Goal: Task Accomplishment & Management: Manage account settings

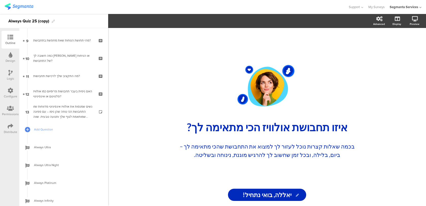
scroll to position [174, 0]
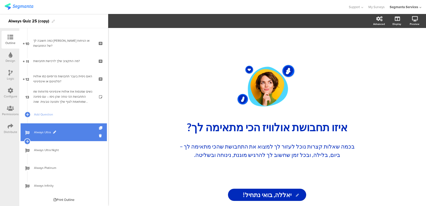
click at [69, 133] on span "Always Ultra" at bounding box center [66, 132] width 65 height 5
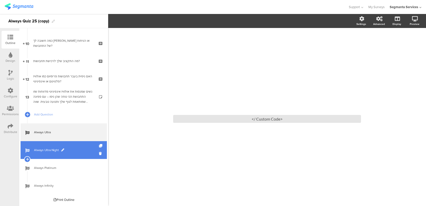
click at [69, 154] on link "Always Ultra Night" at bounding box center [64, 150] width 86 height 18
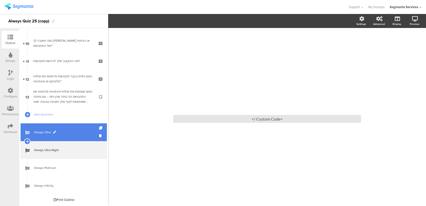
click at [76, 135] on link "Always Ultra" at bounding box center [64, 132] width 86 height 18
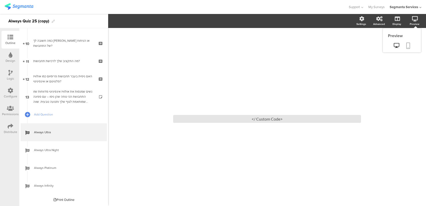
click at [411, 43] on link at bounding box center [408, 46] width 11 height 10
click at [18, 11] on div "Support Help Center Live Chat My Surveys Segmanta Services ACCOUNTS Segmanta Se…" at bounding box center [213, 7] width 417 height 14
click at [18, 6] on img at bounding box center [19, 6] width 29 height 6
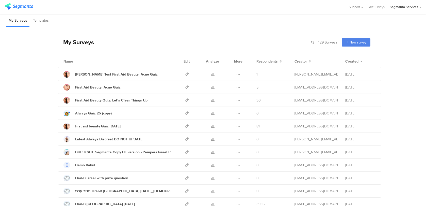
scroll to position [5, 0]
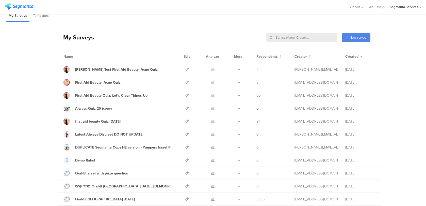
click at [408, 2] on div "Segmanta Services" at bounding box center [406, 7] width 32 height 14
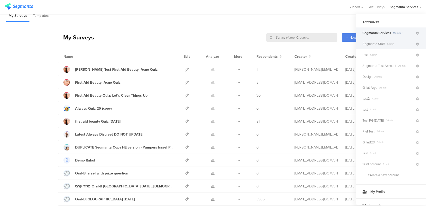
click at [381, 43] on span "Segmanta Staff" at bounding box center [374, 43] width 22 height 5
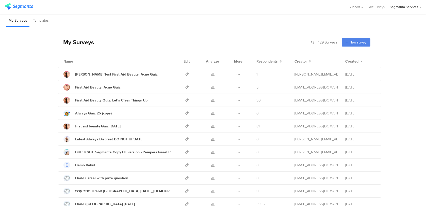
click at [414, 8] on div "Segmanta Services" at bounding box center [404, 7] width 28 height 5
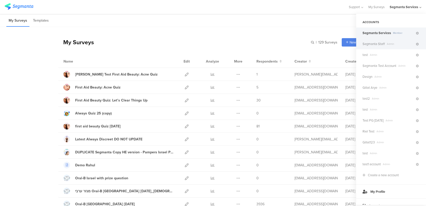
click at [384, 45] on span "Segmanta Staff" at bounding box center [374, 43] width 22 height 5
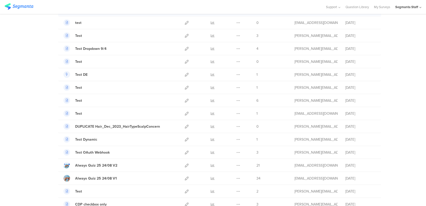
scroll to position [162, 0]
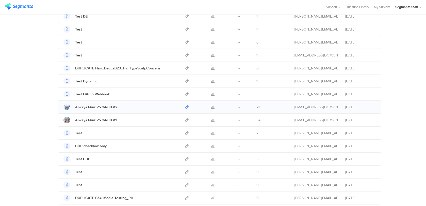
click at [187, 108] on icon at bounding box center [187, 107] width 4 height 4
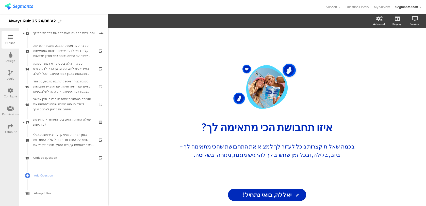
scroll to position [228, 0]
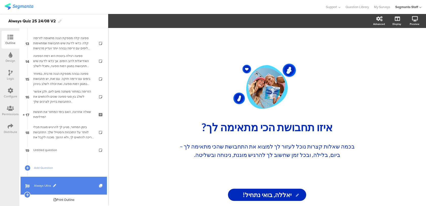
click at [69, 183] on link "Always Ultra" at bounding box center [64, 186] width 86 height 18
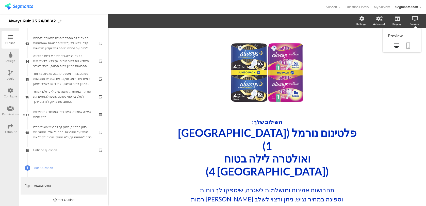
click at [405, 46] on link at bounding box center [408, 46] width 11 height 10
click at [23, 2] on div "Support Help Center Live Chat Question Library My Surveys Segmanta Staff ACCOUN…" at bounding box center [213, 7] width 417 height 14
click at [22, 6] on img at bounding box center [19, 6] width 29 height 6
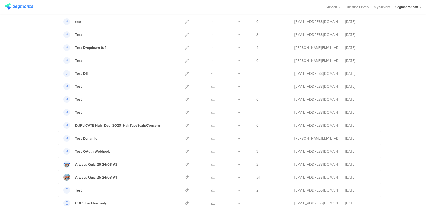
scroll to position [115, 0]
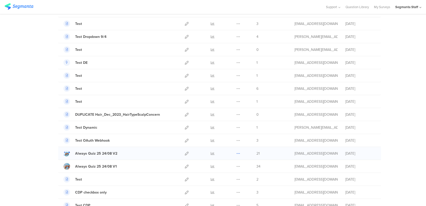
click at [240, 153] on icon at bounding box center [238, 153] width 4 height 4
click at [236, 164] on button "Duplicate" at bounding box center [228, 166] width 28 height 9
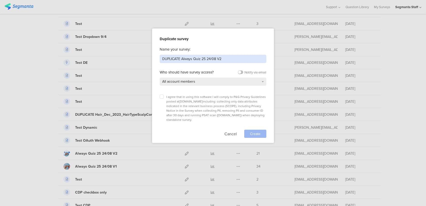
click at [228, 62] on input "DUPLICATE Always Quiz 25 24/08 V2" at bounding box center [213, 59] width 107 height 8
click at [163, 97] on label at bounding box center [162, 96] width 4 height 4
click at [0, 0] on input "checkbox" at bounding box center [0, 0] width 0 height 0
drag, startPoint x: 182, startPoint y: 59, endPoint x: 139, endPoint y: 61, distance: 42.2
click at [139, 61] on div "Duplicate survey Name your survey: DUPLICATE Always Quiz 25 24/08 V3 Who should…" at bounding box center [213, 103] width 426 height 206
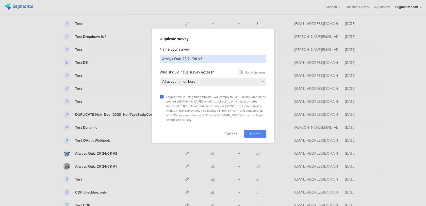
type input "Always Quiz 25 24/08 V3"
click at [261, 130] on div "Create" at bounding box center [255, 134] width 22 height 8
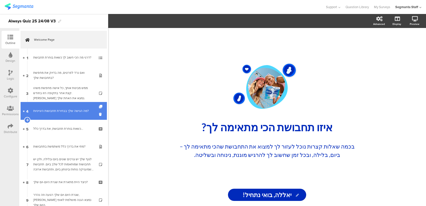
scroll to position [228, 0]
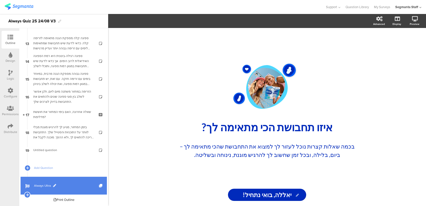
click at [75, 186] on span "Always Ultra" at bounding box center [66, 185] width 65 height 5
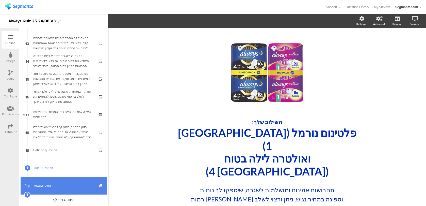
click at [101, 186] on icon at bounding box center [101, 185] width 4 height 3
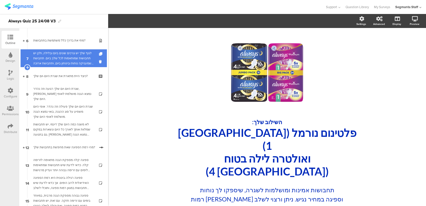
scroll to position [245, 0]
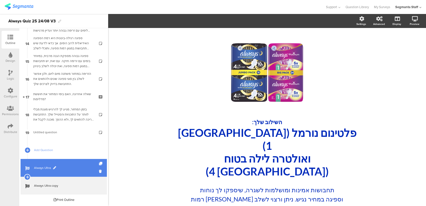
click at [55, 168] on span at bounding box center [54, 167] width 3 height 3
click at [55, 168] on input "Always Ultra" at bounding box center [53, 167] width 38 height 5
type input "p"
type input "פלטינום (1) + אולטרה (4)"
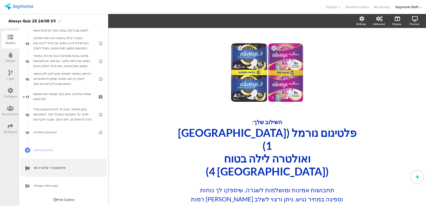
click at [7, 174] on div "Outline Design Logic Configure Permissions Distribute" at bounding box center [9, 117] width 19 height 178
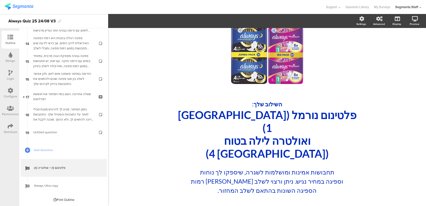
scroll to position [33, 0]
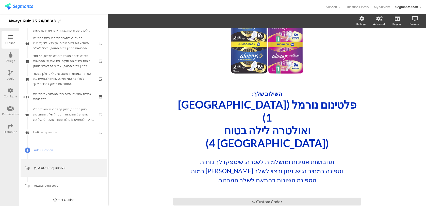
scroll to position [33, 0]
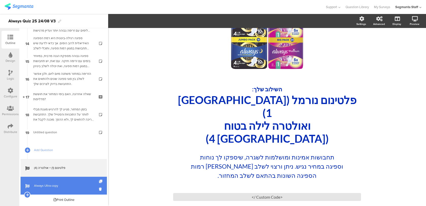
click at [103, 181] on icon at bounding box center [101, 181] width 4 height 3
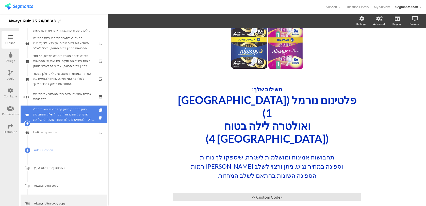
scroll to position [263, 0]
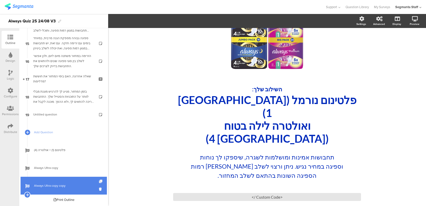
click at [101, 182] on icon at bounding box center [101, 181] width 4 height 3
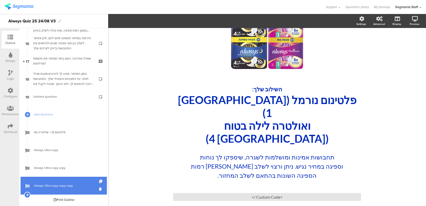
click at [102, 180] on icon at bounding box center [101, 181] width 4 height 3
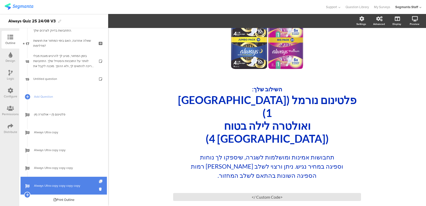
click at [101, 182] on icon at bounding box center [101, 181] width 4 height 3
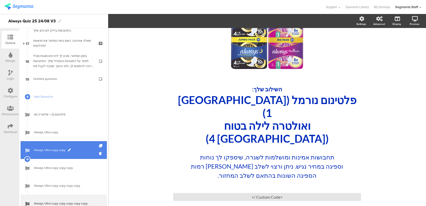
scroll to position [316, 0]
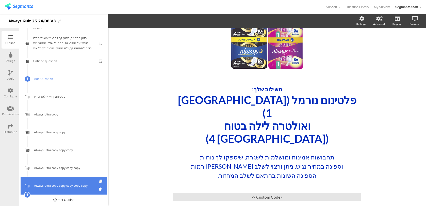
click at [100, 181] on icon at bounding box center [101, 181] width 4 height 3
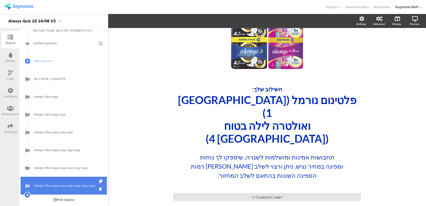
click at [101, 183] on div at bounding box center [101, 186] width 4 height 18
click at [101, 181] on icon at bounding box center [101, 181] width 4 height 3
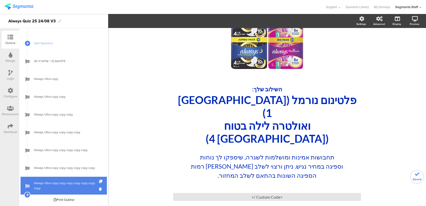
click at [101, 180] on icon at bounding box center [101, 181] width 4 height 3
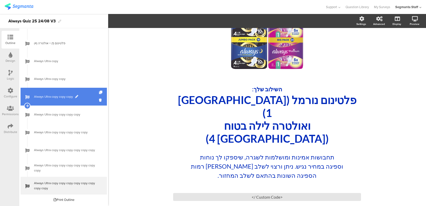
scroll to position [311, 0]
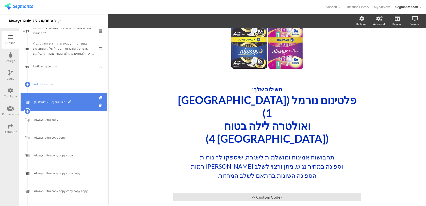
click at [73, 103] on span "פלטינום (1) + אולטרה (4)" at bounding box center [66, 101] width 65 height 5
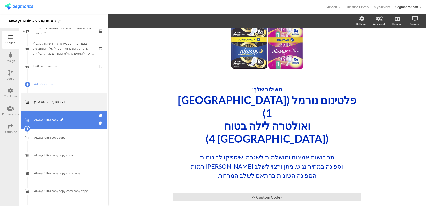
click at [62, 118] on span at bounding box center [61, 119] width 3 height 3
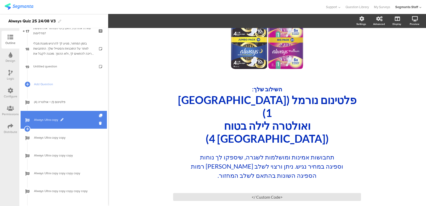
click at [62, 119] on span at bounding box center [61, 119] width 3 height 3
click at [57, 119] on input "Always Ultra copy" at bounding box center [53, 119] width 38 height 5
type input "פלטינום (2) +"
click at [56, 119] on span at bounding box center [54, 119] width 3 height 3
click at [55, 120] on input "פלטינום (2) +" at bounding box center [53, 119] width 38 height 5
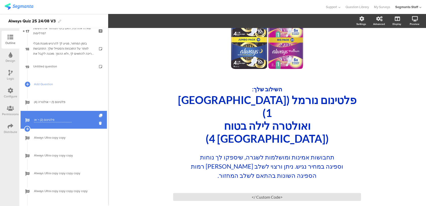
type input "פלטינום (2) + אוךטרה"
click at [42, 120] on span "פלטינום (2) + אוךטרה" at bounding box center [66, 119] width 65 height 5
click at [66, 119] on span at bounding box center [65, 119] width 3 height 3
drag, startPoint x: 42, startPoint y: 120, endPoint x: 28, endPoint y: 119, distance: 14.2
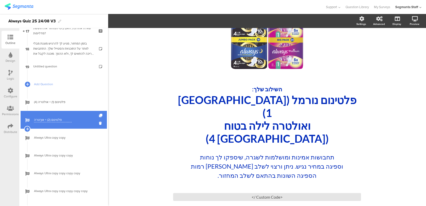
click at [28, 119] on div "פלטינום (2) + אוךטרה" at bounding box center [64, 120] width 86 height 18
type input "פלטינום (2) + אולטרה (5)"
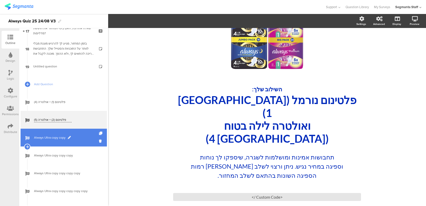
click at [57, 130] on link "Always Ultra copy copy" at bounding box center [64, 138] width 86 height 18
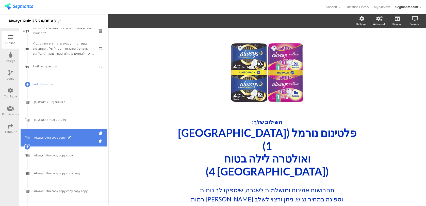
click at [69, 137] on span at bounding box center [69, 137] width 3 height 3
click at [62, 138] on input "Always Ultra copy copy" at bounding box center [53, 137] width 38 height 5
type input "פלטינום (3) +"
click at [55, 138] on span at bounding box center [54, 137] width 3 height 3
click at [55, 138] on input "פלטינום (3) +" at bounding box center [53, 137] width 38 height 5
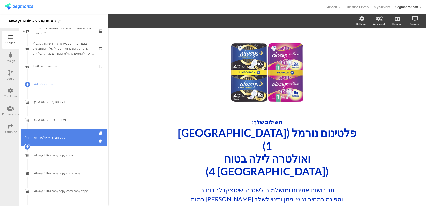
type input "פלטינום (3) + אולטרה (6)"
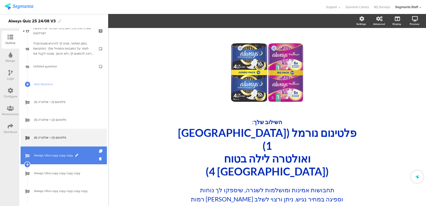
click at [51, 153] on span "Always Ultra copy copy copy" at bounding box center [66, 155] width 65 height 5
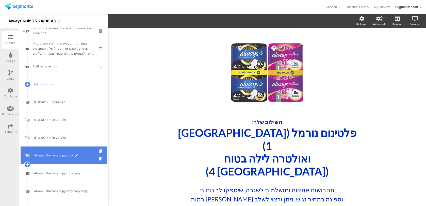
click at [76, 156] on span at bounding box center [76, 155] width 3 height 3
click at [67, 156] on input "Always Ultra copy copy copy" at bounding box center [53, 155] width 38 height 5
type input "פלטינום (1) +"
click at [52, 155] on span "פלטינום (1) +" at bounding box center [66, 155] width 65 height 5
click at [53, 155] on span at bounding box center [54, 155] width 3 height 3
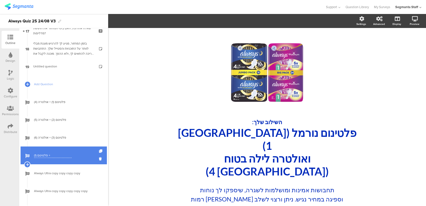
click at [47, 155] on input "פלטינום (1) +" at bounding box center [53, 155] width 38 height 5
click at [59, 156] on input "פלטינום (1) +" at bounding box center [53, 155] width 38 height 5
type input "פלטינום (1) + פלטינום (4)"
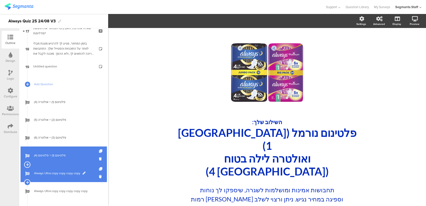
click at [85, 172] on span at bounding box center [84, 172] width 3 height 3
click at [66, 174] on input "Always Ultra copy copy copy copy" at bounding box center [53, 173] width 38 height 5
paste input "https://pge.segmanta.com/dashboard/survey/14157/edit/ending/193524/"
type input "פלטינום (2) + פלטינום (4)"
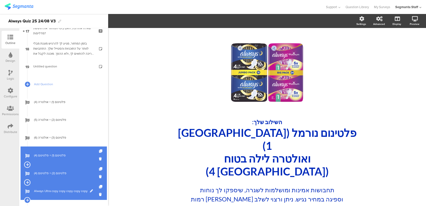
click at [45, 191] on span "Always Ultra copy copy copy copy copy" at bounding box center [66, 190] width 65 height 5
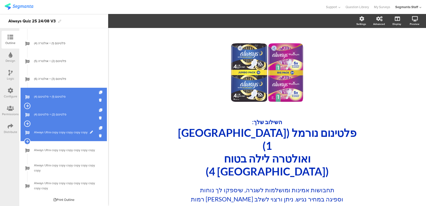
click at [91, 132] on span at bounding box center [91, 132] width 3 height 3
click at [67, 133] on input "Always Ultra copy copy copy copy copy" at bounding box center [53, 132] width 38 height 5
type input "("
type input "פלטינום (3) + פלטינום (4)"
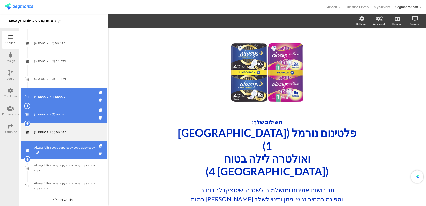
click at [65, 151] on span "Always Ultra copy copy copy copy copy copy" at bounding box center [66, 150] width 65 height 10
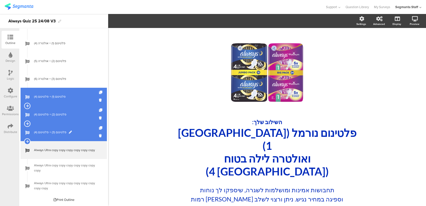
click at [70, 131] on span at bounding box center [70, 132] width 3 height 3
click at [36, 133] on input "פלטינום (3) + פלטינום (4)" at bounding box center [53, 132] width 38 height 5
type input "פלטינום (3) + פלטינום 5)"
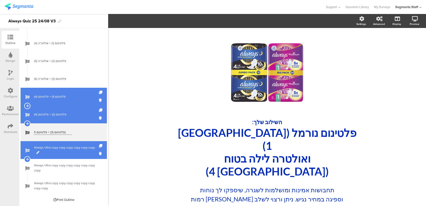
click at [51, 150] on span "Always Ultra copy copy copy copy copy copy" at bounding box center [66, 150] width 65 height 10
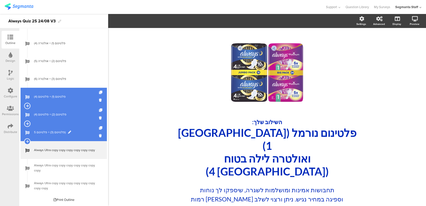
click at [53, 132] on span "פלטינום (3) + פלטינום 5)" at bounding box center [66, 132] width 65 height 5
click at [69, 132] on span at bounding box center [69, 132] width 3 height 3
click at [37, 132] on input "פלטינום (3) + פלטינום 5)" at bounding box center [53, 132] width 38 height 5
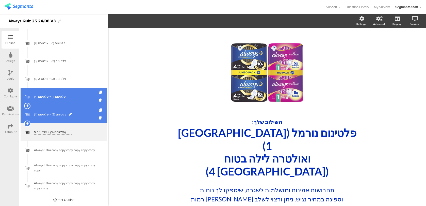
type input "פלטינום (3) + פלטינום (5)"
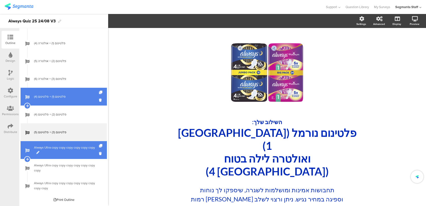
click at [57, 147] on span "Always Ultra copy copy copy copy copy copy" at bounding box center [66, 150] width 65 height 10
click at [39, 152] on span at bounding box center [37, 152] width 3 height 3
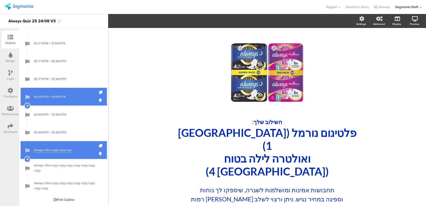
click at [50, 149] on input "Always Ultra copy copy copy copy copy copy" at bounding box center [53, 150] width 38 height 5
type input "אינפיניטי (1) + אינפיניטי ()"
click at [61, 150] on span "אינפיניטי (1) + אינפיניטי ()" at bounding box center [66, 149] width 65 height 5
click at [65, 150] on span "אינפיניטי (1) + אינפיניטי ()" at bounding box center [66, 149] width 65 height 5
click at [70, 150] on span at bounding box center [69, 149] width 3 height 3
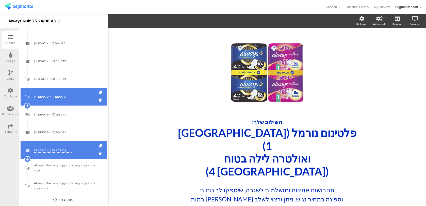
click at [66, 151] on input "אינפיניטי (1) + אינפיניטי ()" at bounding box center [53, 150] width 38 height 5
type input "אינפיניטי (1) + אינפיניטי (3)"
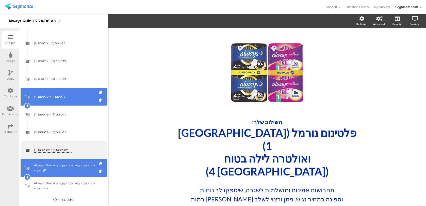
click at [75, 169] on span "Always Ultra copy copy copy copy copy copy copy" at bounding box center [66, 168] width 65 height 10
click at [44, 170] on span at bounding box center [44, 170] width 3 height 3
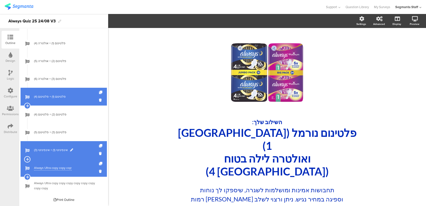
click at [66, 152] on link "אינפיניטי (1) + אינפיניטי (3)" at bounding box center [64, 150] width 86 height 18
click at [73, 150] on span at bounding box center [71, 149] width 3 height 3
click at [61, 150] on input "אינפיניטי (1) + אינפיניטי (3)" at bounding box center [53, 150] width 38 height 5
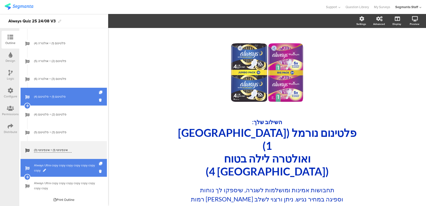
click at [71, 166] on span "Always Ultra copy copy copy copy copy copy copy" at bounding box center [66, 168] width 65 height 10
click at [46, 170] on span "Always Ultra copy copy copy copy copy copy copy" at bounding box center [66, 168] width 65 height 10
click at [44, 170] on span at bounding box center [44, 170] width 3 height 3
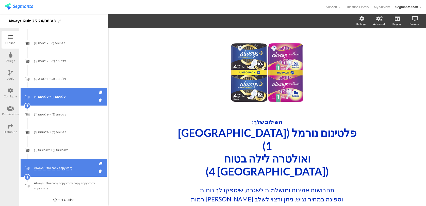
click at [46, 167] on input "Always Ultra copy copy copy copy copy copy copy" at bounding box center [53, 167] width 38 height 5
paste input "אינפיניטי (1) + אינפיניטי (3)"
click at [54, 168] on input "אינפיניטי (1) + אינפיניטי (3)" at bounding box center [53, 167] width 38 height 5
click at [35, 168] on input "אינפיניטי (2) + אינפיניטי (3)" at bounding box center [53, 167] width 38 height 5
type input "אינפיניטי (2) + אינפיניטי (4)"
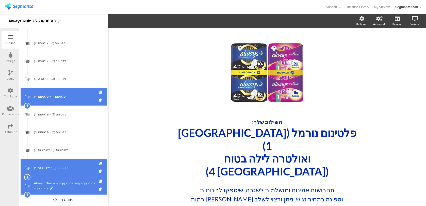
click at [53, 188] on span at bounding box center [51, 187] width 3 height 3
click at [53, 186] on input "Always Ultra copy copy copy copy copy copy copy copy" at bounding box center [53, 185] width 38 height 5
click at [58, 187] on input "Always Ultra copy copy copy copy copy copy copy copy" at bounding box center [53, 185] width 38 height 5
type input "כותנה"
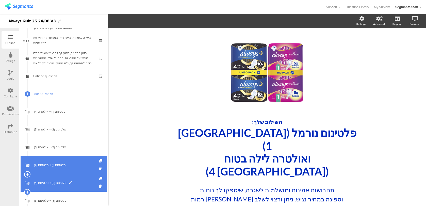
scroll to position [270, 0]
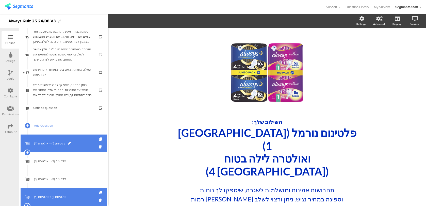
click at [64, 138] on link "פלטינום (1) + אולטרה (4)" at bounding box center [64, 143] width 86 height 18
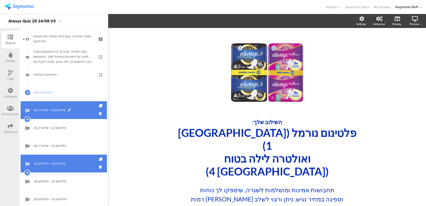
scroll to position [309, 0]
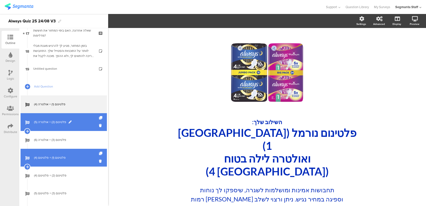
click at [82, 121] on span "פלטינום (2) + אולטרה (5)" at bounding box center [66, 121] width 65 height 5
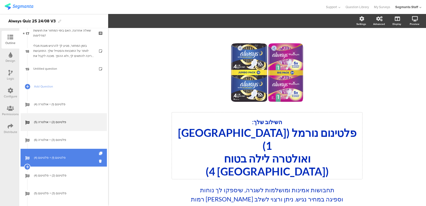
scroll to position [33, 0]
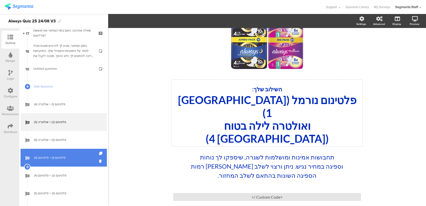
click at [299, 102] on p "פלטינום נורמל ([GEOGRAPHIC_DATA] 1)" at bounding box center [267, 106] width 188 height 26
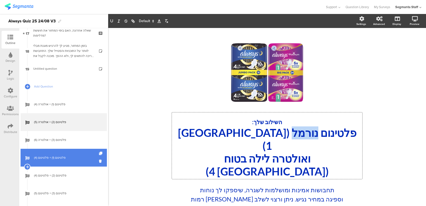
drag, startPoint x: 294, startPoint y: 133, endPoint x: 269, endPoint y: 134, distance: 24.9
click at [269, 134] on p "פלטינום נורמל ([GEOGRAPHIC_DATA] 1)" at bounding box center [267, 139] width 188 height 26
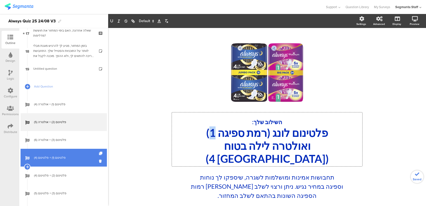
click at [207, 133] on p "פלטינום לונג (רמת ספיגה 1)" at bounding box center [267, 132] width 188 height 13
click at [257, 147] on p "ואולטרה לילה בטוח ([GEOGRAPHIC_DATA] 4)" at bounding box center [267, 152] width 188 height 26
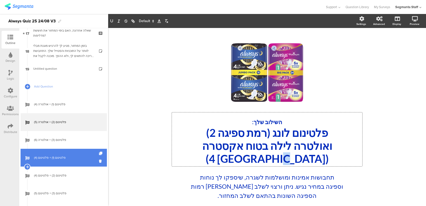
click at [251, 157] on p "ואולטרה לילה בטוח אקסטרה (רמת ספיגה 4)" at bounding box center [267, 152] width 188 height 26
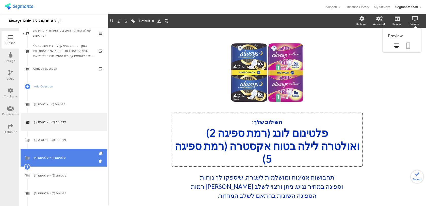
click at [405, 46] on link at bounding box center [408, 46] width 11 height 10
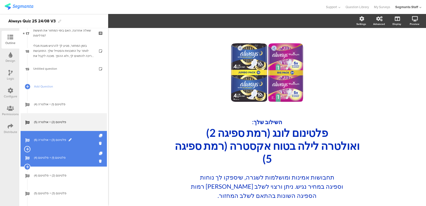
click at [77, 135] on link "פלטינום (3) + אולטרה (6)" at bounding box center [64, 140] width 86 height 18
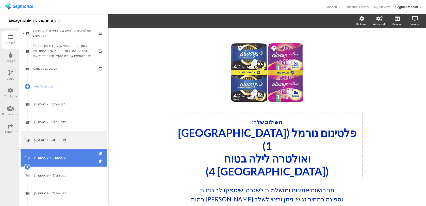
click at [307, 152] on p "ואולטרה לילה בטוח ([GEOGRAPHIC_DATA] 4)" at bounding box center [267, 165] width 188 height 26
drag, startPoint x: 294, startPoint y: 136, endPoint x: 267, endPoint y: 135, distance: 26.9
click at [267, 135] on p "פלטינום נורמל ([GEOGRAPHIC_DATA] 1)" at bounding box center [267, 139] width 188 height 26
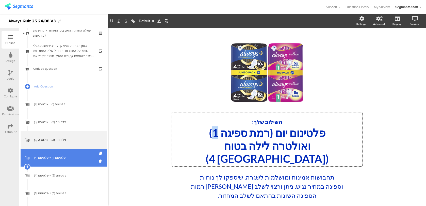
click at [209, 129] on p "פלטינום יום (רמת ספיגה 1)" at bounding box center [267, 132] width 188 height 13
click at [306, 150] on p "ואולטרה לילה בטוח ([GEOGRAPHIC_DATA] 4)" at bounding box center [267, 152] width 188 height 26
drag, startPoint x: 279, startPoint y: 148, endPoint x: 256, endPoint y: 148, distance: 22.6
click at [256, 148] on p "ואולטרה לילה בטוח ([GEOGRAPHIC_DATA] 4)" at bounding box center [267, 152] width 188 height 26
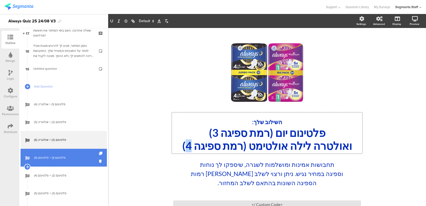
drag, startPoint x: 185, startPoint y: 147, endPoint x: 182, endPoint y: 147, distance: 2.8
click at [182, 147] on p "ואולטרה לילה אולטימט (רמת ספיגה 4)" at bounding box center [267, 145] width 188 height 13
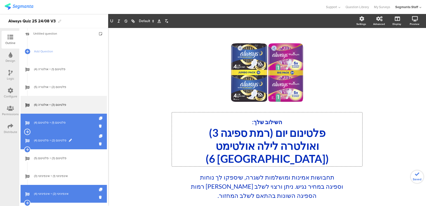
scroll to position [347, 0]
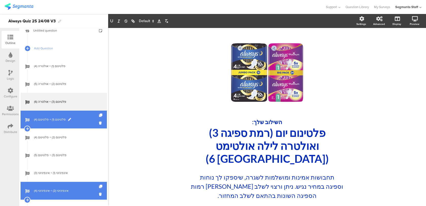
click at [79, 125] on link "פלטינום (1) + פלטינום (4)" at bounding box center [64, 119] width 86 height 18
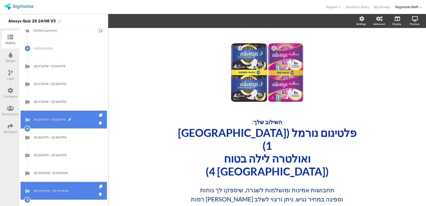
click at [82, 120] on span "פלטינום (1) + פלטינום (4)" at bounding box center [66, 119] width 65 height 5
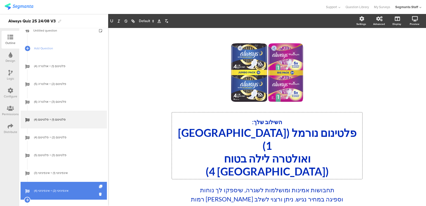
click at [341, 147] on div "השילוב שלך: פלטינום נורמל (רמת ספיגה 1) ואולטרה לילה בטוח (רמת ספיגה 4) השילוב …" at bounding box center [267, 145] width 191 height 67
drag, startPoint x: 343, startPoint y: 147, endPoint x: 308, endPoint y: 147, distance: 34.8
click at [308, 152] on p "ואולטרה לילה בטוח ([GEOGRAPHIC_DATA] 4)" at bounding box center [267, 165] width 188 height 26
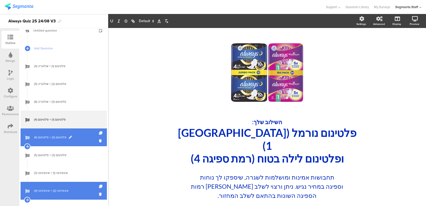
click at [83, 136] on span "פלטינום (2) + פלטינום (4)" at bounding box center [66, 137] width 65 height 5
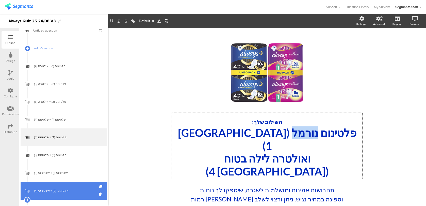
drag, startPoint x: 295, startPoint y: 133, endPoint x: 269, endPoint y: 133, distance: 26.2
click at [269, 133] on div "השילוב שלך: פלטינום נורמל (רמת ספיגה 1) ואולטרה לילה בטוח (רמת ספיגה 4) השילוב …" at bounding box center [267, 145] width 191 height 67
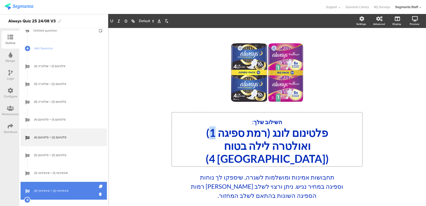
click at [207, 134] on p "פלטינום לונג (רמת ספיגה 1)" at bounding box center [267, 132] width 188 height 13
drag, startPoint x: 343, startPoint y: 148, endPoint x: 310, endPoint y: 146, distance: 33.1
click at [310, 146] on p "ואולטרה לילה בטוח ([GEOGRAPHIC_DATA] 4)" at bounding box center [267, 152] width 188 height 26
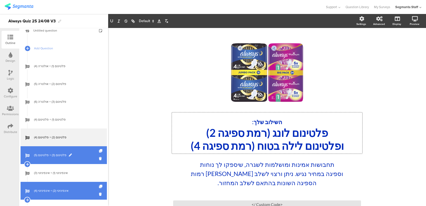
click at [63, 156] on span "פלטינום (3) + פלטינום (5)" at bounding box center [66, 154] width 65 height 5
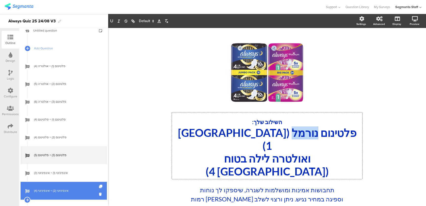
drag, startPoint x: 293, startPoint y: 135, endPoint x: 267, endPoint y: 135, distance: 25.4
click at [267, 135] on div "השילוב שלך: פלטינום נורמל (רמת ספיגה 1) ואולטרה לילה בטוח (רמת ספיגה 4) השילוב …" at bounding box center [267, 145] width 191 height 67
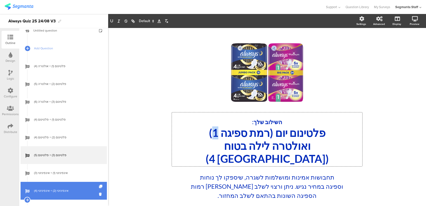
click at [209, 134] on p "פלטינום יום (רמת ספיגה 1)" at bounding box center [267, 132] width 188 height 13
drag, startPoint x: 342, startPoint y: 146, endPoint x: 309, endPoint y: 144, distance: 33.6
click at [309, 144] on p "ואולטרה לילה בטוח ([GEOGRAPHIC_DATA] 4)" at bounding box center [267, 152] width 188 height 26
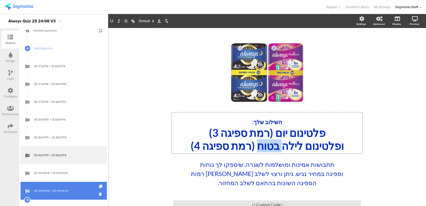
drag, startPoint x: 281, startPoint y: 145, endPoint x: 256, endPoint y: 146, distance: 25.1
click at [256, 146] on p "ופלטינום לילה בטוח (רמת ספיגה 4)" at bounding box center [267, 145] width 188 height 13
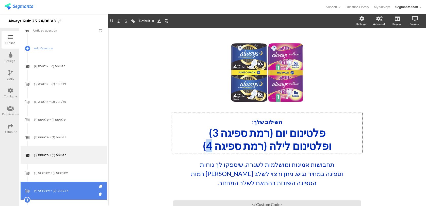
drag, startPoint x: 207, startPoint y: 147, endPoint x: 203, endPoint y: 146, distance: 4.1
click at [203, 146] on p "ופלטינום לילה (רמת ספיגה 4)" at bounding box center [267, 145] width 188 height 13
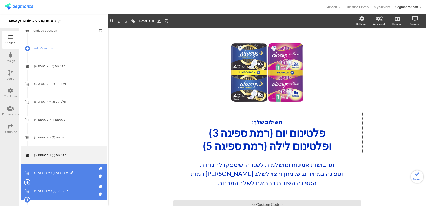
click at [81, 174] on span "אינפיניטי (1) + אינפיניטי (3)" at bounding box center [66, 172] width 65 height 5
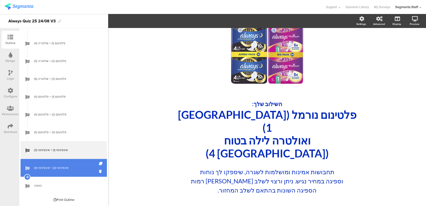
scroll to position [33, 0]
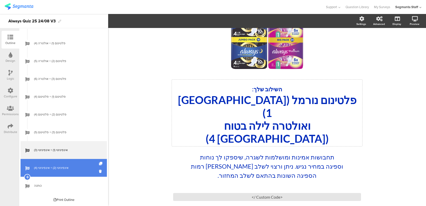
click at [283, 104] on p "פלטינום נורמל ([GEOGRAPHIC_DATA] 1)" at bounding box center [267, 106] width 188 height 26
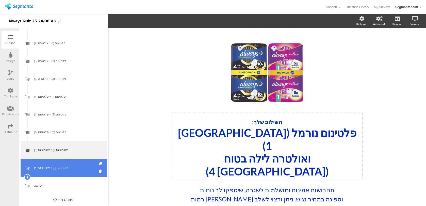
click at [283, 104] on div "/" at bounding box center [267, 73] width 188 height 64
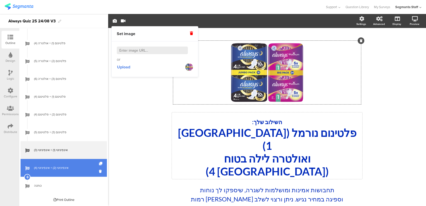
click at [269, 130] on div "השילוב שלך: פלטינום נורמל (רמת ספיגה 1) ואולטרה לילה בטוח (רמת ספיגה 4) השילוב …" at bounding box center [267, 145] width 191 height 67
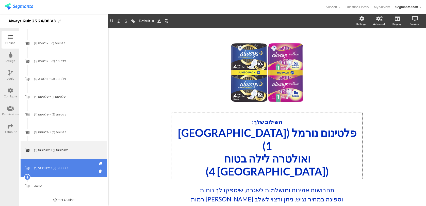
click at [267, 132] on p "פלטינום נורמל ([GEOGRAPHIC_DATA] 1)" at bounding box center [267, 139] width 188 height 26
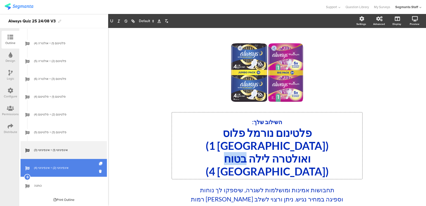
drag, startPoint x: 280, startPoint y: 148, endPoint x: 257, endPoint y: 148, distance: 23.9
click at [257, 152] on p "ואולטרה לילה בטוח ([GEOGRAPHIC_DATA] 4)" at bounding box center [267, 165] width 188 height 26
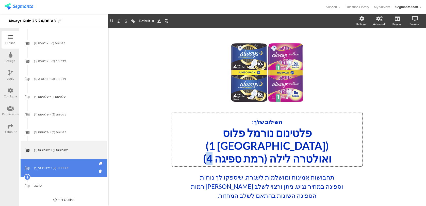
click at [203, 152] on p "ואולטרה לילה (רמת ספיגה 4)" at bounding box center [267, 158] width 188 height 13
drag, startPoint x: 331, startPoint y: 148, endPoint x: 296, endPoint y: 147, distance: 34.3
click at [296, 152] on p "ואולטרה לילה (רמת ספיגה 3)" at bounding box center [267, 158] width 188 height 13
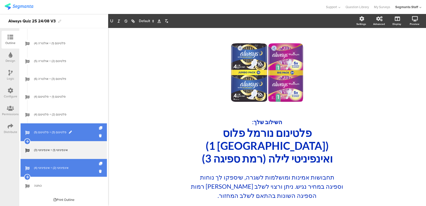
click at [84, 134] on span "פלטינום (3) + פלטינום (5)" at bounding box center [66, 132] width 65 height 5
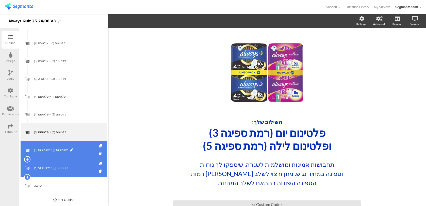
click at [81, 150] on span "אינפיניטי (1) + אינפיניטי (3)" at bounding box center [66, 149] width 65 height 5
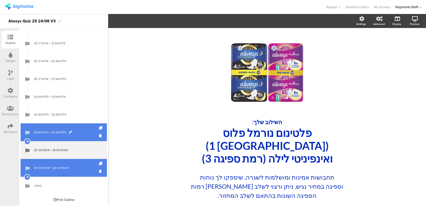
click at [87, 132] on span "פלטינום (3) + פלטינום (5)" at bounding box center [66, 132] width 65 height 5
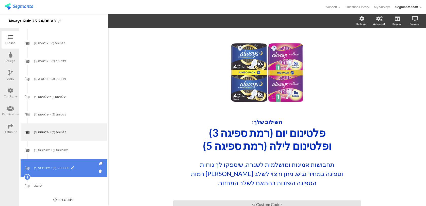
click at [81, 168] on span "אינפיניטי (2) + אינפיניטי (4)" at bounding box center [66, 167] width 65 height 5
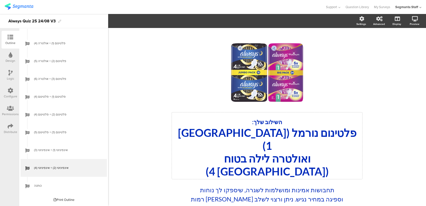
click at [284, 134] on p "פלטינום נורמל (רמת ספיגה 1)" at bounding box center [267, 139] width 188 height 26
click at [268, 134] on p "פלטינום נורמל (רמת ספיגה 1)" at bounding box center [267, 139] width 188 height 26
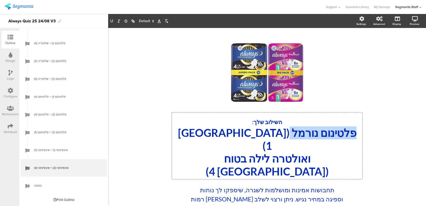
drag, startPoint x: 268, startPoint y: 134, endPoint x: 329, endPoint y: 134, distance: 61.0
click at [329, 134] on p "פלטינום נורמל (רמת ספיגה 1)" at bounding box center [267, 139] width 188 height 26
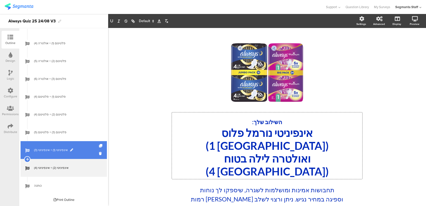
click at [82, 154] on link "אינפיניטי (1) + אינפיניטי (3)" at bounding box center [64, 150] width 86 height 18
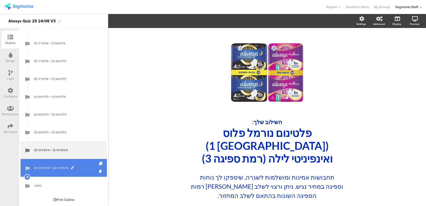
click at [80, 168] on span "אינפיניטי (2) + אינפיניטי (4)" at bounding box center [66, 167] width 65 height 5
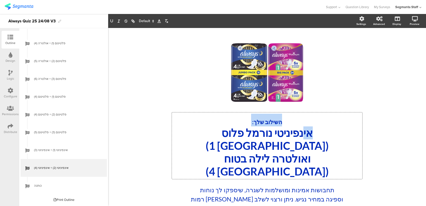
drag, startPoint x: 254, startPoint y: 131, endPoint x: 343, endPoint y: 133, distance: 89.2
click at [343, 133] on div "השילוב שלך: אינפיניטי נורמל פלוס (רמת ספיגה 1) ואולטרה לילה בטוח (רמת ספיגה 4) …" at bounding box center [267, 145] width 191 height 67
click at [343, 133] on p "אינפיניטי נורמל פלוס (רמת ספיגה 1)" at bounding box center [267, 139] width 188 height 26
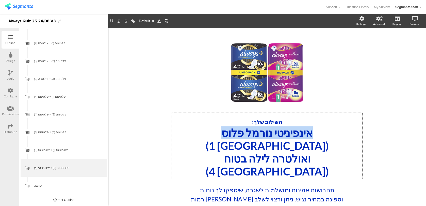
drag, startPoint x: 351, startPoint y: 133, endPoint x: 253, endPoint y: 132, distance: 98.3
click at [253, 132] on p "אינפיניטי נורמל פלוס (רמת ספיגה 1)" at bounding box center [267, 139] width 188 height 26
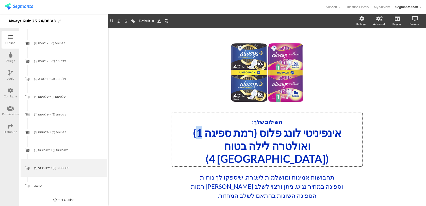
click at [191, 134] on p "אינפיניטי לונג פלוס (רמת ספיגה 1)" at bounding box center [267, 132] width 188 height 13
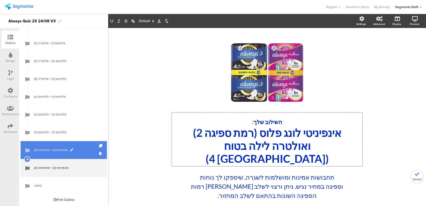
click at [84, 153] on link "אינפיניטי (1) + אינפיניטי (3)" at bounding box center [64, 150] width 86 height 18
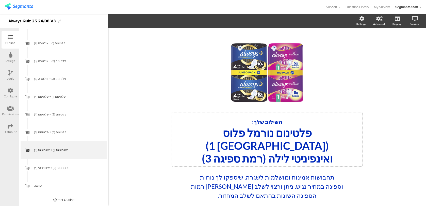
click at [313, 137] on div "השילוב שלך: פלטינום נורמל פלוס (רמת ספיגה 1) ואינפיניטי לילה (רמת ספיגה 3) השיל…" at bounding box center [267, 139] width 191 height 54
click at [313, 137] on p "פלטינום נורמל פלוס (רמת ספיגה 1)" at bounding box center [267, 139] width 188 height 26
drag, startPoint x: 334, startPoint y: 148, endPoint x: 290, endPoint y: 148, distance: 43.7
click at [290, 152] on p "ואינפיניטי לילה (רמת ספיגה 3)" at bounding box center [267, 158] width 188 height 13
copy p "אינפיניטי"
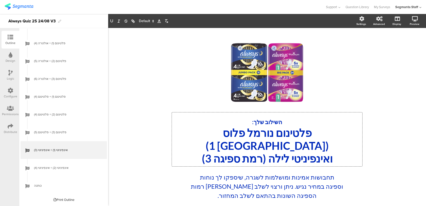
click at [313, 132] on p "פלטינום נורמל פלוס (רמת ספיגה 1)" at bounding box center [267, 139] width 188 height 26
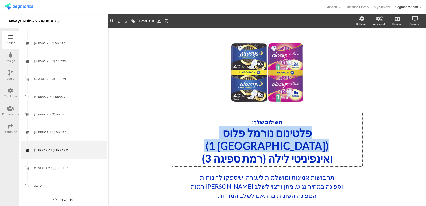
click at [313, 132] on p "פלטינום נורמל פלוס (רמת ספיגה 1)" at bounding box center [267, 139] width 188 height 26
click at [312, 132] on p "פלטינום נורמל פלוס (רמת ספיגה 1)" at bounding box center [267, 139] width 188 height 26
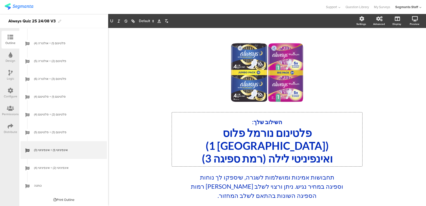
click at [310, 133] on p "פלטינום נורמל פלוס (רמת ספיגה 1)" at bounding box center [267, 139] width 188 height 26
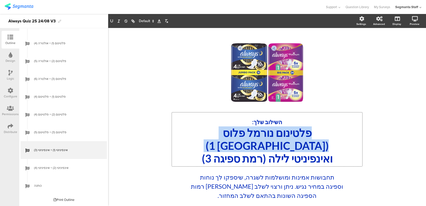
drag, startPoint x: 312, startPoint y: 133, endPoint x: 348, endPoint y: 134, distance: 36.6
click at [348, 134] on p "פלטינום נורמל פלוס (רמת ספיגה 1)" at bounding box center [267, 139] width 188 height 26
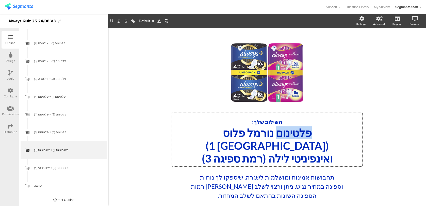
drag, startPoint x: 347, startPoint y: 134, endPoint x: 311, endPoint y: 133, distance: 36.3
click at [311, 133] on p "פלטינום נורמל פלוס (רמת ספיגה 1)" at bounding box center [267, 139] width 188 height 26
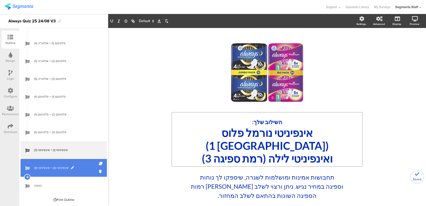
click at [80, 169] on span "אינפיניטי (2) + אינפיניטי (4)" at bounding box center [66, 167] width 65 height 5
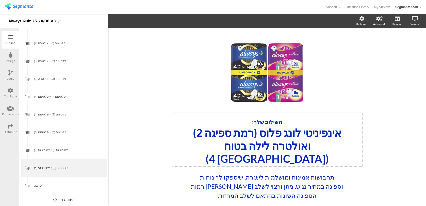
click at [284, 146] on p "ואולטרה לילה בטוח (רמת ספיגה 4)" at bounding box center [267, 152] width 188 height 26
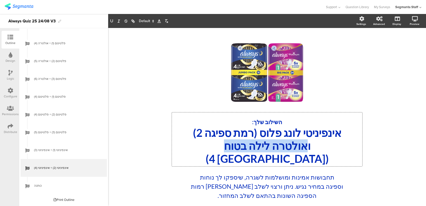
drag, startPoint x: 345, startPoint y: 147, endPoint x: 255, endPoint y: 147, distance: 89.9
click at [255, 147] on p "ואולטרה לילה בטוח (רמת ספיגה 4)" at bounding box center [267, 152] width 188 height 26
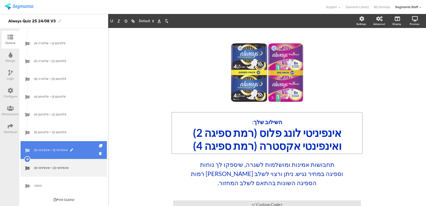
click at [82, 154] on link "אינפיניטי (1) + אינפיניטי (3)" at bounding box center [64, 150] width 86 height 18
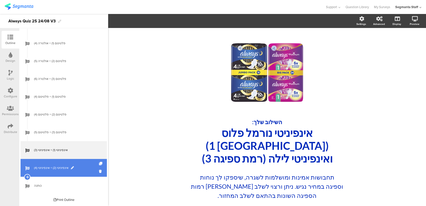
click at [82, 170] on span "אינפיניטי (2) + אינפיניטי (4)" at bounding box center [66, 167] width 65 height 5
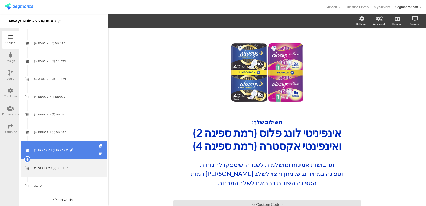
click at [87, 150] on span "אינפיניטי (1) + אינפיניטי (3)" at bounding box center [66, 149] width 65 height 5
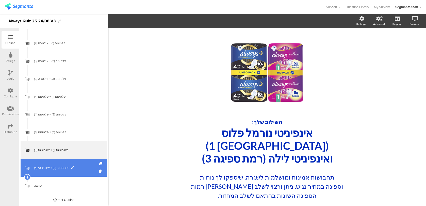
click at [82, 169] on span "אינפיניטי (2) + אינפיניטי (4)" at bounding box center [66, 167] width 65 height 5
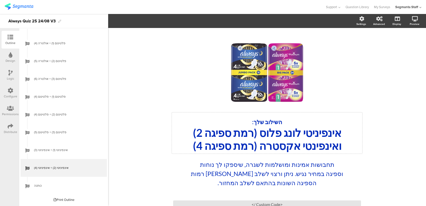
click at [312, 149] on div "השילוב שלך: אינפיניטי לונג פלוס (רמת ספיגה 2) ואינפינטי אקסטרה (רמת ספיגה 4) הש…" at bounding box center [267, 132] width 191 height 41
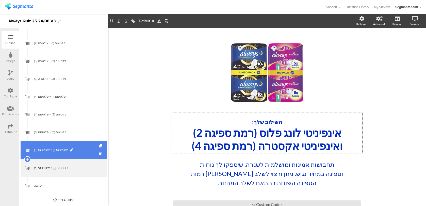
click at [87, 155] on link "אינפיניטי (1) + אינפיניטי (3)" at bounding box center [64, 150] width 86 height 18
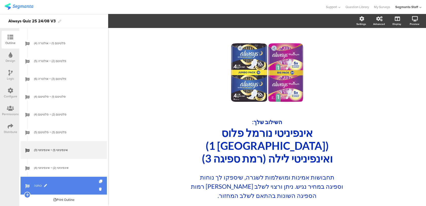
click at [78, 186] on span "כותנה" at bounding box center [66, 185] width 65 height 5
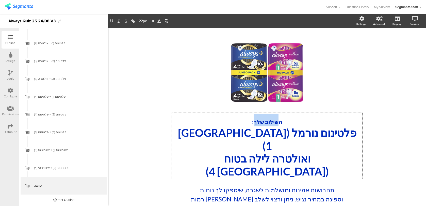
drag, startPoint x: 277, startPoint y: 122, endPoint x: 254, endPoint y: 122, distance: 23.1
click at [254, 122] on div "השילוב שלך: פלטינום נורמל (רמת ספיגה 1) ואולטרה לילה בטוח (רמת ספיגה 4) השילוב …" at bounding box center [267, 145] width 191 height 67
drag, startPoint x: 282, startPoint y: 123, endPoint x: 262, endPoint y: 123, distance: 20.1
click at [262, 123] on span "התחבושת שלך:" at bounding box center [267, 121] width 36 height 7
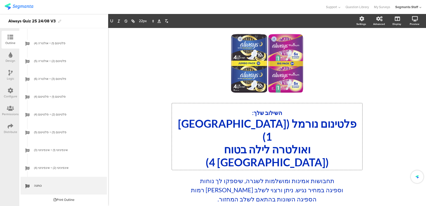
scroll to position [10, 0]
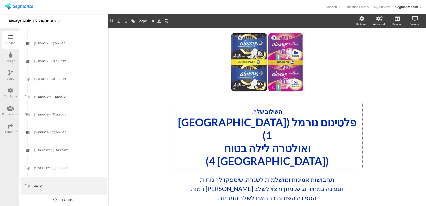
click at [333, 123] on p "פלטינום נורמל (רמת ספיגה 1)" at bounding box center [267, 129] width 188 height 26
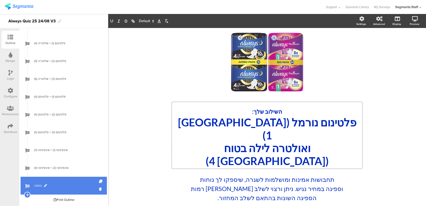
click at [46, 185] on span at bounding box center [45, 185] width 3 height 3
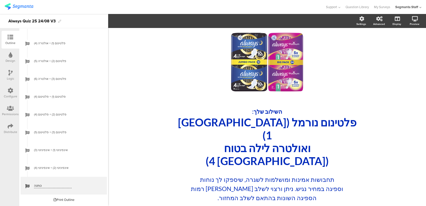
drag, startPoint x: 44, startPoint y: 186, endPoint x: 16, endPoint y: 186, distance: 27.9
click at [16, 186] on div "Outline Design Logic Configure Permissions Distribute New question Import quest…" at bounding box center [213, 110] width 426 height 192
type input "כותנה אורגנית"
click at [292, 123] on p "פלטינום נורמל (רמת ספיגה 1)" at bounding box center [267, 129] width 188 height 26
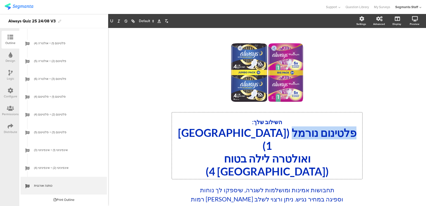
drag, startPoint x: 267, startPoint y: 133, endPoint x: 337, endPoint y: 134, distance: 69.9
click at [337, 134] on p "פלטינום נורמל (רמת ספיגה 1)" at bounding box center [267, 139] width 188 height 26
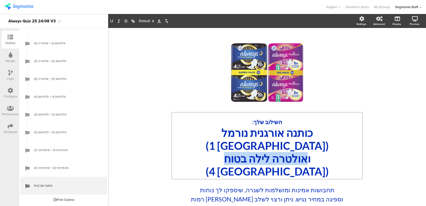
drag, startPoint x: 343, startPoint y: 146, endPoint x: 256, endPoint y: 148, distance: 86.9
click at [256, 152] on p "ואולטרה לילה בטוח (רמת ספיגה 4)" at bounding box center [267, 165] width 188 height 26
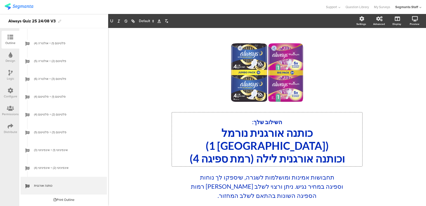
click at [189, 152] on p "וכותנה אורגנית לילה (רמת ספיגה 4)" at bounding box center [267, 158] width 188 height 13
drag, startPoint x: 189, startPoint y: 146, endPoint x: 185, endPoint y: 146, distance: 3.8
click at [185, 152] on p "וכותנה אורגנית לילה (רמת ספיגה 4)" at bounding box center [267, 158] width 188 height 13
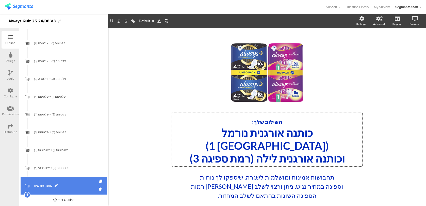
click at [83, 177] on link "כותנה אורגנית" at bounding box center [64, 186] width 86 height 18
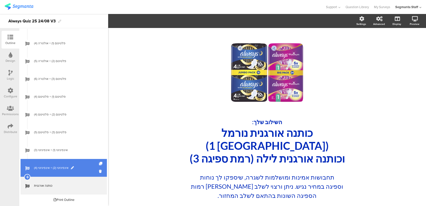
click at [82, 172] on link "אינפיניטי (2) + אינפיניטי (4)" at bounding box center [64, 168] width 86 height 18
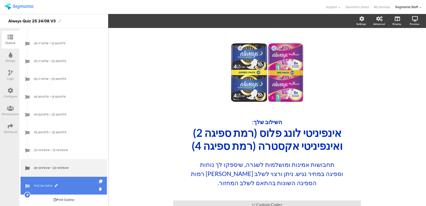
click at [61, 185] on span "כותנה אורגנית" at bounding box center [66, 185] width 65 height 5
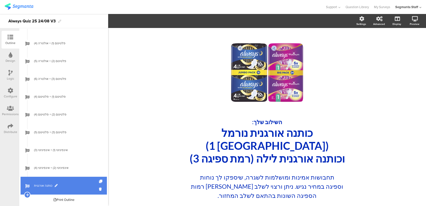
click at [55, 186] on span "כותנה אורגנית" at bounding box center [66, 185] width 65 height 5
click at [56, 186] on span at bounding box center [56, 185] width 3 height 3
click at [34, 186] on input "כותנה אורגנית" at bounding box center [53, 185] width 38 height 5
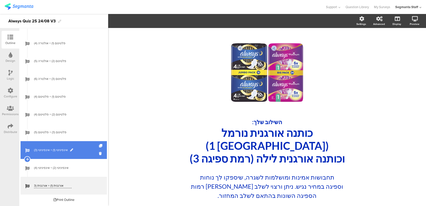
type input "אורגנית (1) + אורגנית (3)"
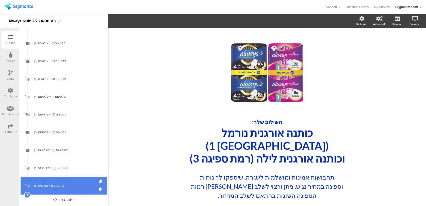
click at [102, 182] on icon at bounding box center [101, 181] width 4 height 3
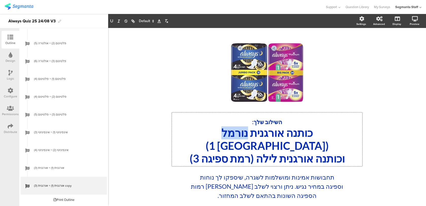
drag, startPoint x: 278, startPoint y: 135, endPoint x: 252, endPoint y: 136, distance: 26.7
click at [252, 136] on div "השילוב שלך: כותנה אורגנית נורמל (רמת ספיגה 1) וכותנה אורגנית לילה (רמת ספיגה 3)…" at bounding box center [267, 139] width 191 height 54
drag, startPoint x: 195, startPoint y: 134, endPoint x: 192, endPoint y: 134, distance: 3.6
click at [192, 134] on p "כותנה אורגנית לונג (רמת ספיגה 1)" at bounding box center [267, 139] width 188 height 26
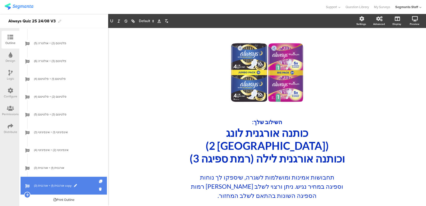
click at [73, 185] on span "אורגנית (1) + אורגנית (3) copy" at bounding box center [66, 185] width 65 height 5
click at [76, 186] on span at bounding box center [75, 185] width 3 height 3
click at [73, 186] on span "אורגנית (1) + אורגנית (3) copy" at bounding box center [66, 185] width 65 height 5
drag, startPoint x: 65, startPoint y: 186, endPoint x: 89, endPoint y: 185, distance: 24.4
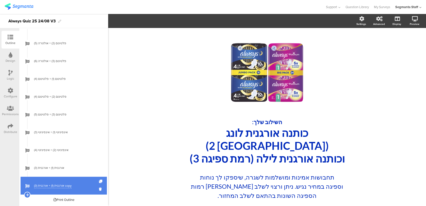
click at [89, 185] on span "אורגנית (1) + אורגנית (3) copy" at bounding box center [66, 185] width 65 height 5
click at [51, 185] on input "אורגנית (1) + אורגנית (3)" at bounding box center [53, 185] width 38 height 5
type input "אורגנית (2) + אורגנית (3)"
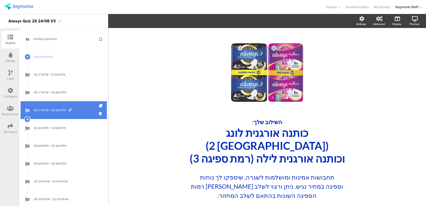
scroll to position [336, 0]
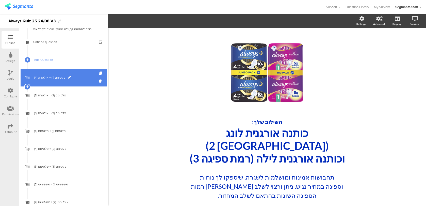
click at [86, 76] on span "פלטינום (1) + אולטרה (4)" at bounding box center [66, 77] width 65 height 5
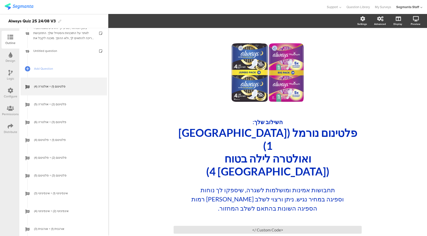
scroll to position [336, 0]
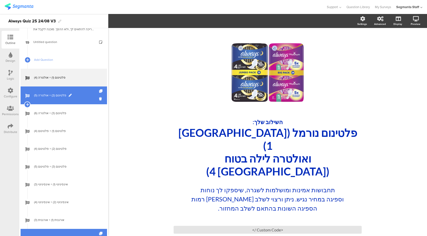
click at [86, 95] on span "פלטינום (2) + אולטרה (5)" at bounding box center [66, 95] width 65 height 5
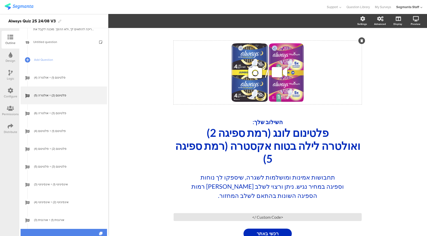
click at [250, 74] on icon at bounding box center [254, 72] width 17 height 17
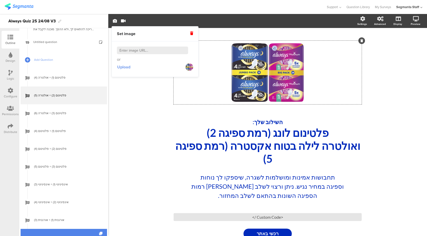
click at [125, 68] on span "Upload" at bounding box center [123, 67] width 13 height 6
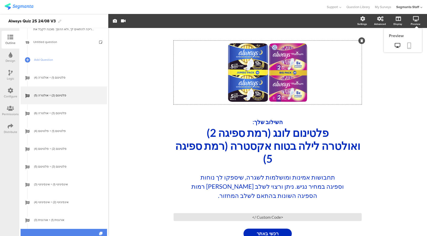
click at [406, 50] on link at bounding box center [408, 46] width 11 height 10
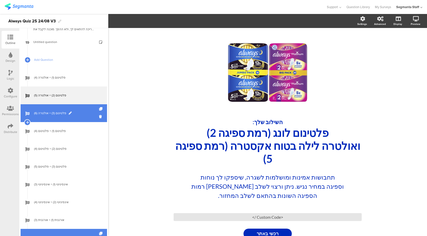
click at [60, 113] on span "פלטינום (3) + אולטרה (6)" at bounding box center [66, 112] width 65 height 5
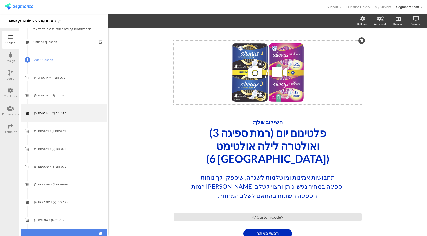
click at [257, 74] on icon at bounding box center [254, 72] width 17 height 17
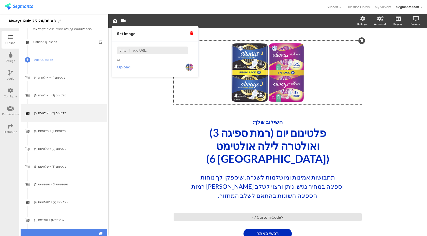
click at [130, 68] on span "Upload" at bounding box center [123, 67] width 13 height 6
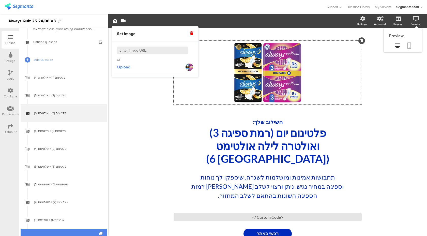
click at [409, 46] on icon at bounding box center [409, 45] width 4 height 6
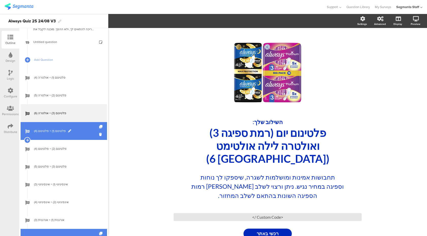
click at [83, 135] on link "פלטינום (1) + פלטינום (4)" at bounding box center [64, 131] width 86 height 18
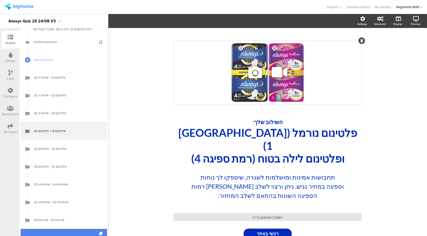
click at [255, 74] on icon at bounding box center [254, 72] width 17 height 17
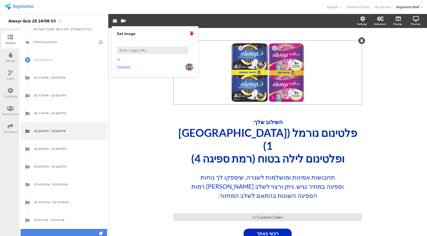
click at [126, 70] on span "Upload" at bounding box center [123, 67] width 13 height 6
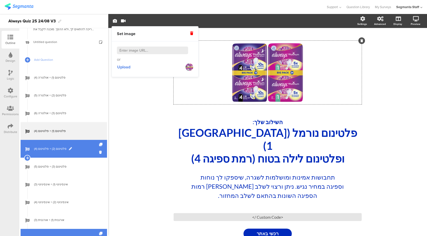
click at [83, 149] on span "פלטינום (2) + פלטינום (4)" at bounding box center [66, 148] width 65 height 5
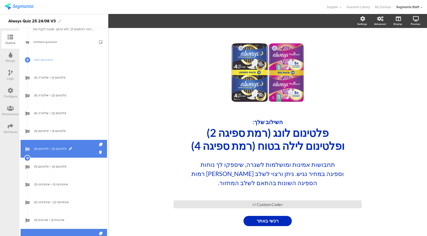
click at [82, 149] on span "פלטינום (2) + פלטינום (4)" at bounding box center [66, 148] width 65 height 5
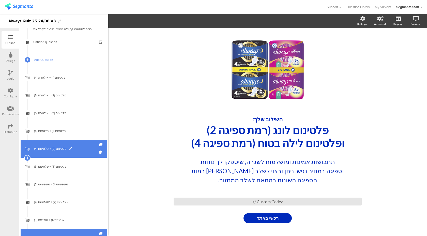
scroll to position [358, 0]
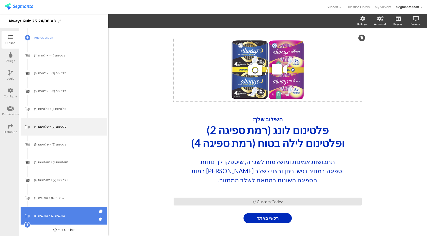
click at [252, 74] on icon at bounding box center [254, 69] width 17 height 17
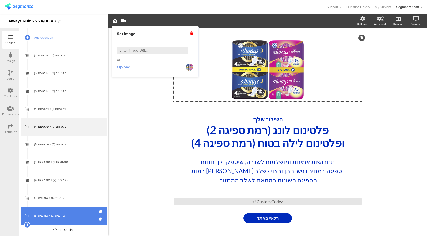
click at [126, 66] on span "Upload" at bounding box center [123, 67] width 13 height 6
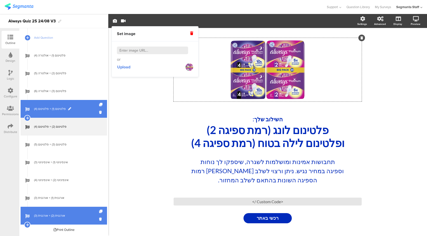
click at [85, 111] on span "פלטינום (1) + פלטינום (4)" at bounding box center [66, 108] width 65 height 5
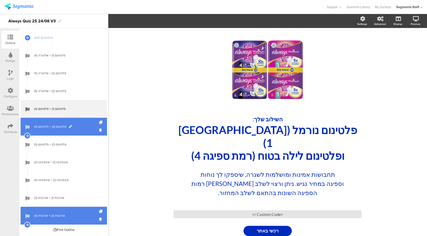
click at [84, 125] on span "פלטינום (2) + פלטינום (4)" at bounding box center [66, 126] width 65 height 5
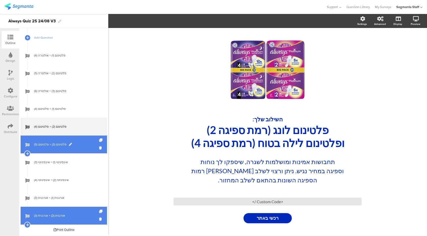
click at [85, 142] on span "פלטינום (3) + פלטינום (5)" at bounding box center [66, 144] width 65 height 5
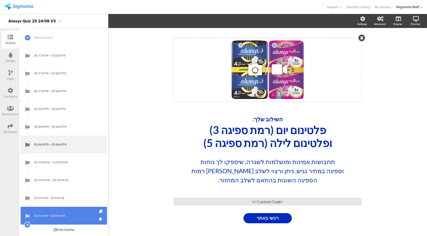
click at [254, 70] on icon at bounding box center [254, 69] width 17 height 17
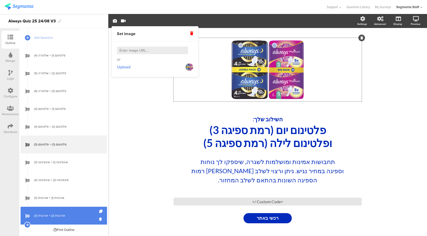
click at [121, 68] on span "Upload" at bounding box center [123, 67] width 13 height 6
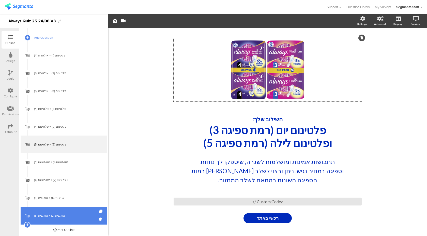
click at [282, 2] on div "Support Help Center Live Chat Question Library My Surveys Segmanta Staff ACCOUN…" at bounding box center [214, 7] width 418 height 14
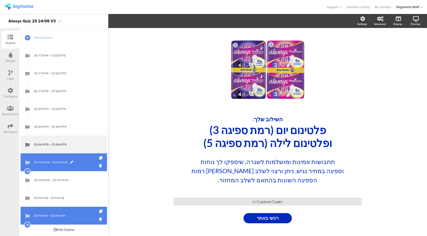
click at [83, 164] on span "אינפיניטי (1) + אינפיניטי (3)" at bounding box center [66, 162] width 65 height 5
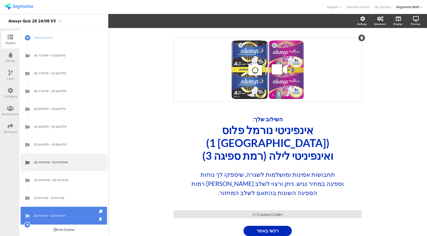
click at [254, 72] on icon at bounding box center [254, 69] width 17 height 17
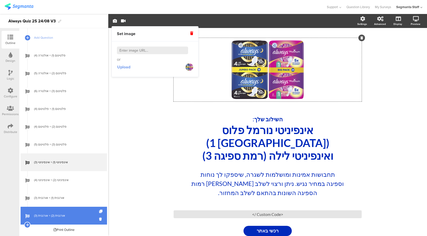
click at [129, 67] on span "Upload" at bounding box center [123, 67] width 13 height 6
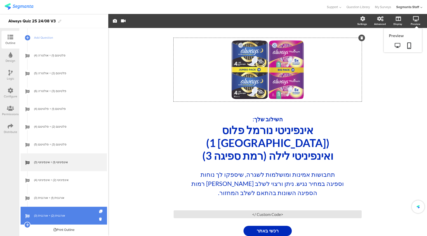
click at [410, 41] on sg-preview-menu at bounding box center [403, 46] width 38 height 13
click at [409, 46] on icon at bounding box center [409, 45] width 4 height 6
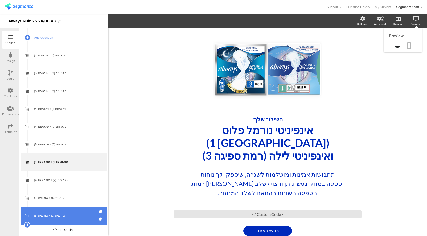
click at [408, 45] on icon at bounding box center [409, 45] width 4 height 6
click at [250, 69] on icon at bounding box center [254, 69] width 17 height 17
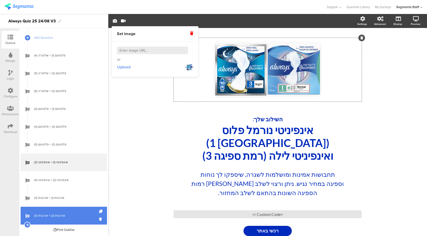
click at [130, 67] on span "Upload" at bounding box center [123, 67] width 13 height 6
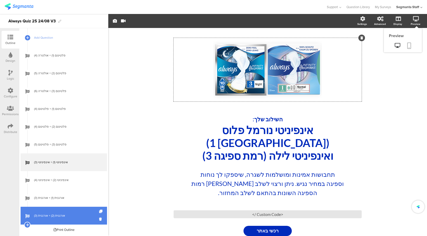
click at [408, 46] on icon at bounding box center [409, 45] width 4 height 6
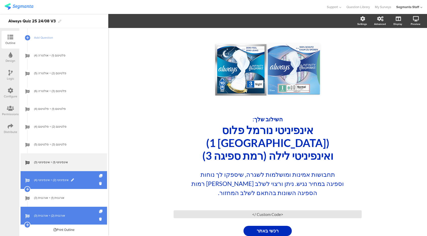
click at [81, 179] on span "אינפיניטי (2) + אינפיניטי (4)" at bounding box center [66, 179] width 65 height 5
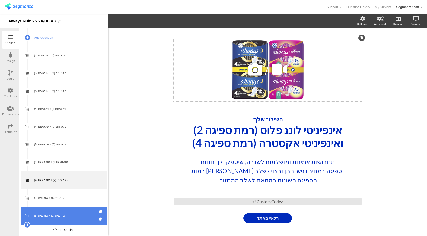
click at [257, 70] on icon at bounding box center [254, 69] width 17 height 17
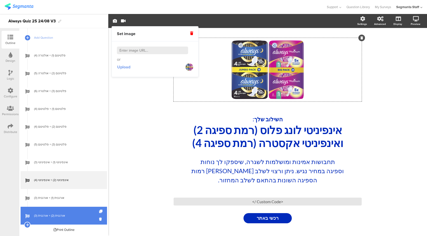
click at [127, 69] on span "Upload" at bounding box center [123, 67] width 13 height 6
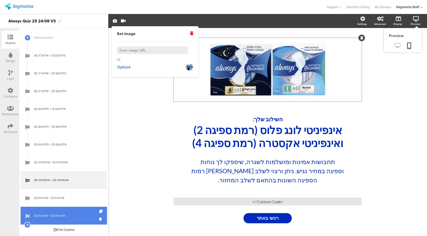
click at [397, 44] on icon at bounding box center [396, 45] width 5 height 5
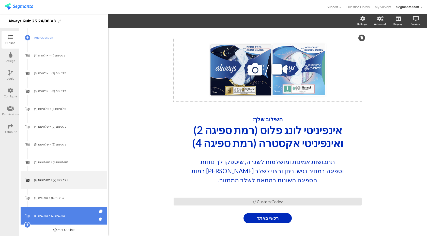
click at [256, 71] on icon at bounding box center [254, 69] width 17 height 17
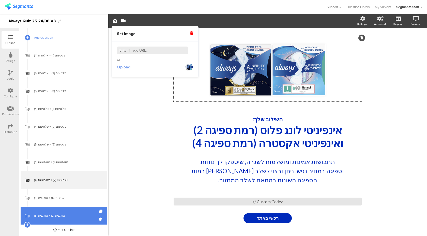
click at [124, 69] on span "Upload" at bounding box center [123, 67] width 13 height 6
click at [396, 116] on div "/ השילוב שלך: אינפיניטי לונג פלוס (רמת ספיגה 2) ואינפיניטי אקסטרה (רמת ספיגה 4)…" at bounding box center [267, 130] width 319 height 211
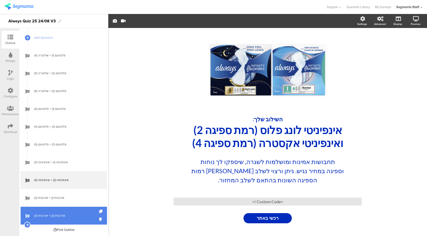
click at [396, 116] on div "/ השילוב שלך: אינפיניטי לונג פלוס (רמת ספיגה 2) ואינפיניטי אקסטרה (רמת ספיגה 4)…" at bounding box center [267, 130] width 319 height 211
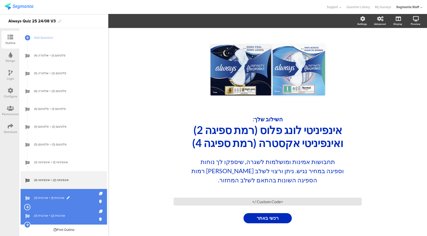
click at [60, 199] on span "אורגנית (1) + אורגנית (3)" at bounding box center [66, 197] width 65 height 5
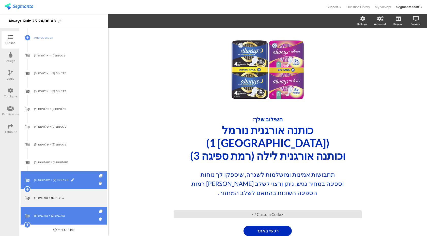
click at [87, 179] on span "אינפיניטי (2) + אינפיניטי (4)" at bounding box center [66, 179] width 65 height 5
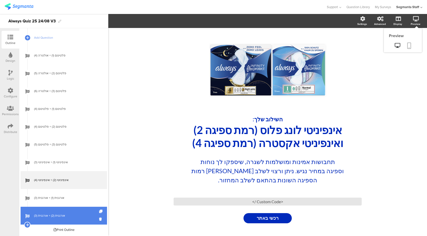
click at [410, 41] on link at bounding box center [408, 46] width 11 height 10
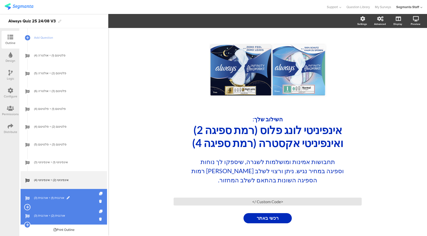
click at [44, 197] on span "אורגנית (1) + אורגנית (3)" at bounding box center [66, 197] width 65 height 5
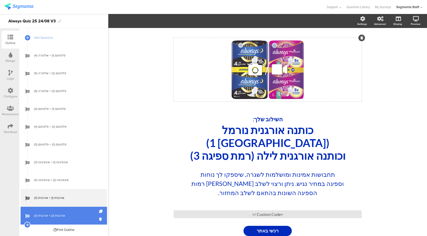
click at [254, 70] on icon at bounding box center [254, 69] width 17 height 17
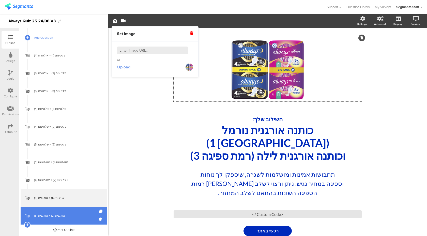
click at [130, 66] on button "Upload" at bounding box center [124, 66] width 14 height 9
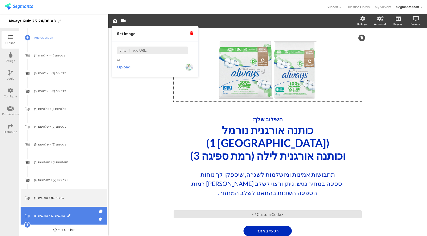
click at [83, 219] on link "אורגנית (2) + אורגנית (3)" at bounding box center [64, 216] width 86 height 18
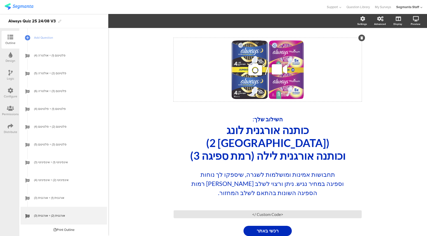
click at [253, 67] on icon at bounding box center [254, 69] width 17 height 17
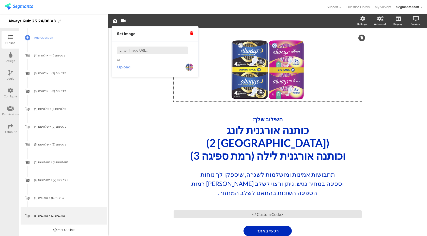
click at [129, 67] on span "Upload" at bounding box center [123, 67] width 13 height 6
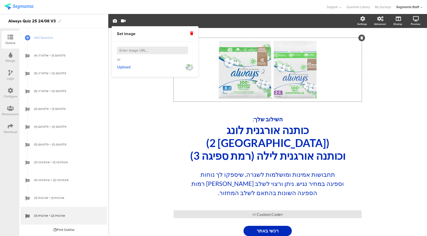
click at [166, 177] on div "/ השילוב שלך: כותנה אורגנית לונג (רמת ספיגה 2) וכותנה אורגנית לילה (רמת ספיגה 3…" at bounding box center [267, 136] width 203 height 213
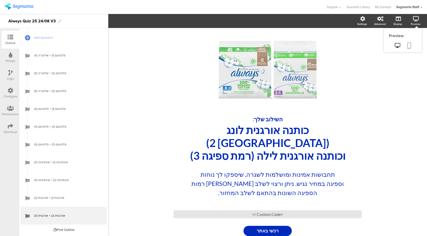
click at [409, 48] on icon at bounding box center [409, 45] width 4 height 6
click at [8, 74] on div "Logic" at bounding box center [11, 75] width 18 height 18
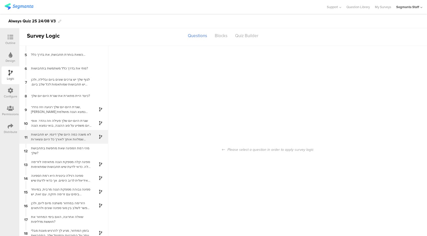
scroll to position [20, 0]
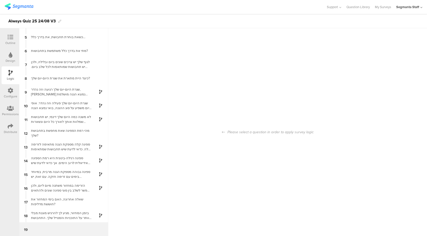
click at [59, 231] on div "19" at bounding box center [63, 229] width 89 height 14
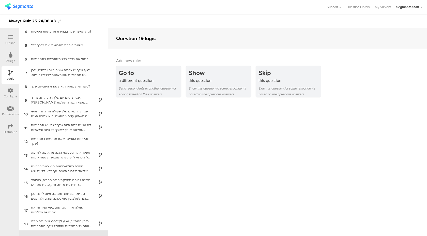
scroll to position [53, 0]
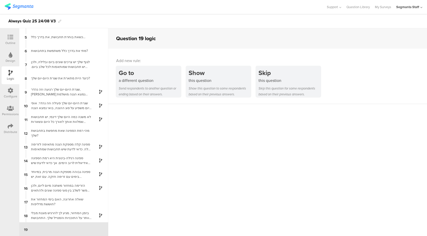
click at [7, 37] on div at bounding box center [10, 37] width 10 height 6
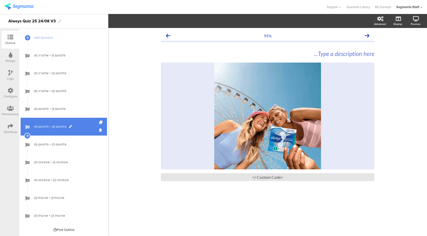
scroll to position [260, 0]
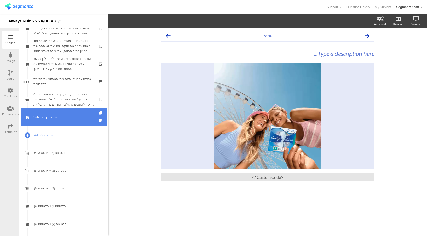
click at [76, 121] on link "19 Untitled question" at bounding box center [64, 117] width 86 height 18
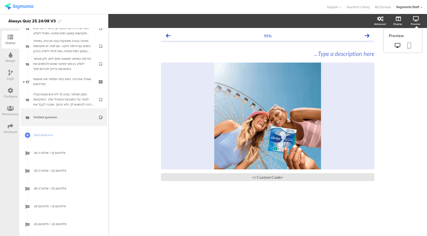
click at [408, 45] on icon at bounding box center [409, 45] width 4 height 6
click at [7, 80] on div "Logic" at bounding box center [10, 78] width 7 height 5
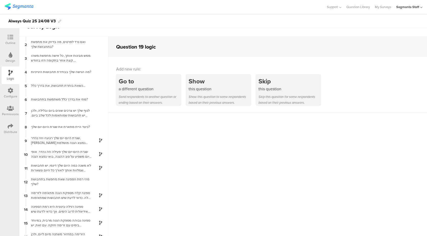
scroll to position [53, 0]
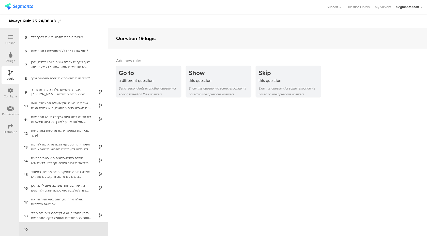
click at [10, 40] on icon at bounding box center [11, 37] width 6 height 6
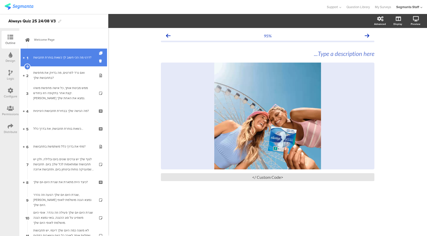
click at [67, 59] on div "דרגי מה הכי חשוב לך כשאת בוחרת תחבושת?" at bounding box center [63, 57] width 61 height 5
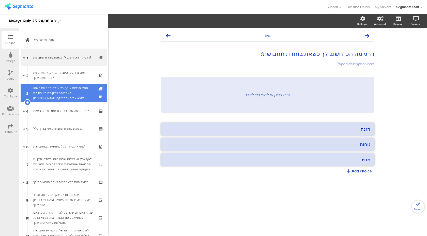
click at [70, 96] on div "ממש מבינות אותך, כל אישה מחפשת משהו קצת אחר בתקופה הזו בחודש. בואי נמצא את האחת…" at bounding box center [63, 92] width 61 height 15
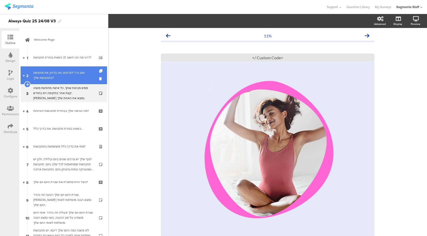
click at [72, 77] on div "ואם נרד לפרטים, מה בדיוק את מחפשת בתחבושת שלך?" at bounding box center [63, 75] width 61 height 10
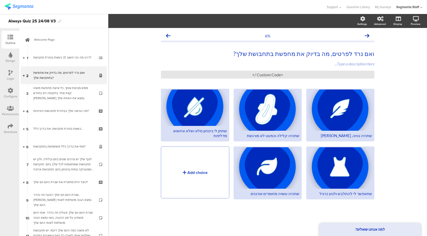
click at [11, 112] on div "Permissions" at bounding box center [10, 114] width 17 height 5
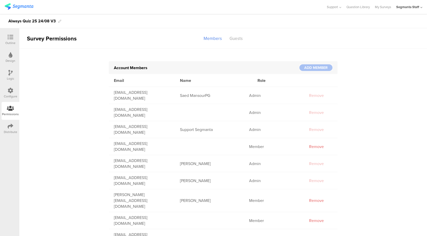
click at [13, 93] on div at bounding box center [11, 91] width 6 height 6
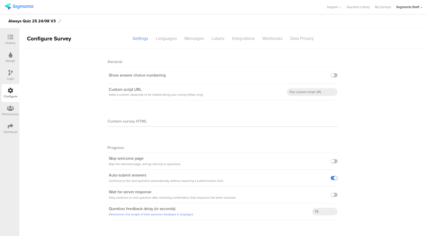
click at [14, 74] on div "Logic" at bounding box center [11, 75] width 18 height 18
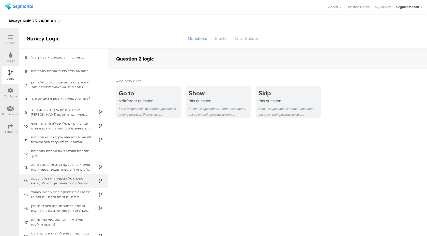
scroll to position [20, 0]
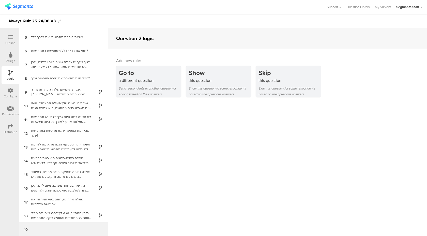
click at [51, 231] on div "19" at bounding box center [63, 229] width 89 height 14
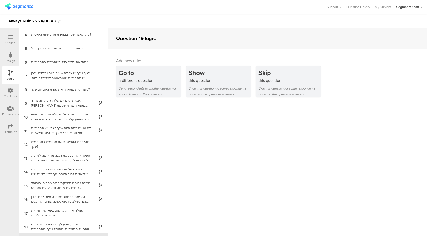
scroll to position [53, 0]
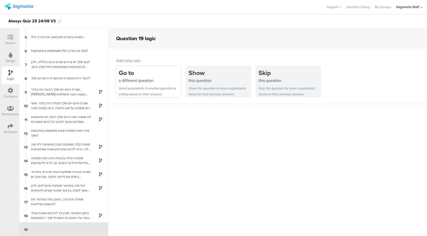
click at [147, 88] on div "Send respondents to another question or ending based on their answers." at bounding box center [150, 91] width 62 height 12
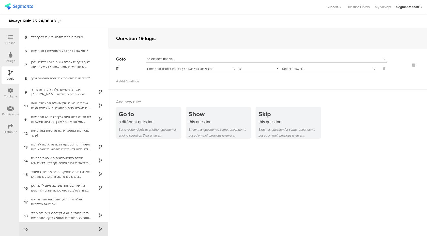
click at [196, 59] on div "Select destination..." at bounding box center [243, 59] width 193 height 5
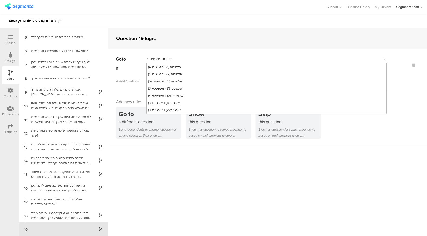
scroll to position [178, 0]
click at [178, 104] on span "אורגנית (1) + אורגנית (3)" at bounding box center [164, 102] width 32 height 5
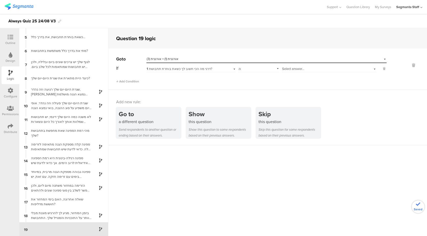
click at [203, 68] on span "1 דרגי מה הכי חשוב לך כשאת בוחרת תחבושת?" at bounding box center [180, 68] width 66 height 5
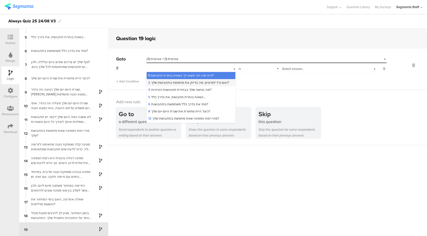
click at [201, 82] on span "2 ואם נרד לפרטים, מה בדיוק את מחפשת בתחבושת שלך?" at bounding box center [188, 82] width 81 height 5
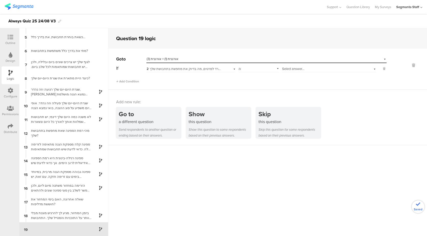
click at [287, 69] on span "Select answer..." at bounding box center [293, 68] width 22 height 5
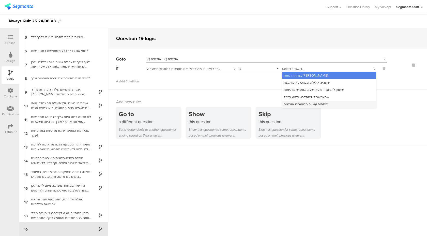
click at [292, 103] on span "שתהיה עשויה מחומרים אורגנים" at bounding box center [305, 104] width 44 height 5
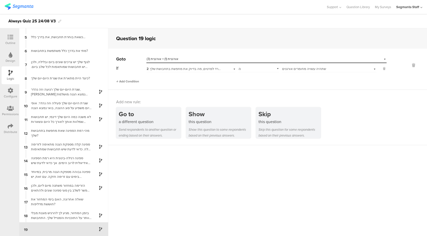
click at [136, 83] on span "Add Condition" at bounding box center [127, 81] width 23 height 5
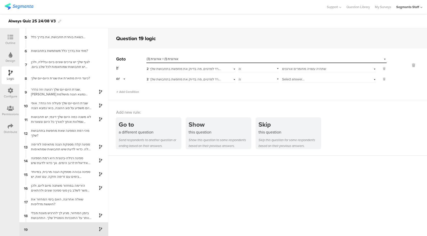
click at [121, 80] on div "or" at bounding box center [121, 79] width 11 height 8
click at [123, 92] on div "and" at bounding box center [130, 92] width 29 height 7
click at [163, 81] on span "2 ואם נרד לפרטים, מה בדיוק את מחפשת בתחבושת שלך?" at bounding box center [187, 79] width 81 height 5
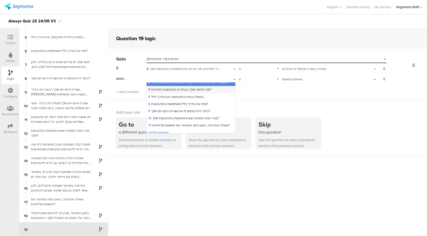
scroll to position [12, 0]
click at [161, 116] on span "12 מהי רמת הספיגה שאת מחפשת בתחבושת שלך?" at bounding box center [183, 116] width 71 height 5
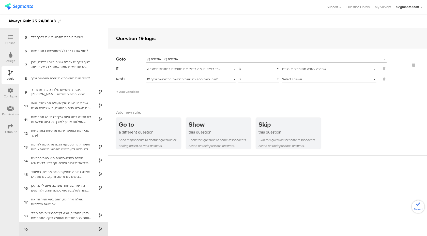
click at [287, 77] on span "Select answer..." at bounding box center [293, 79] width 22 height 5
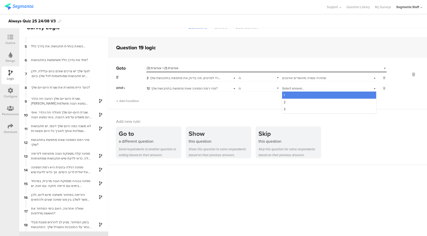
click at [260, 109] on div "Go to Select destination... אורגנית (1) + אורגנית (3) If 2 ואם נרד לפרטים, מה ב…" at bounding box center [267, 84] width 319 height 52
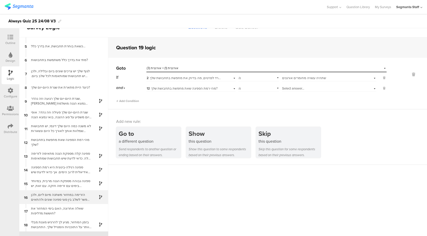
scroll to position [20, 0]
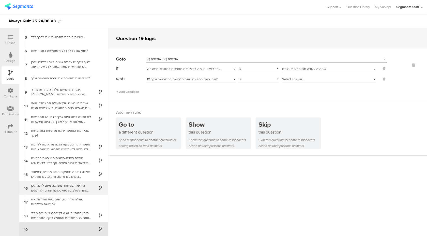
click at [65, 189] on div "הזרימה במחזור משתנה מיום ליום, ולכן אפשר לשלב בין סוגי ספיגה שונים ולהתאים את ה…" at bounding box center [60, 188] width 64 height 10
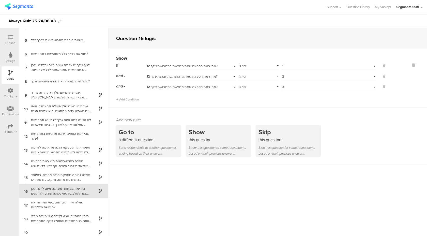
scroll to position [53, 0]
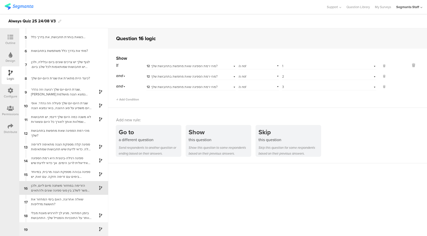
click at [60, 228] on div "19" at bounding box center [63, 229] width 89 height 14
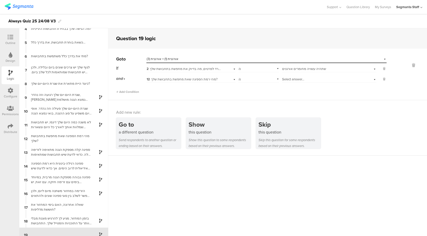
scroll to position [53, 0]
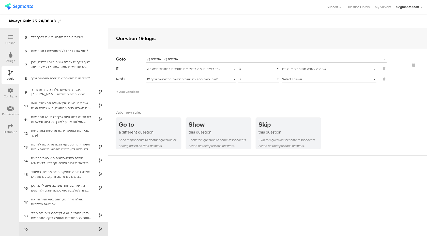
click at [286, 78] on span "Select answer..." at bounding box center [293, 79] width 22 height 5
click at [286, 85] on div "1" at bounding box center [329, 85] width 94 height 7
click at [90, 151] on div "13 ספיגה קלה מספקת הגנה מתאימה לזרימה קלה. כדאי לדעת שיש תחבושות שמתאימות לימים…" at bounding box center [63, 147] width 89 height 14
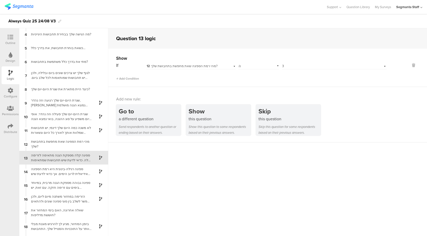
scroll to position [53, 0]
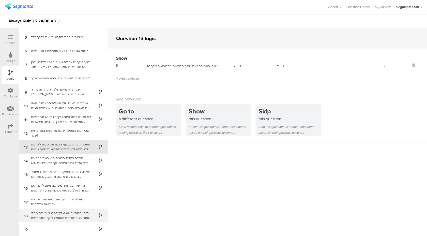
click at [75, 219] on div "בזמן המחזור, מגיע לך להרגיש מוגנת מבלי לוותר על התוכניות והסטייל שלך. התחבושת צ…" at bounding box center [60, 215] width 64 height 10
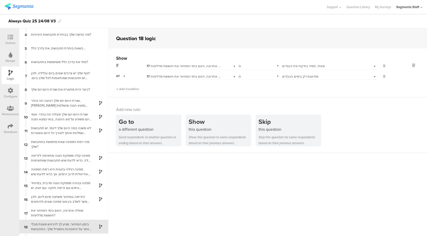
scroll to position [53, 0]
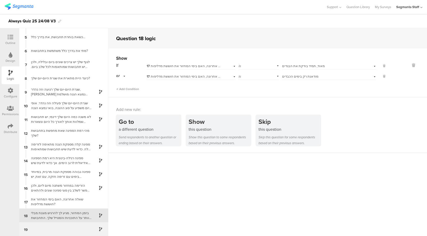
click at [56, 231] on div "19" at bounding box center [63, 229] width 89 height 14
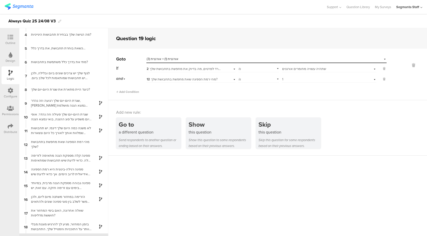
scroll to position [53, 0]
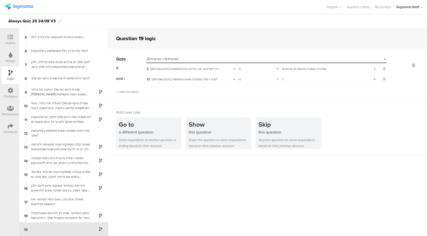
click at [286, 78] on div "Select answer... 1" at bounding box center [321, 79] width 79 height 5
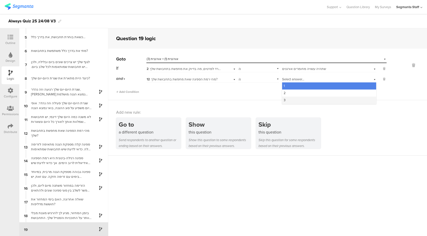
click at [287, 98] on div "3" at bounding box center [329, 100] width 94 height 7
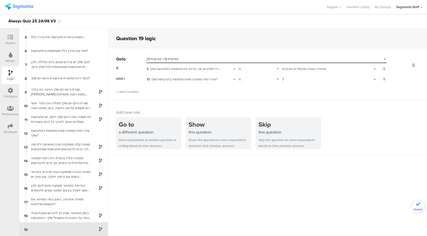
click at [279, 92] on div "Add Condition" at bounding box center [251, 89] width 270 height 9
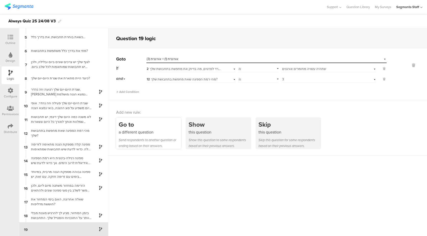
click at [130, 127] on div "Go to" at bounding box center [150, 124] width 62 height 9
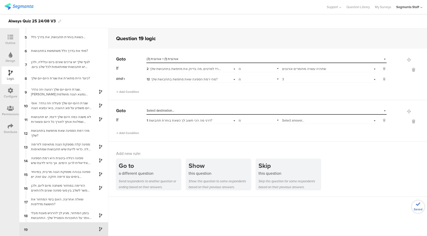
click at [165, 109] on span "Select destination..." at bounding box center [161, 110] width 28 height 5
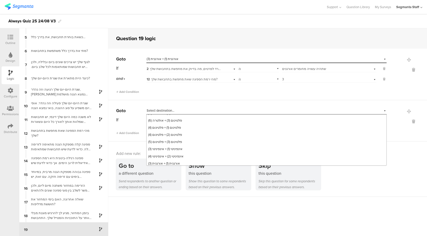
scroll to position [178, 0]
click at [161, 162] on span "אורגנית (2) + אורגנית (3)" at bounding box center [164, 161] width 33 height 5
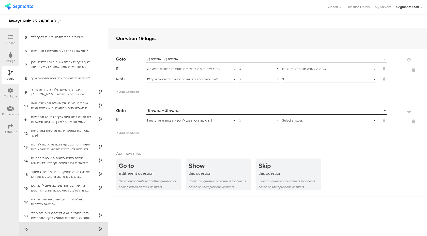
click at [11, 41] on div "Outline" at bounding box center [10, 43] width 10 height 5
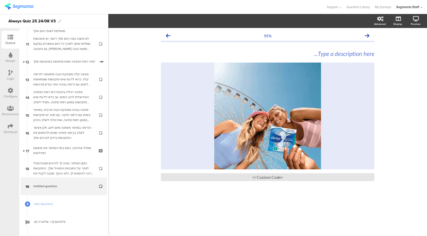
scroll to position [172, 0]
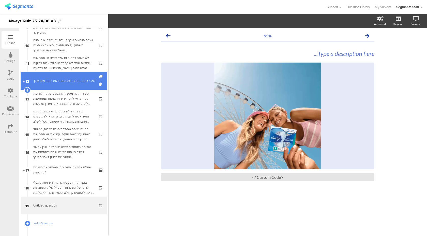
click at [71, 80] on div "מהי רמת הספיגה שאת מחפשת בתחבושת שלך?" at bounding box center [64, 80] width 62 height 5
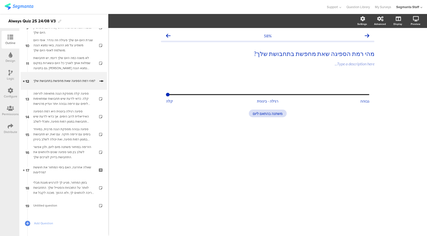
click at [8, 94] on div "Configure" at bounding box center [10, 96] width 13 height 5
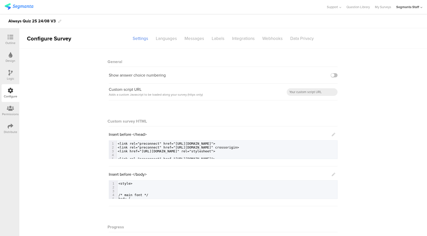
click at [10, 81] on div "Logic" at bounding box center [11, 75] width 18 height 18
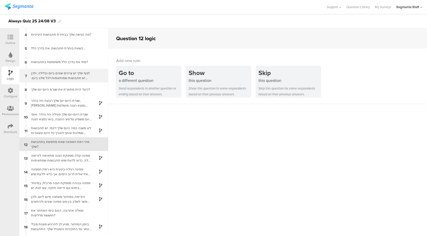
scroll to position [53, 0]
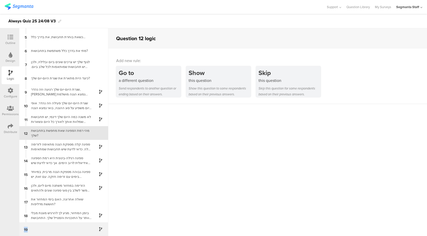
click at [51, 227] on div "19" at bounding box center [63, 229] width 89 height 14
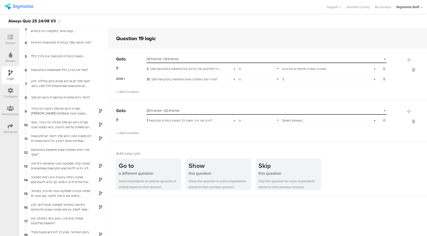
scroll to position [53, 0]
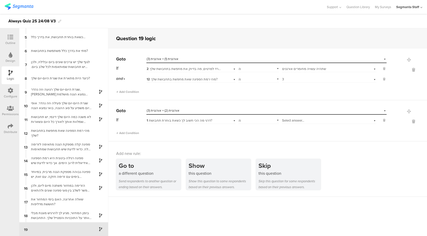
click at [290, 121] on span "Select answer..." at bounding box center [293, 120] width 22 height 5
click at [271, 125] on div "If 1 דרגי מה הכי חשוב לך כשאת בוחרת תחבושת? is Select answer... הגנה נוחות מחיר…" at bounding box center [251, 125] width 270 height 19
click at [220, 124] on div "If 1 דרגי מה הכי חשוב לך כשאת בוחרת תחבושת? is Select answer... Add Condition" at bounding box center [251, 125] width 270 height 19
click at [217, 122] on div "1 דרגי מה הכי חשוב לך כשאת בוחרת תחבושת?" at bounding box center [184, 120] width 74 height 5
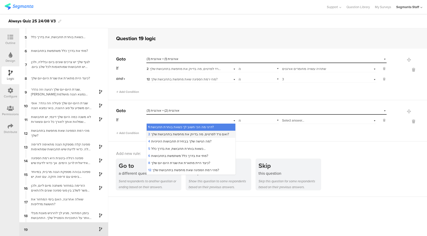
click at [207, 135] on span "2 ואם נרד לפרטים, מה בדיוק את מחפשת בתחבושת שלך?" at bounding box center [188, 134] width 81 height 5
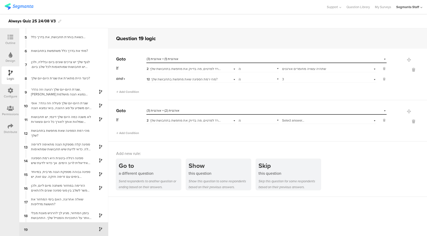
click at [207, 133] on div "Add Condition" at bounding box center [251, 130] width 270 height 9
click at [284, 115] on div "Go to Select destination... אורגנית (2) + אורגנית (3) If 2 ואם נרד לפרטים, מה ב…" at bounding box center [251, 121] width 270 height 28
click at [285, 120] on span "Select answer..." at bounding box center [293, 120] width 22 height 5
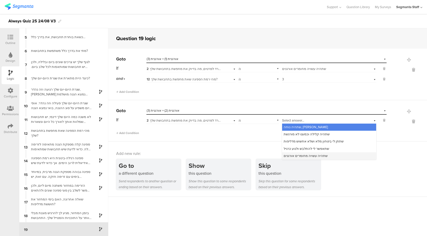
click at [294, 157] on span "שתהיה עשויה מחומרים אורגנים" at bounding box center [305, 155] width 44 height 5
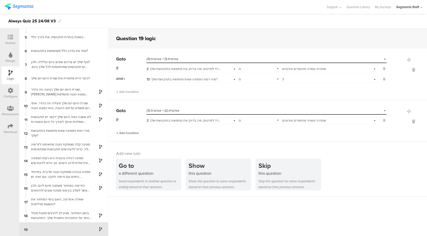
click at [136, 132] on span "Add Condition" at bounding box center [127, 133] width 23 height 5
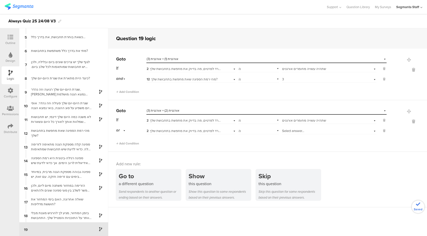
click at [123, 130] on div "or" at bounding box center [121, 130] width 11 height 8
click at [124, 143] on div "and" at bounding box center [130, 144] width 29 height 7
click at [198, 130] on span "2 ואם נרד לפרטים, מה בדיוק את מחפשת בתחבושת שלך?" at bounding box center [187, 130] width 81 height 5
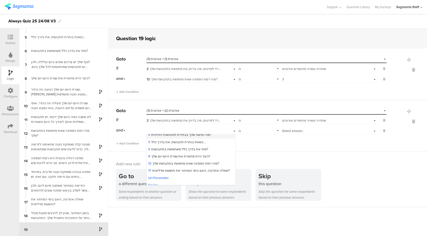
scroll to position [21, 0]
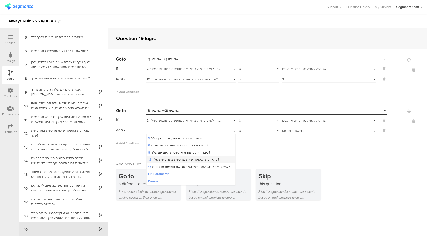
click at [197, 160] on span "12 מהי רמת הספיגה שאת מחפשת בתחבושת שלך?" at bounding box center [183, 159] width 71 height 5
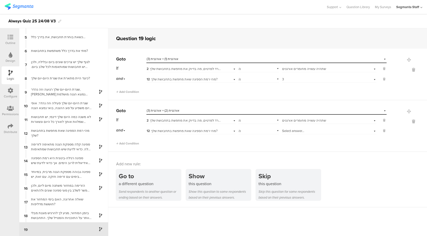
click at [290, 132] on span "Select answer..." at bounding box center [293, 130] width 22 height 5
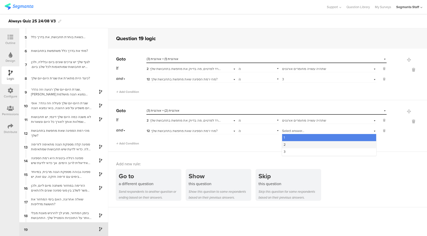
click at [290, 145] on div "2" at bounding box center [329, 144] width 94 height 7
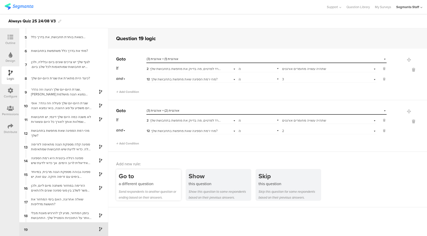
click at [140, 180] on div "Go to" at bounding box center [150, 175] width 62 height 9
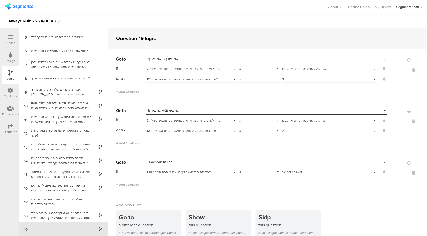
click at [178, 161] on div "Select destination..." at bounding box center [243, 162] width 193 height 5
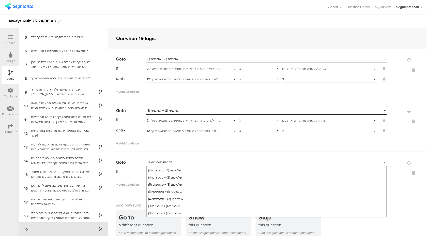
scroll to position [11, 0]
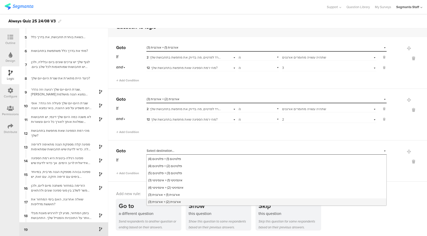
click at [170, 203] on span "אורגנית (2) + אורגנית (3)" at bounding box center [164, 201] width 33 height 5
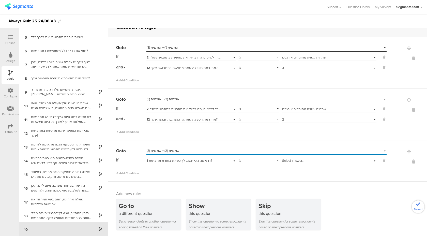
click at [187, 160] on span "1 דרגי מה הכי חשוב לך כשאת בוחרת תחבושת?" at bounding box center [180, 160] width 66 height 5
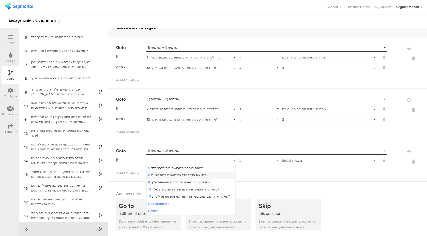
scroll to position [0, 0]
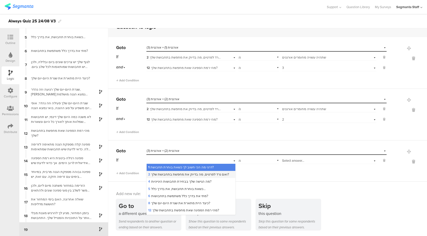
click at [177, 176] on span "2 ואם נרד לפרטים, מה בדיוק את מחפשת בתחבושת שלך?" at bounding box center [188, 174] width 81 height 5
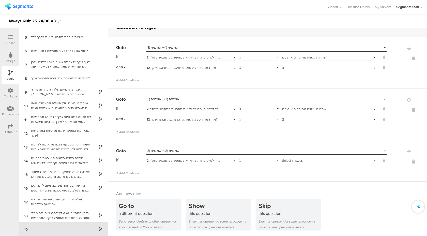
click at [285, 161] on span "Select answer..." at bounding box center [293, 160] width 22 height 5
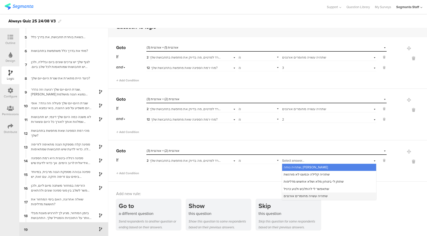
click at [291, 196] on span "שתהיה עשויה מחומרים אורגנים" at bounding box center [305, 195] width 44 height 5
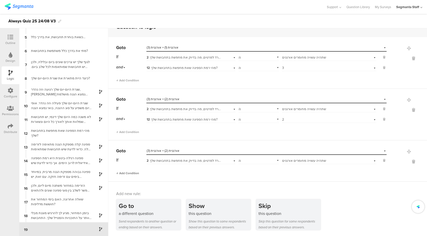
click at [132, 173] on span "Add Condition" at bounding box center [127, 173] width 23 height 5
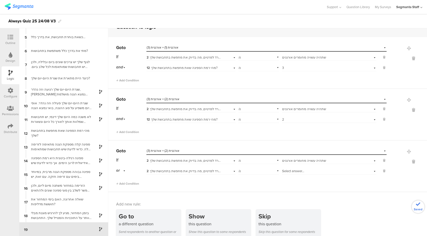
click at [122, 170] on div "or" at bounding box center [121, 170] width 11 height 8
click at [125, 183] on div "and" at bounding box center [130, 184] width 29 height 7
click at [171, 171] on span "2 ואם נרד לפרטים, מה בדיוק את מחפשת בתחבושת שלך?" at bounding box center [187, 170] width 81 height 5
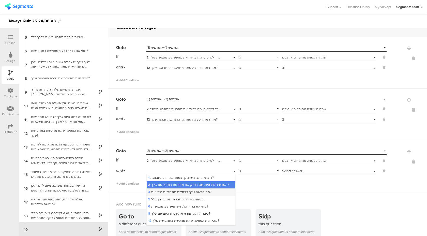
scroll to position [22, 0]
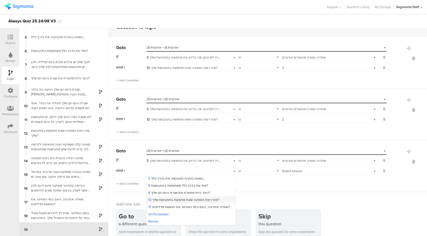
click at [167, 199] on span "12 מהי רמת הספיגה שאת מחפשת בתחבושת שלך?" at bounding box center [183, 199] width 71 height 5
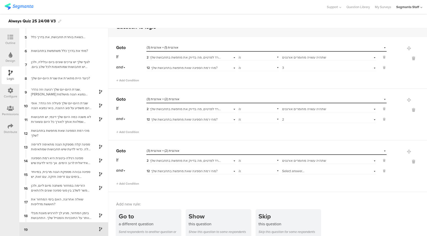
click at [287, 169] on span "Select answer..." at bounding box center [293, 170] width 22 height 5
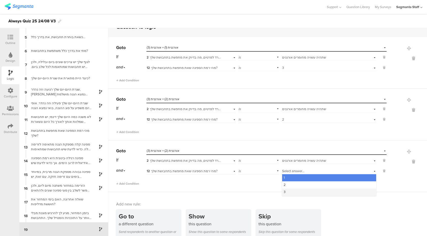
click at [289, 188] on div "3" at bounding box center [329, 191] width 94 height 7
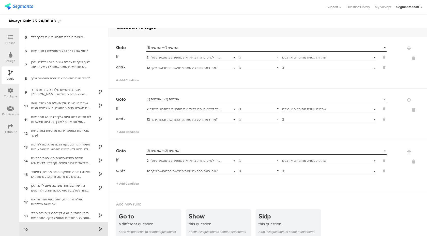
click at [278, 181] on div "Add Condition" at bounding box center [251, 181] width 270 height 9
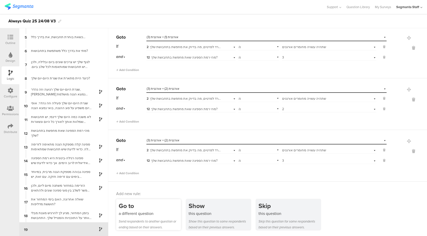
click at [131, 206] on div "Go to" at bounding box center [150, 205] width 62 height 9
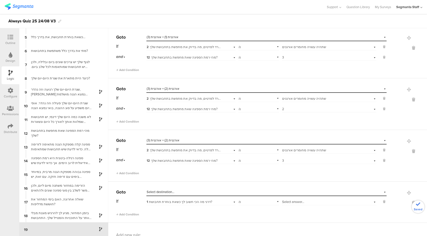
click at [173, 188] on div "Select destination..." at bounding box center [266, 192] width 240 height 8
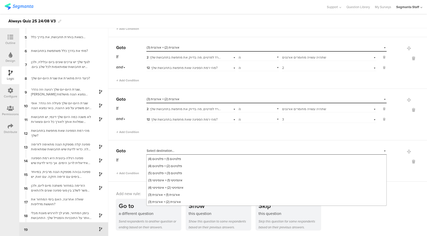
scroll to position [178, 0]
click at [176, 202] on span "אורגנית (2) + אורגנית (3)" at bounding box center [164, 201] width 33 height 5
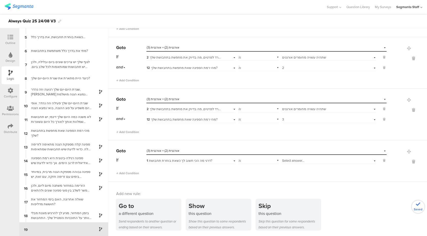
click at [215, 160] on div "1 דרגי מה הכי חשוב לך כשאת בוחרת תחבושת?" at bounding box center [184, 160] width 74 height 5
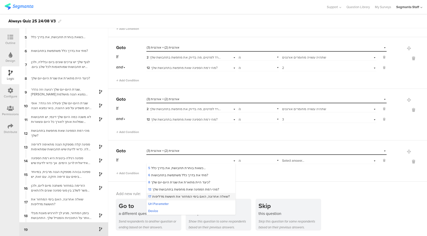
scroll to position [0, 0]
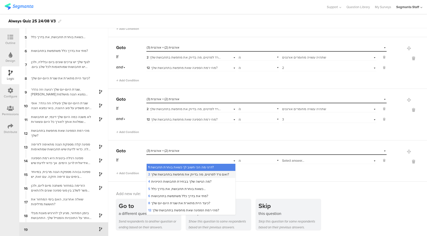
click at [195, 176] on span "2 ואם נרד לפרטים, מה בדיוק את מחפשת בתחבושת שלך?" at bounding box center [188, 174] width 81 height 5
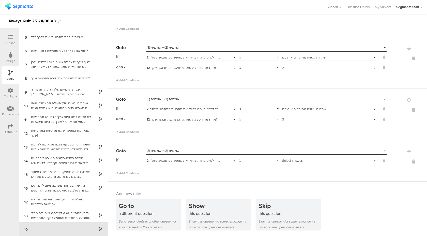
click at [304, 160] on span "Select answer..." at bounding box center [293, 160] width 22 height 5
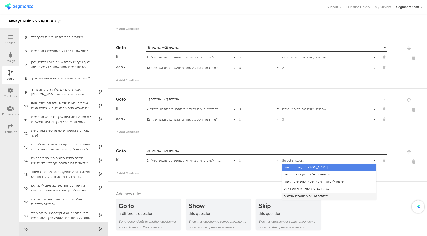
click at [293, 194] on span "שתהיה עשויה מחומרים אורגנים" at bounding box center [305, 195] width 44 height 5
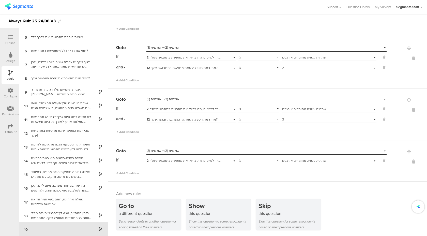
click at [128, 175] on div "Go to Select destination... אורגנית (2) + אורגנית (3) If 2 ואם נרד לפרטים, מה ב…" at bounding box center [267, 160] width 319 height 41
click at [129, 172] on span "Add Condition" at bounding box center [127, 173] width 23 height 5
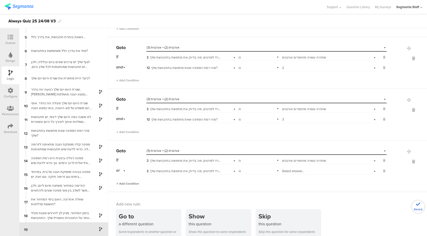
click at [124, 183] on span "Add Condition" at bounding box center [127, 183] width 23 height 5
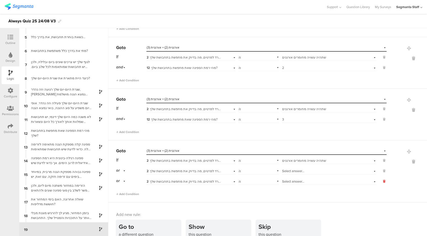
click at [384, 182] on icon at bounding box center [384, 181] width 2 height 5
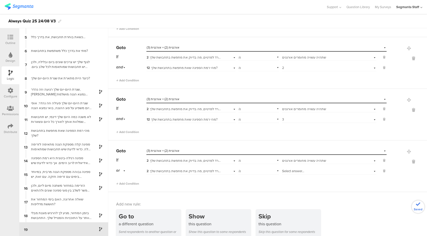
click at [123, 172] on div "or" at bounding box center [121, 170] width 11 height 8
click at [125, 184] on div "and" at bounding box center [130, 184] width 29 height 7
click at [186, 170] on span "2 ואם נרד לפרטים, מה בדיוק את מחפשת בתחבושת שלך?" at bounding box center [187, 170] width 81 height 5
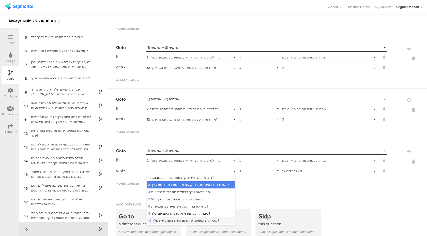
click at [167, 219] on span "12 מהי רמת הספיגה שאת מחפשת בתחבושת שלך?" at bounding box center [183, 220] width 71 height 5
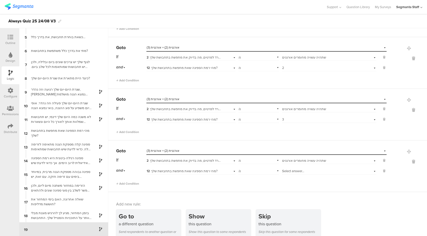
click at [255, 171] on div "is" at bounding box center [258, 170] width 41 height 8
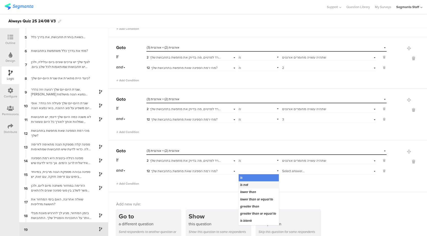
click at [252, 185] on div "is not" at bounding box center [259, 184] width 40 height 7
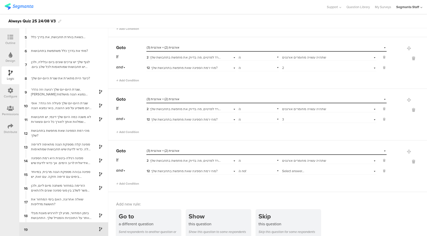
click at [288, 171] on span "Select answer..." at bounding box center [293, 170] width 22 height 5
click at [289, 180] on div "1" at bounding box center [329, 177] width 94 height 7
click at [132, 184] on span "Add Condition" at bounding box center [127, 183] width 23 height 5
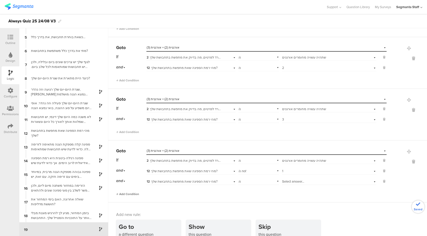
click at [130, 193] on span "Add Condition" at bounding box center [127, 194] width 23 height 5
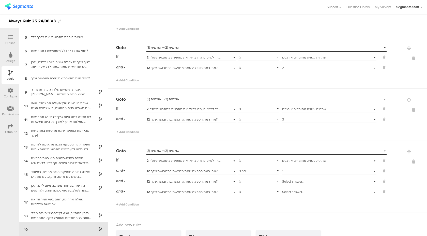
scroll to position [85, 0]
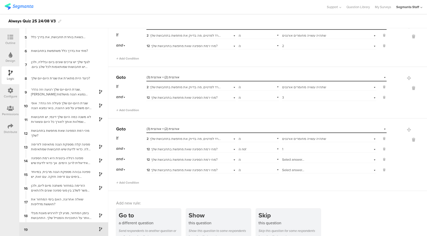
click at [245, 160] on div "is" at bounding box center [258, 159] width 41 height 8
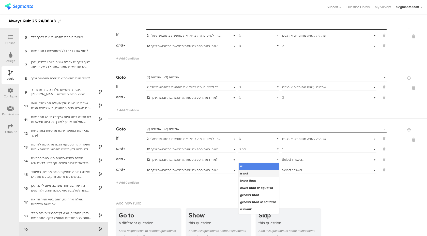
click at [249, 174] on div "is not" at bounding box center [259, 173] width 40 height 7
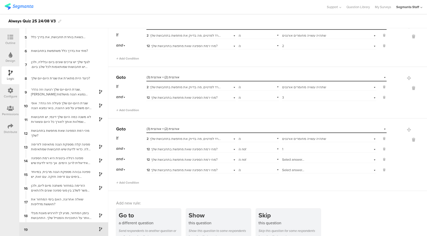
click at [281, 160] on div "and 12 מהי רמת הספיגה שאת מחפשת בתחבושת שלך? is not Select answer..." at bounding box center [251, 159] width 270 height 8
click at [290, 160] on span "Select answer..." at bounding box center [293, 159] width 22 height 5
click at [292, 175] on div "2" at bounding box center [329, 173] width 94 height 7
click at [254, 170] on div "is" at bounding box center [258, 169] width 41 height 8
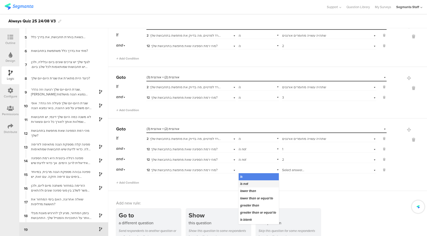
click at [251, 184] on div "is not" at bounding box center [259, 183] width 40 height 7
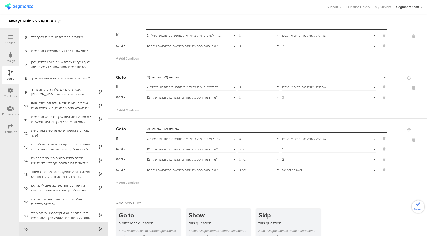
click at [301, 168] on span "Select answer..." at bounding box center [293, 169] width 22 height 5
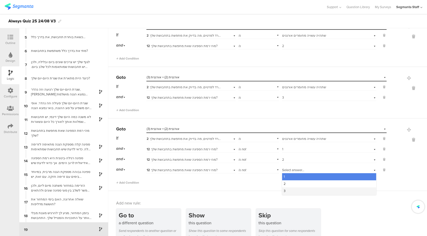
click at [294, 189] on div "3" at bounding box center [329, 190] width 94 height 7
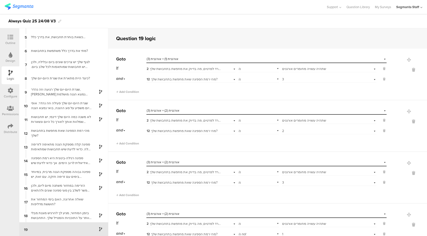
scroll to position [94, 0]
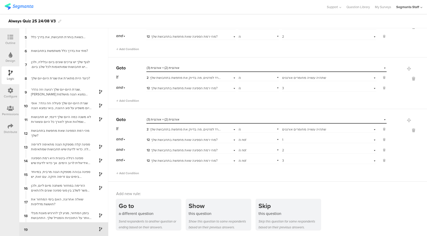
click at [9, 129] on div at bounding box center [11, 126] width 6 height 6
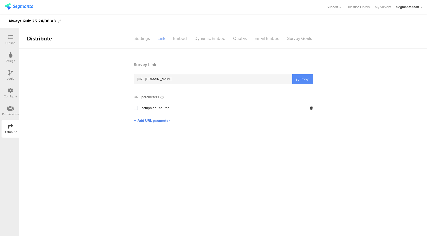
click at [306, 79] on span "Copy" at bounding box center [304, 78] width 8 height 5
click at [13, 78] on div "Logic" at bounding box center [10, 78] width 7 height 5
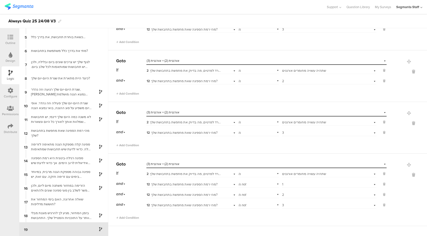
scroll to position [46, 0]
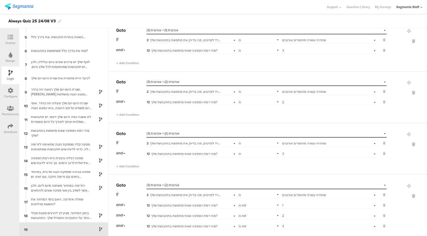
scroll to position [30, 0]
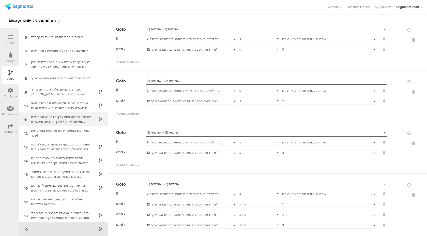
click at [74, 116] on div "לא משנה כמה היום שלך דינמי, יש תחבושות שמלוות אותך לאורך כל היום ונשארות במקום …" at bounding box center [60, 119] width 64 height 10
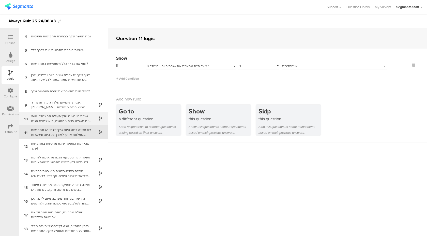
scroll to position [53, 0]
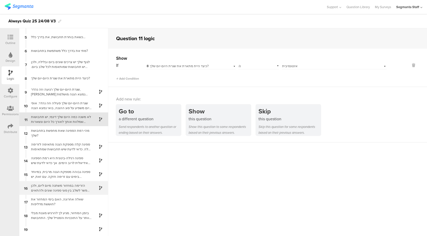
click at [68, 186] on div "הזרימה במחזור משתנה מיום ליום, ולכן אפשר לשלב בין סוגי ספיגה שונים ולהתאים את ה…" at bounding box center [60, 188] width 64 height 10
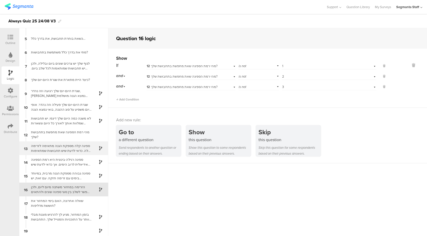
scroll to position [53, 0]
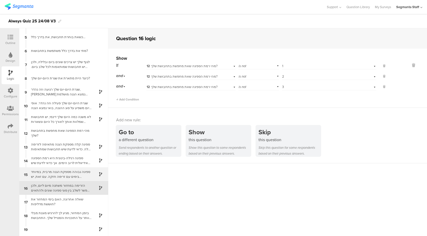
click at [71, 175] on div "ספיגה גבוהה מספקת הגנה מרבית, במיוחד בימים עם זרימה חזקה. עם זאת, יש תחבושות במ…" at bounding box center [60, 174] width 64 height 10
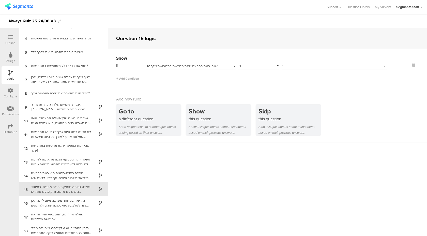
scroll to position [53, 0]
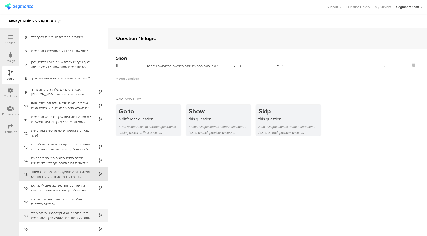
click at [68, 215] on div "בזמן המחזור, מגיע לך להרגיש מוגנת מבלי לוותר על התוכניות והסטייל שלך. התחבושת צ…" at bounding box center [60, 215] width 64 height 10
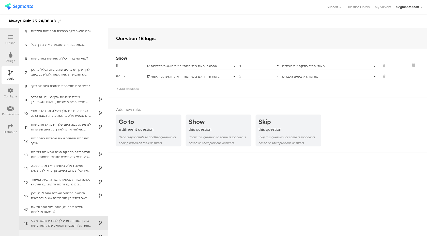
scroll to position [53, 0]
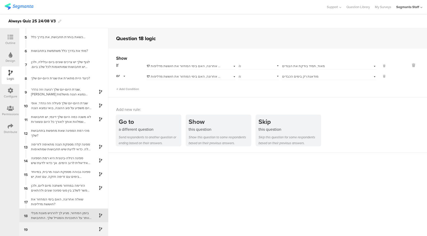
click at [69, 227] on div "19" at bounding box center [63, 229] width 89 height 14
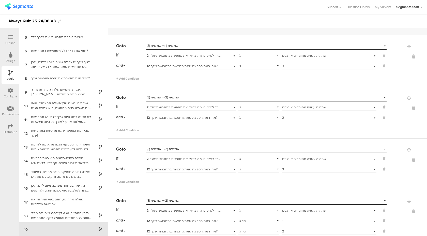
scroll to position [19, 0]
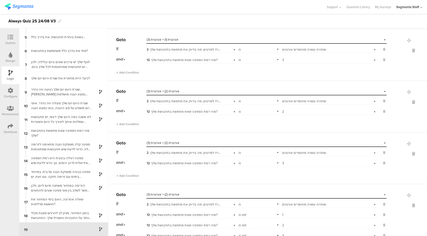
click at [284, 164] on div "Select answer... 3" at bounding box center [321, 163] width 79 height 5
click at [287, 169] on div "1" at bounding box center [329, 169] width 94 height 7
click at [274, 181] on div "Go to Select destination... אורגנית (2) + אורגנית (3) If 2 ואם נרד לפרטים, מה ב…" at bounding box center [267, 158] width 319 height 52
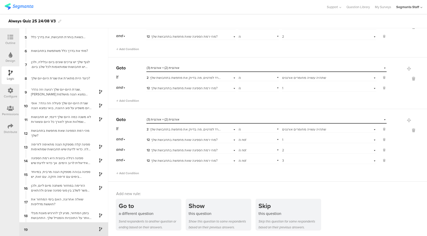
click at [11, 41] on div "Outline" at bounding box center [10, 43] width 10 height 5
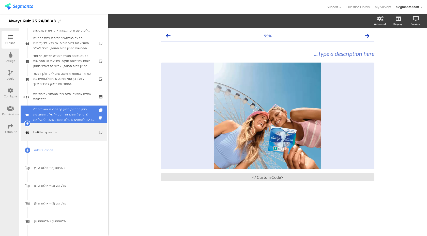
scroll to position [252, 0]
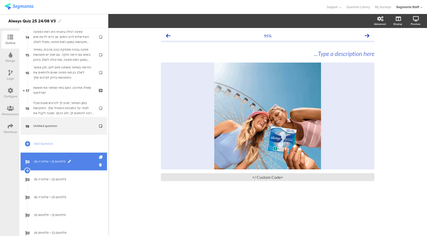
click at [57, 163] on span "פלטינום (1) + אולטרה (4)" at bounding box center [66, 161] width 65 height 5
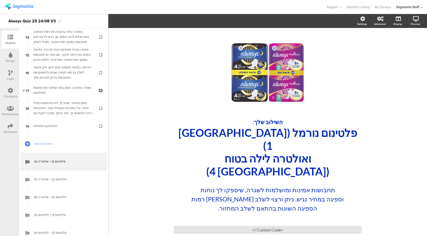
click at [9, 79] on div "Logic" at bounding box center [10, 78] width 7 height 5
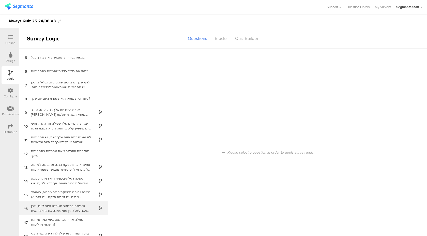
scroll to position [20, 0]
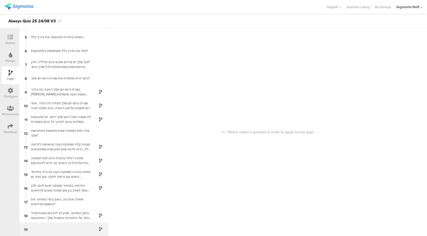
click at [78, 227] on div "19" at bounding box center [63, 229] width 89 height 14
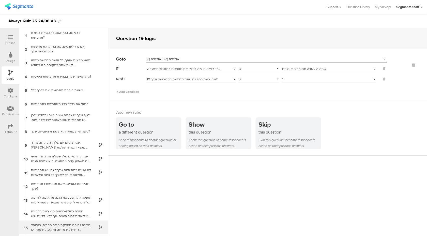
scroll to position [53, 0]
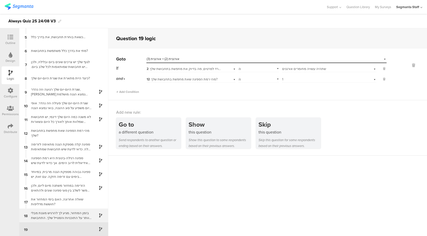
click at [72, 217] on div "בזמן המחזור, מגיע לך להרגיש מוגנת מבלי לוותר על התוכניות והסטייל שלך. התחבושת צ…" at bounding box center [60, 215] width 64 height 10
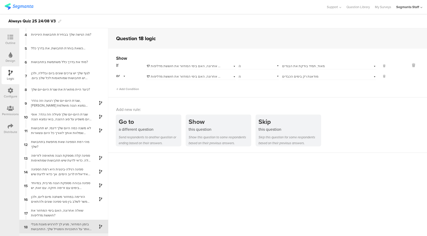
scroll to position [53, 0]
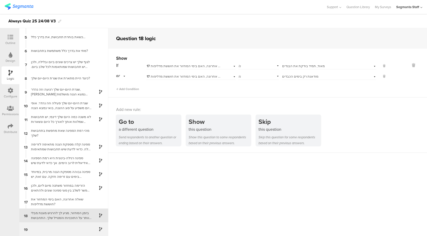
click at [70, 225] on div "19" at bounding box center [63, 229] width 89 height 14
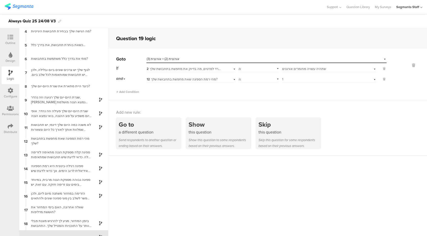
scroll to position [53, 0]
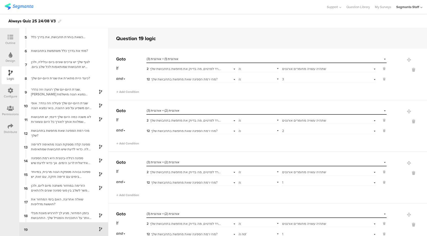
scroll to position [94, 0]
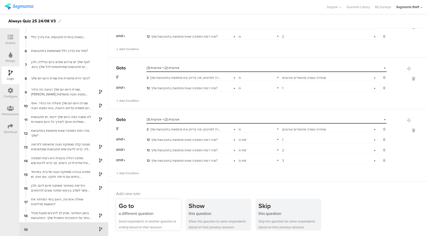
click at [154, 203] on div "Go to" at bounding box center [150, 205] width 62 height 9
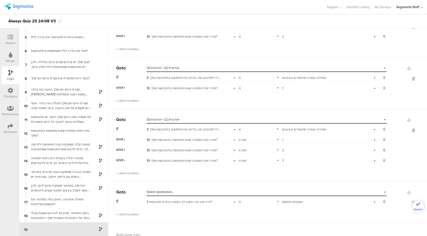
scroll to position [135, 0]
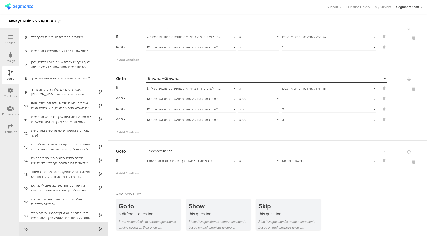
click at [180, 151] on div "Select destination..." at bounding box center [243, 151] width 193 height 5
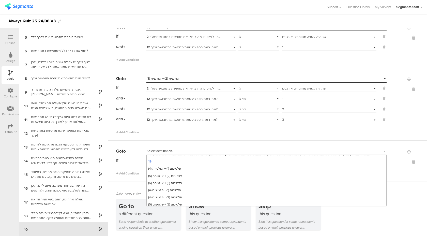
scroll to position [144, 0]
click at [176, 173] on div "פלטינום (1) + אולטרה (4)" at bounding box center [267, 169] width 240 height 7
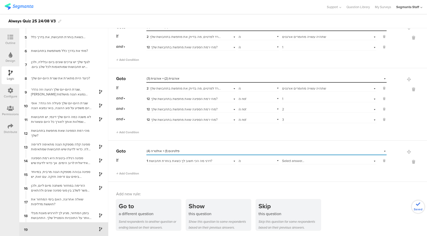
click at [182, 161] on span "1 דרגי מה הכי חשוב לך כשאת בוחרת תחבושת?" at bounding box center [180, 160] width 66 height 5
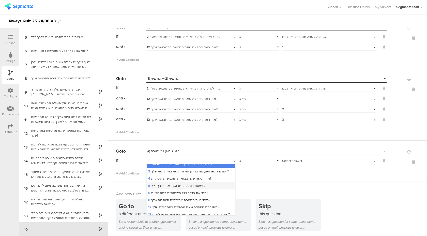
scroll to position [4, 0]
click at [182, 181] on div "4 מה הגישה שלך בבחירת תחבושות היגייניות?" at bounding box center [191, 177] width 89 height 7
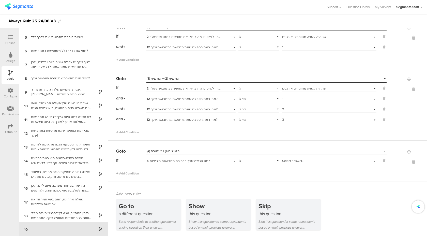
click at [282, 160] on div "Select answer..." at bounding box center [329, 160] width 94 height 8
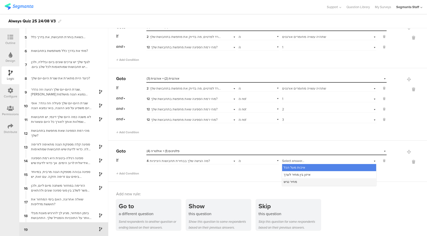
click at [285, 179] on span "מחיר נגיש" at bounding box center [289, 181] width 13 height 5
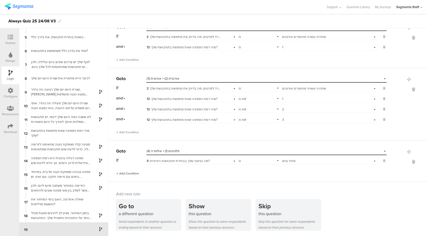
click at [123, 172] on span "Add Condition" at bounding box center [127, 173] width 23 height 5
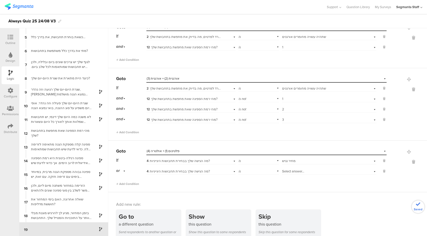
click at [123, 169] on div "or" at bounding box center [121, 171] width 11 height 8
click at [125, 185] on div "and" at bounding box center [130, 184] width 29 height 7
click at [181, 170] on span "4 מה הגישה שלך בבחירת תחבושות היגייניות?" at bounding box center [178, 171] width 63 height 5
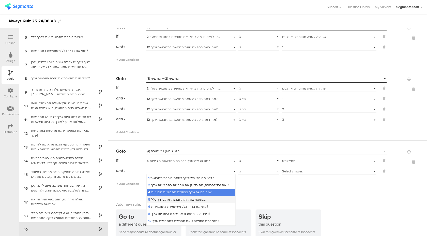
scroll to position [22, 0]
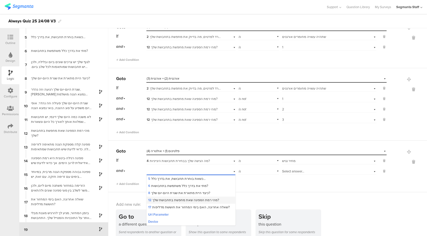
click at [174, 201] on div "12 מהי רמת הספיגה שאת מחפשת בתחבושת שלך?" at bounding box center [191, 199] width 89 height 7
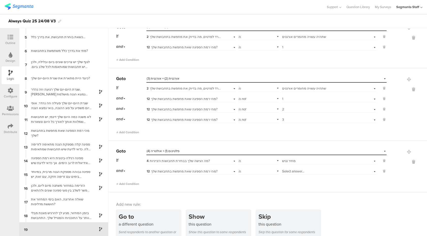
click at [292, 169] on span "Select answer..." at bounding box center [293, 171] width 22 height 5
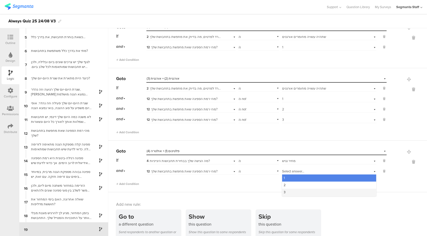
click at [286, 191] on div "3" at bounding box center [329, 191] width 94 height 7
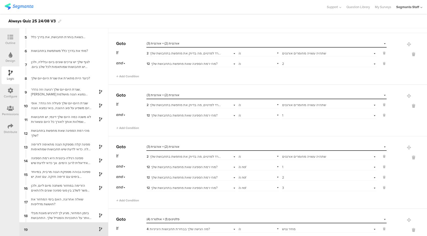
scroll to position [146, 0]
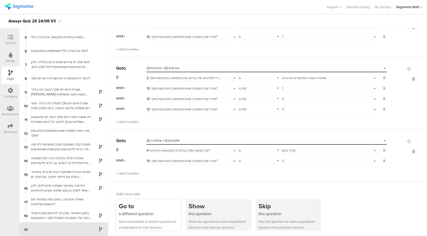
click at [132, 205] on div "Go to" at bounding box center [150, 205] width 62 height 9
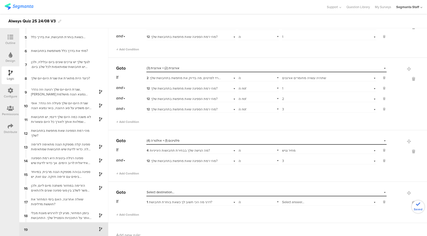
click at [159, 190] on span "Select destination..." at bounding box center [161, 191] width 28 height 5
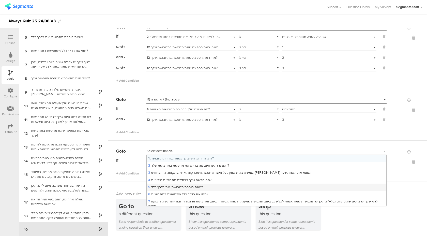
scroll to position [178, 0]
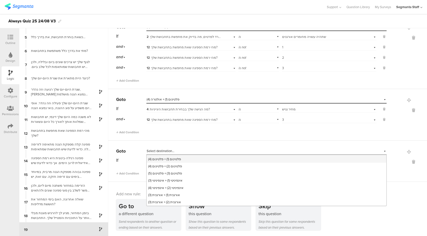
click at [184, 159] on div "פלטינום (1) + פלטינום (4)" at bounding box center [267, 158] width 240 height 7
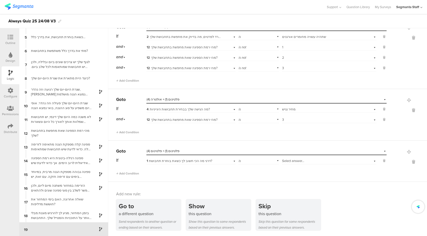
click at [185, 161] on span "1 דרגי מה הכי חשוב לך כשאת בוחרת תחבושת?" at bounding box center [180, 160] width 66 height 5
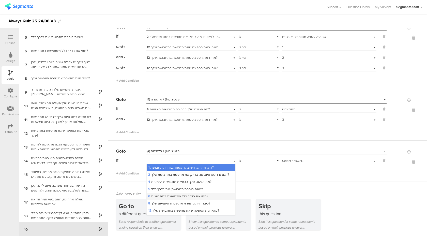
scroll to position [1, 0]
click at [190, 188] on span "5 כשאת בוחרת תחבושת, את בדרך כלל…" at bounding box center [176, 188] width 57 height 5
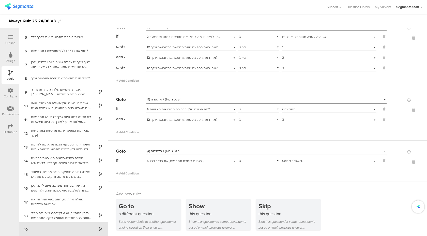
click at [288, 159] on span "Select answer..." at bounding box center [293, 160] width 22 height 5
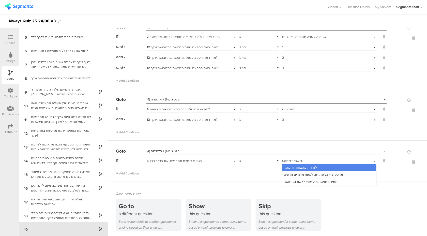
click at [288, 167] on span "לא זזה מהבטוח והמוכר" at bounding box center [299, 167] width 33 height 5
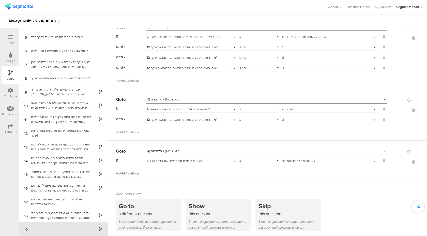
click at [133, 173] on span "Add Condition" at bounding box center [127, 173] width 23 height 5
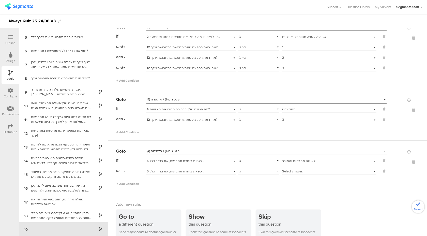
click at [181, 170] on span "5 כשאת בוחרת תחבושת, את בדרך כלל…" at bounding box center [175, 171] width 57 height 5
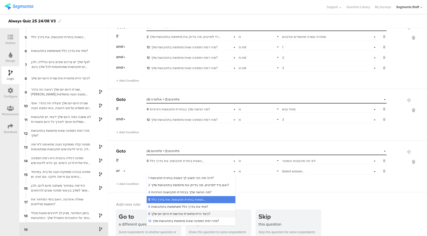
scroll to position [6, 0]
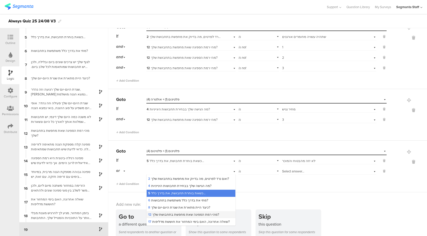
click at [169, 215] on span "12 מהי רמת הספיגה שאת מחפשת בתחבושת שלך?" at bounding box center [183, 214] width 71 height 5
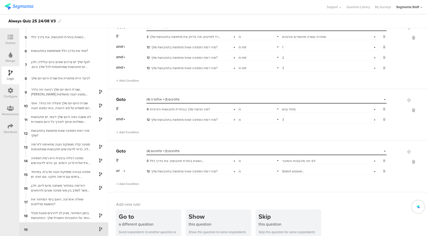
click at [300, 171] on span "Select answer..." at bounding box center [293, 171] width 22 height 5
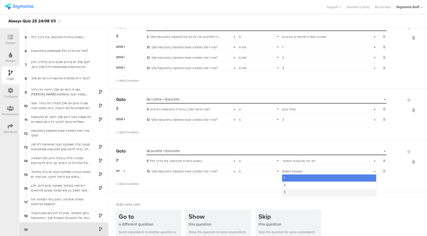
click at [295, 191] on div "3" at bounding box center [329, 191] width 94 height 7
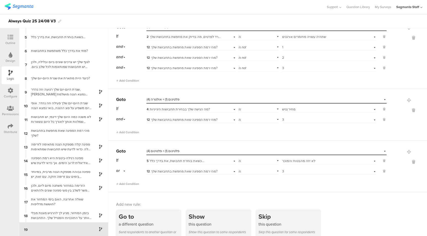
click at [275, 188] on div "Go to Select destination... פלטינום (1) + פלטינום (4) If 5 כשאת בוחרת תחבושת, א…" at bounding box center [267, 166] width 319 height 52
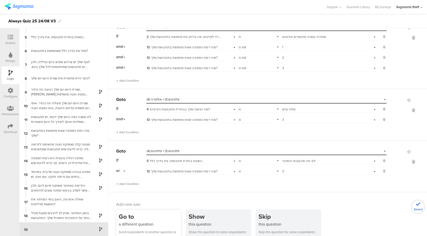
click at [139, 219] on div "Go to" at bounding box center [150, 216] width 62 height 9
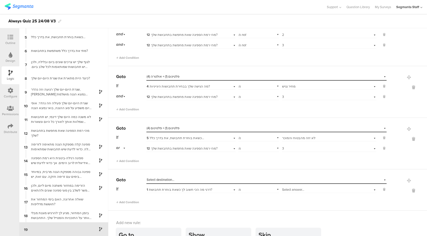
scroll to position [223, 0]
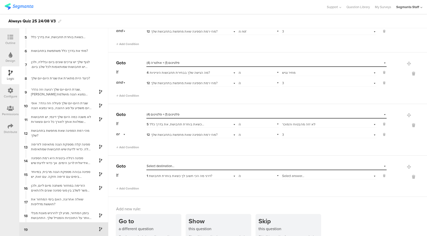
click at [174, 165] on span "Select destination..." at bounding box center [161, 165] width 28 height 5
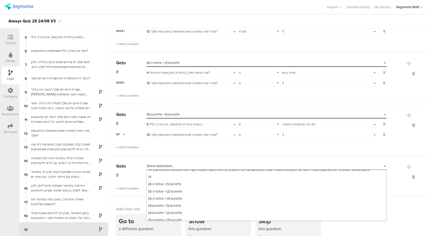
scroll to position [144, 0]
click at [171, 191] on span "פלטינום (2) + אולטרה (5)" at bounding box center [165, 190] width 34 height 5
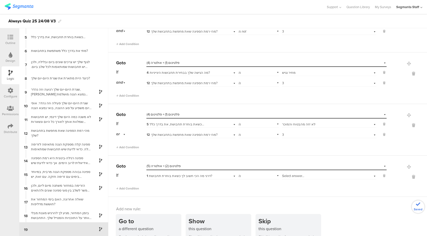
click at [186, 176] on span "1 דרגי מה הכי חשוב לך כשאת בוחרת תחבושת?" at bounding box center [180, 175] width 66 height 5
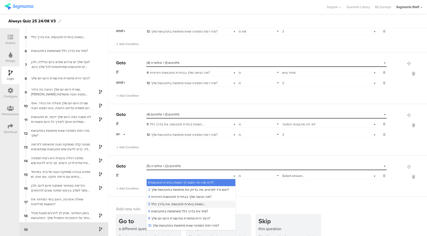
click at [175, 203] on span "5 כשאת בוחרת תחבושת, את בדרך כלל…" at bounding box center [176, 203] width 57 height 5
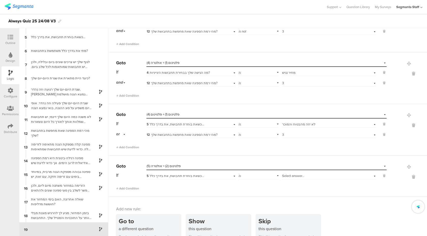
click at [289, 174] on span "Select answer..." at bounding box center [293, 175] width 22 height 5
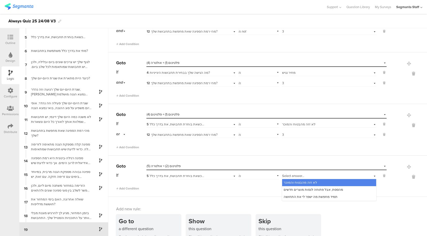
click at [207, 178] on div "5 כשאת בוחרת תחבושת, את בדרך כלל…" at bounding box center [190, 175] width 89 height 8
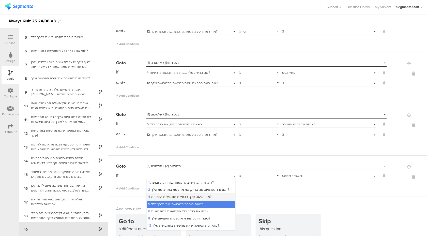
click at [188, 195] on span "4 מה הגישה שלך בבחירת תחבושות היגייניות?" at bounding box center [179, 196] width 63 height 5
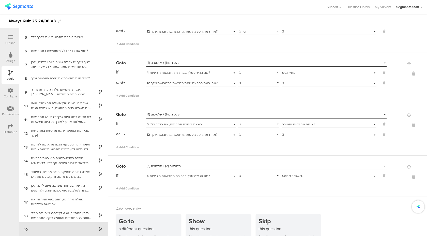
click at [299, 177] on span "Select answer..." at bounding box center [293, 175] width 22 height 5
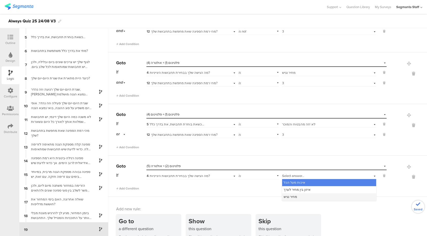
click at [296, 197] on span "מחיר נגיש" at bounding box center [289, 196] width 13 height 5
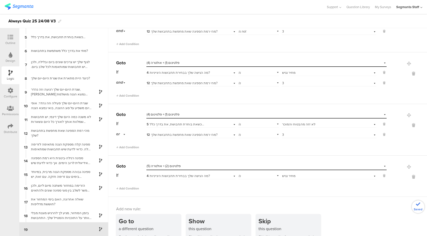
click at [124, 134] on div "or" at bounding box center [121, 134] width 11 height 8
click at [122, 146] on span "and" at bounding box center [120, 148] width 5 height 5
click at [121, 188] on span "Add Condition" at bounding box center [127, 188] width 23 height 5
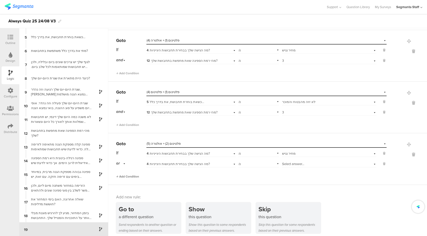
scroll to position [248, 0]
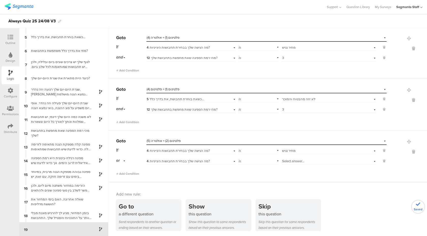
click at [120, 160] on div "or" at bounding box center [121, 160] width 11 height 8
click at [123, 172] on span "and" at bounding box center [120, 174] width 5 height 5
click at [202, 159] on span "4 מה הגישה שלך בבחירת תחבושות היגייניות?" at bounding box center [178, 161] width 63 height 5
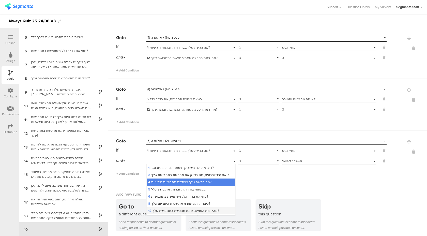
click at [197, 210] on span "12 מהי רמת הספיגה שאת מחפשת בתחבושת שלך?" at bounding box center [183, 210] width 71 height 5
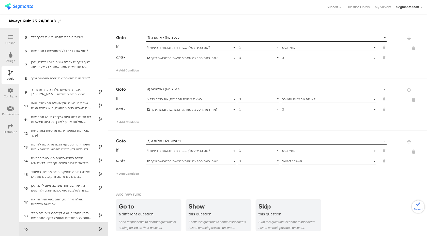
click at [292, 160] on span "Select answer..." at bounding box center [293, 161] width 22 height 5
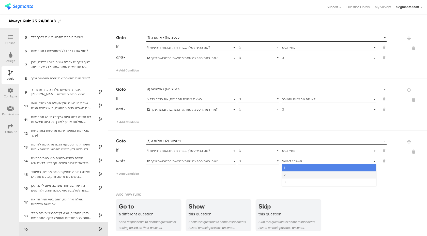
click at [288, 176] on div "2" at bounding box center [329, 174] width 94 height 7
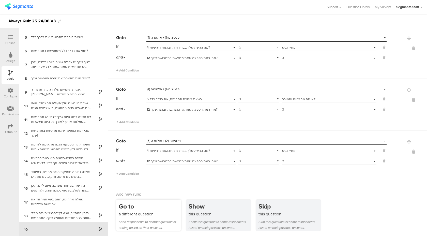
click at [136, 209] on div "Go to" at bounding box center [150, 205] width 62 height 9
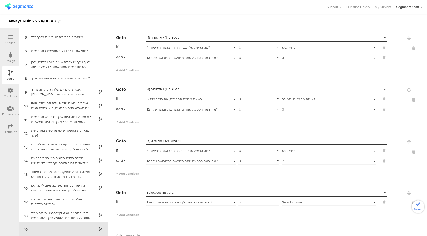
click at [166, 191] on span "Select destination..." at bounding box center [161, 192] width 28 height 5
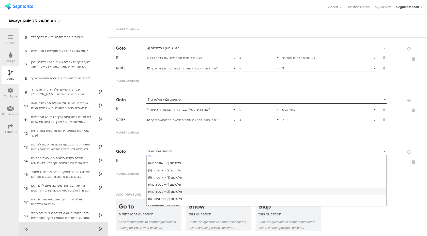
scroll to position [148, 0]
click at [174, 173] on span "פלטינום (2) + אולטרה (5)" at bounding box center [165, 172] width 34 height 5
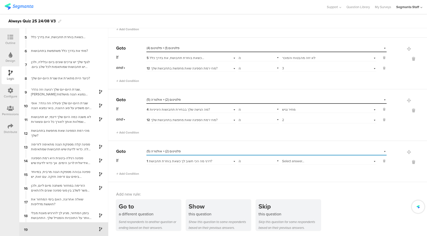
click at [177, 160] on span "1 דרגי מה הכי חשוב לך כשאת בוחרת תחבושת?" at bounding box center [180, 161] width 66 height 5
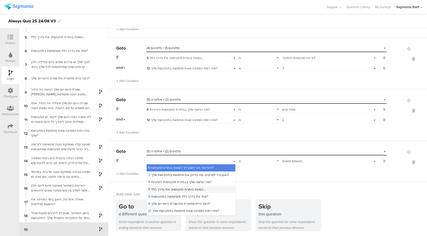
click at [168, 187] on span "5 כשאת בוחרת תחבושת, את בדרך כלל…" at bounding box center [176, 189] width 57 height 5
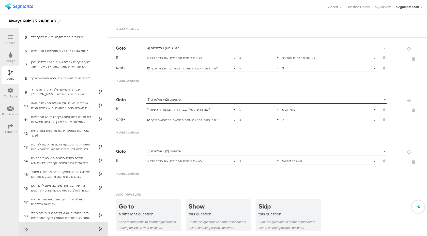
click at [279, 160] on div "If 5 כשאת בוחרת תחבושת, את בדרך כלל… is Select answer..." at bounding box center [251, 160] width 270 height 8
click at [286, 161] on span "Select answer..." at bounding box center [293, 161] width 22 height 5
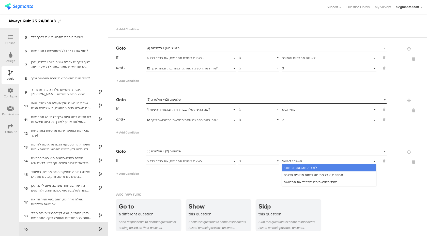
click at [294, 169] on span "לא זזה מהבטוח והמוכר" at bounding box center [299, 167] width 33 height 5
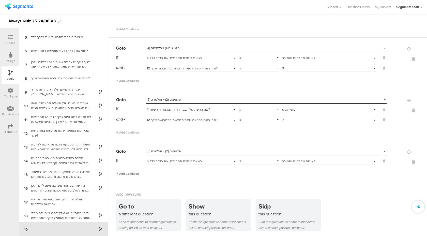
click at [131, 174] on span "Add Condition" at bounding box center [127, 173] width 23 height 5
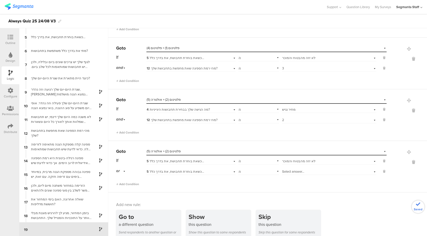
click at [174, 171] on span "5 כשאת בוחרת תחבושת, את בדרך כלל…" at bounding box center [175, 171] width 57 height 5
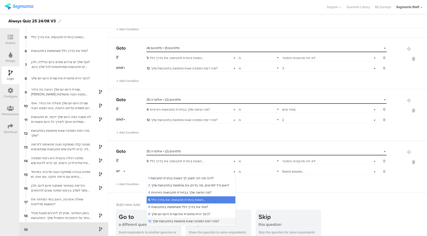
click at [167, 219] on span "12 מהי רמת הספיגה שאת מחפשת בתחבושת שלך?" at bounding box center [183, 220] width 71 height 5
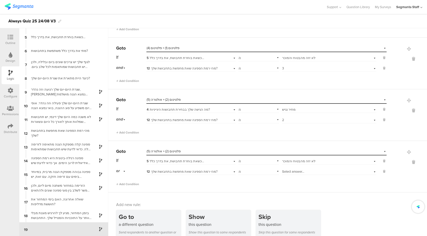
click at [295, 169] on span "Select answer..." at bounding box center [293, 171] width 22 height 5
click at [293, 183] on div "2" at bounding box center [329, 185] width 94 height 7
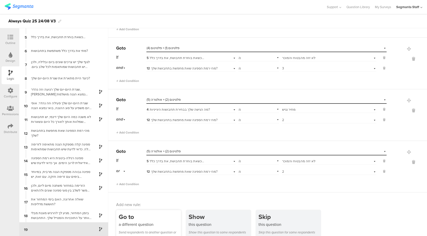
click at [153, 218] on div "Go to" at bounding box center [150, 216] width 62 height 9
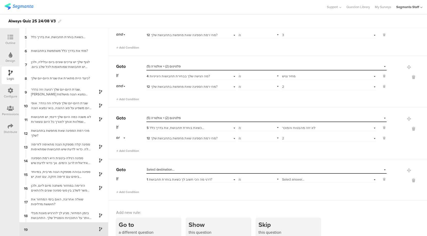
scroll to position [336, 0]
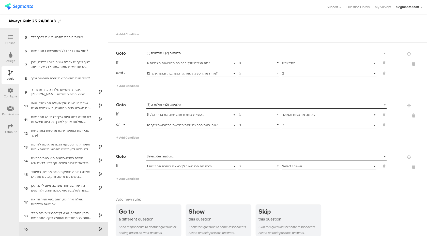
click at [182, 157] on div "Select destination..." at bounding box center [243, 156] width 193 height 5
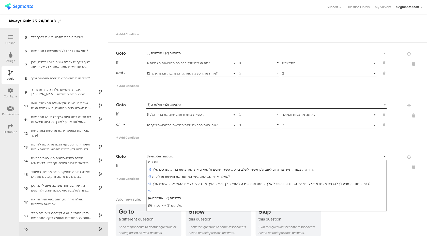
scroll to position [178, 0]
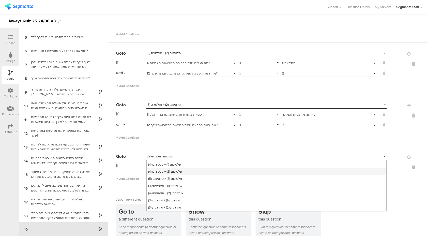
click at [183, 172] on div "פלטינום (2) + פלטינום (4)" at bounding box center [267, 171] width 240 height 7
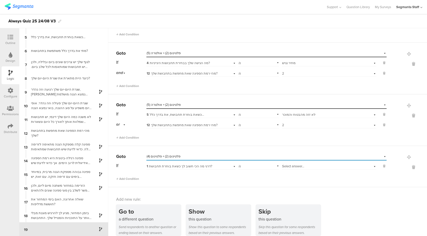
click at [205, 166] on span "1 דרגי מה הכי חשוב לך כשאת בוחרת תחבושת?" at bounding box center [180, 166] width 66 height 5
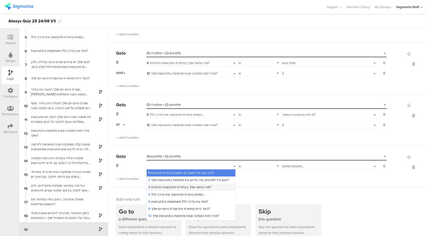
click at [191, 184] on span "4 מה הגישה שלך בבחירת תחבושות היגייניות?" at bounding box center [179, 186] width 63 height 5
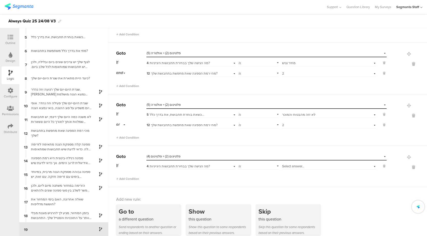
click at [290, 166] on span "Select answer..." at bounding box center [293, 166] width 22 height 5
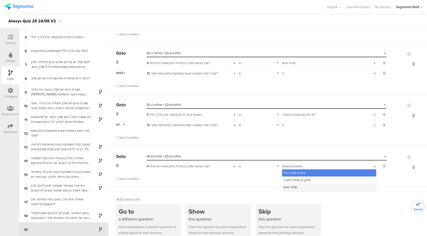
click at [291, 186] on span "מחיר נגיש" at bounding box center [289, 186] width 13 height 5
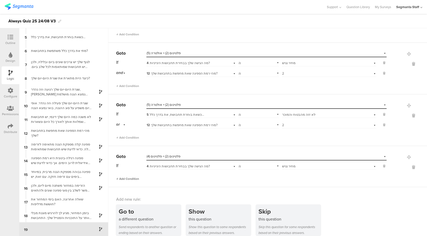
click at [136, 179] on span "Add Condition" at bounding box center [127, 178] width 23 height 5
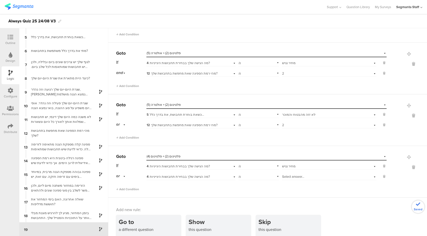
click at [121, 175] on div "or" at bounding box center [121, 176] width 11 height 8
click at [129, 189] on div "and" at bounding box center [130, 190] width 29 height 7
click at [121, 124] on div "or" at bounding box center [121, 124] width 11 height 8
click at [122, 137] on span "and" at bounding box center [120, 138] width 5 height 5
click at [193, 177] on span "4 מה הגישה שלך בבחירת תחבושות היגייניות?" at bounding box center [178, 176] width 63 height 5
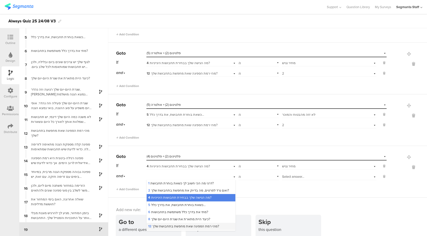
click at [189, 224] on span "12 מהי רמת הספיגה שאת מחפשת בתחבושת שלך?" at bounding box center [183, 226] width 71 height 5
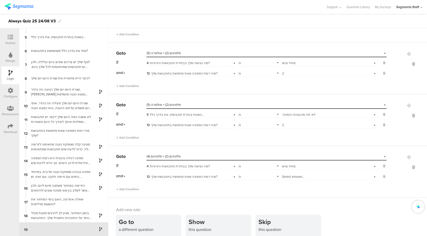
click at [257, 174] on div "is" at bounding box center [258, 176] width 41 height 8
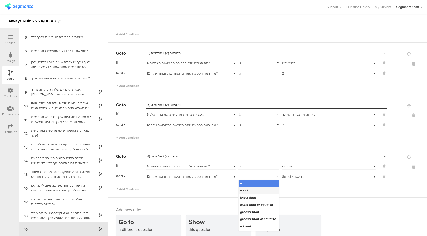
click at [254, 191] on div "is not" at bounding box center [259, 190] width 40 height 7
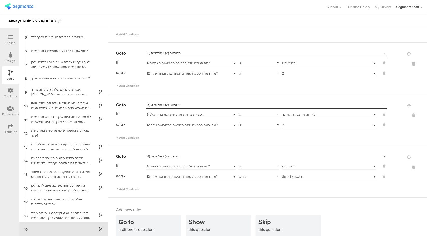
click at [292, 175] on span "Select answer..." at bounding box center [293, 176] width 22 height 5
click at [292, 183] on div "1" at bounding box center [329, 183] width 94 height 7
click at [129, 187] on span "Add Condition" at bounding box center [127, 189] width 23 height 5
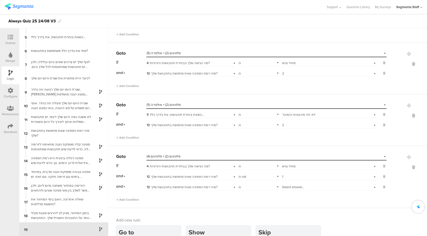
click at [175, 182] on div "12 מהי רמת הספיגה שאת מחפשת בתחבושת שלך?" at bounding box center [190, 186] width 89 height 8
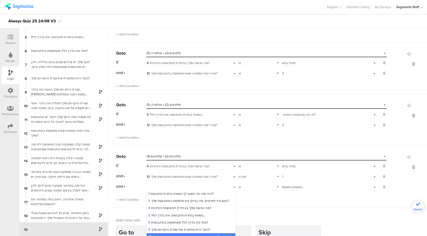
click at [265, 184] on div "is" at bounding box center [258, 186] width 41 height 8
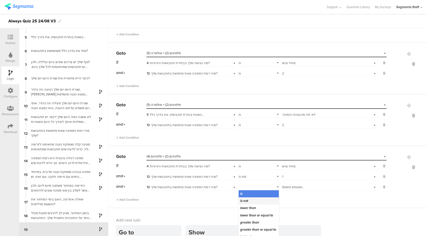
click at [256, 200] on div "is not" at bounding box center [259, 200] width 40 height 7
click at [290, 187] on span "Select answer..." at bounding box center [293, 186] width 22 height 5
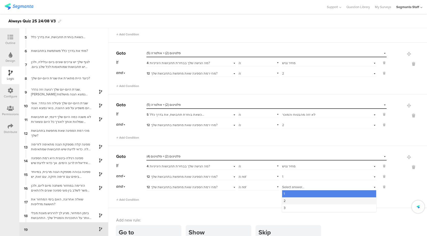
click at [290, 198] on div "2" at bounding box center [329, 200] width 94 height 7
click at [131, 200] on span "Add Condition" at bounding box center [127, 199] width 23 height 5
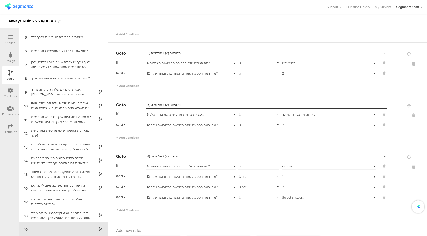
click at [174, 197] on span "12 מהי רמת הספיגה שאת מחפשת בתחבושת שלך?" at bounding box center [182, 197] width 71 height 5
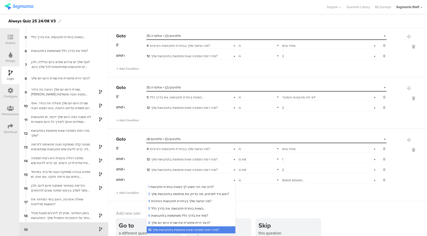
scroll to position [359, 0]
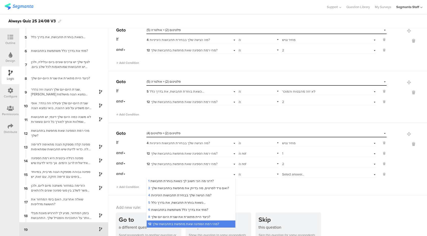
click at [290, 182] on div "Add Condition" at bounding box center [251, 184] width 270 height 9
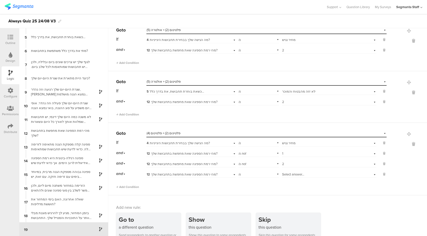
click at [253, 176] on div "is" at bounding box center [258, 174] width 41 height 8
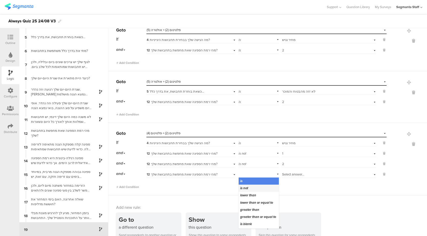
click at [247, 188] on span "is not" at bounding box center [244, 187] width 8 height 5
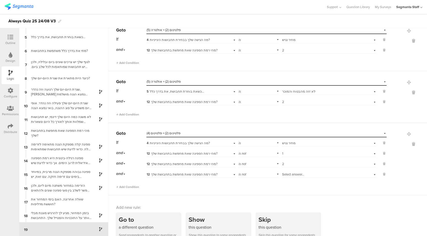
click at [299, 170] on div "Select answer..." at bounding box center [329, 174] width 94 height 8
click at [297, 194] on div "3" at bounding box center [329, 195] width 94 height 7
click at [148, 220] on div "Go to" at bounding box center [150, 219] width 62 height 9
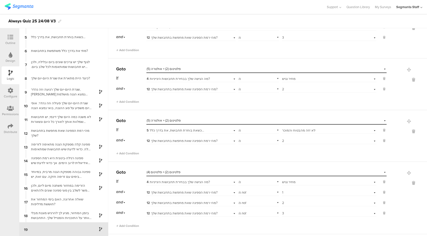
scroll to position [318, 0]
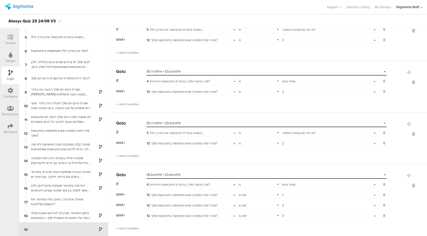
click at [183, 174] on div "Select destination... פלטינום (2) + פלטינום (4)" at bounding box center [263, 174] width 233 height 5
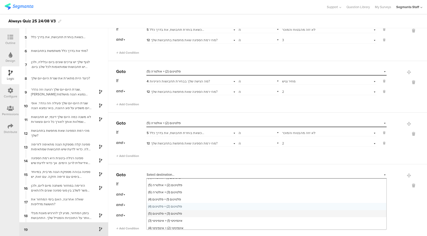
scroll to position [158, 0]
click at [175, 189] on div "פלטינום (2) + אולטרה (5)" at bounding box center [267, 185] width 240 height 7
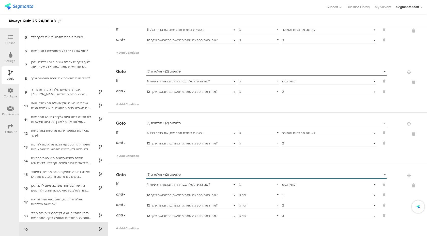
click at [180, 165] on div "Go to Select destination... פלטינום (2) + אולטרה (5) If 4 מה הגישה שלך בבחירת ת…" at bounding box center [267, 200] width 319 height 72
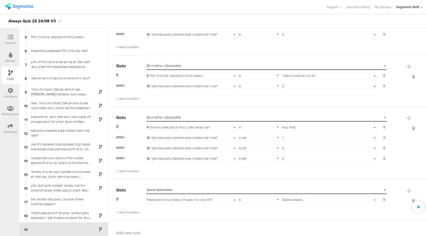
scroll to position [399, 0]
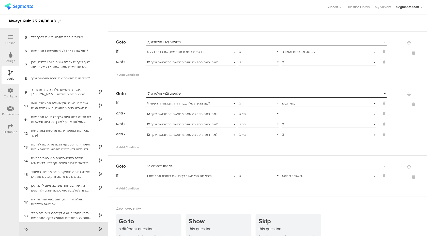
click at [162, 166] on span "Select destination..." at bounding box center [161, 165] width 28 height 5
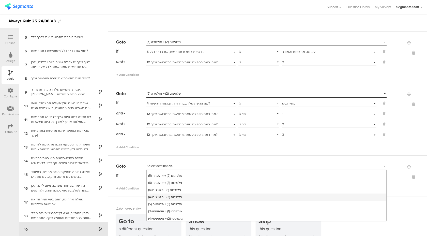
scroll to position [152, 0]
click at [174, 185] on span "פלטינום (2) + אולטרה (5)" at bounding box center [165, 182] width 34 height 5
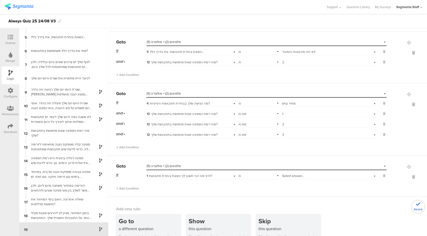
click at [185, 174] on span "1 דרגי מה הכי חשוב לך כשאת בוחרת תחבושת?" at bounding box center [180, 175] width 66 height 5
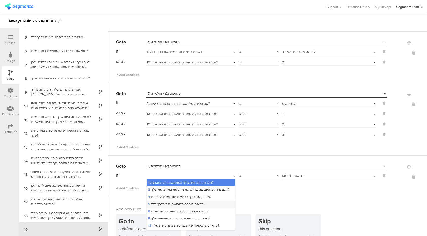
click at [171, 203] on span "5 כשאת בוחרת תחבושת, את בדרך כלל…" at bounding box center [176, 203] width 57 height 5
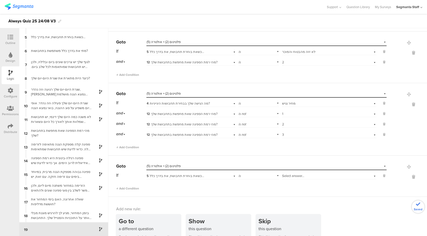
click at [283, 174] on span "Select answer..." at bounding box center [293, 175] width 22 height 5
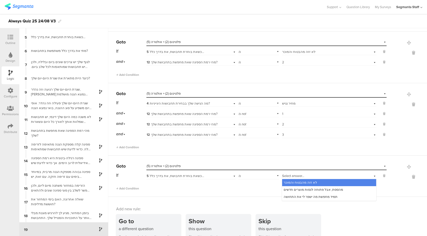
click at [292, 181] on span "לא זזה מהבטוח והמוכר" at bounding box center [299, 182] width 33 height 5
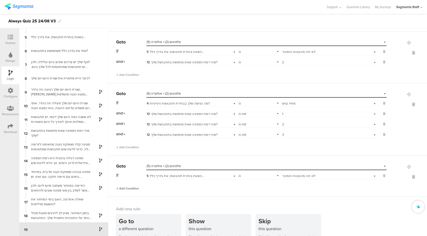
click at [131, 189] on span "Add Condition" at bounding box center [127, 188] width 23 height 5
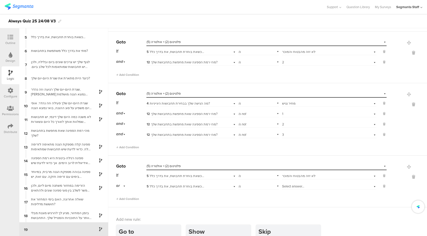
click at [122, 186] on div "or" at bounding box center [121, 186] width 11 height 8
click at [125, 196] on div "and" at bounding box center [130, 199] width 29 height 7
click at [184, 184] on span "5 כשאת בוחרת תחבושת, את בדרך כלל…" at bounding box center [175, 186] width 57 height 5
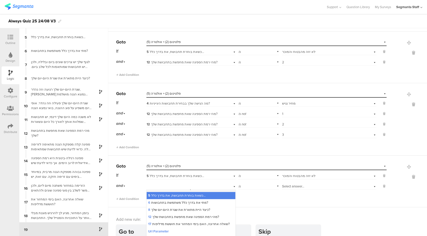
scroll to position [22, 0]
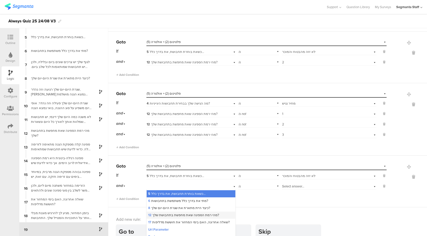
click at [192, 214] on span "12 מהי רמת הספיגה שאת מחפשת בתחבושת שלך?" at bounding box center [183, 214] width 71 height 5
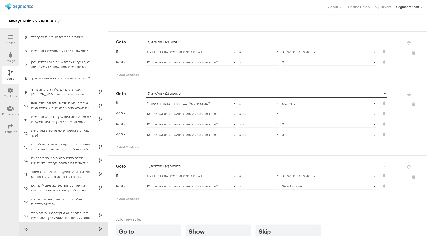
click at [253, 185] on div "is" at bounding box center [258, 186] width 41 height 8
click at [250, 197] on div "is not" at bounding box center [259, 199] width 40 height 7
click at [291, 185] on span "Select answer..." at bounding box center [293, 186] width 22 height 5
click at [290, 192] on div "1" at bounding box center [329, 192] width 94 height 7
click at [132, 198] on span "Add Condition" at bounding box center [127, 198] width 23 height 5
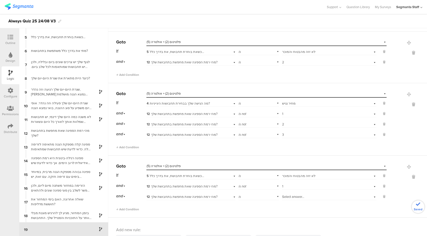
click at [251, 195] on div "is" at bounding box center [258, 196] width 41 height 8
click at [245, 211] on span "is not" at bounding box center [244, 210] width 8 height 5
click at [301, 203] on div "Add Condition" at bounding box center [251, 206] width 270 height 9
click at [300, 199] on div "If 5 כשאת בוחרת תחבושת, את בדרך כלל… is Select answer... לא זזה מהבטוח והמוכר a…" at bounding box center [251, 191] width 270 height 40
click at [299, 198] on div "Select answer..." at bounding box center [329, 196] width 94 height 8
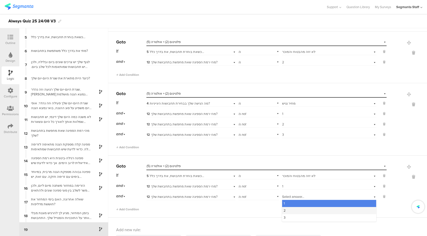
click at [297, 208] on div "2" at bounding box center [329, 210] width 94 height 7
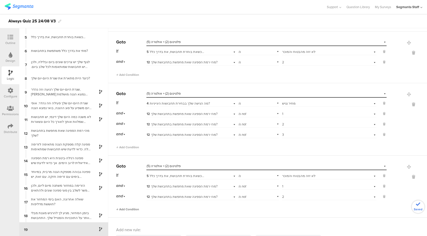
click at [137, 208] on span "Add Condition" at bounding box center [127, 209] width 23 height 5
click at [248, 206] on div "is" at bounding box center [258, 206] width 41 height 8
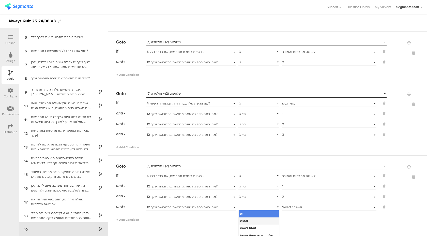
click at [246, 220] on span "is not" at bounding box center [244, 220] width 8 height 5
click at [298, 204] on span "Select answer..." at bounding box center [293, 206] width 22 height 5
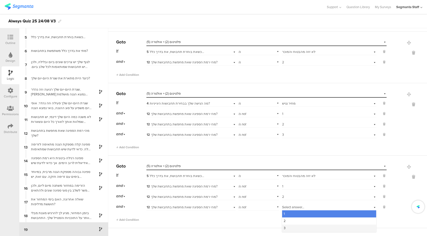
click at [285, 227] on span "3" at bounding box center [284, 227] width 2 height 5
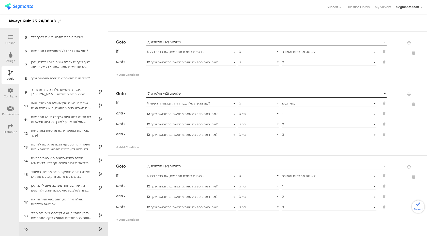
click at [272, 219] on div "Add Condition" at bounding box center [251, 217] width 270 height 9
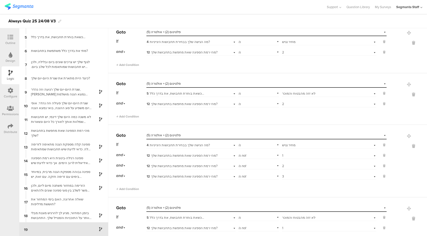
scroll to position [354, 0]
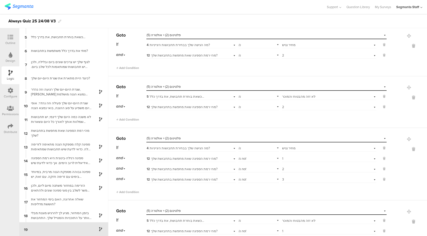
click at [395, 121] on div "Go to Select destination... פלטינום (2) + אולטרה (5) If 5 כשאת בוחרת תחבושת, את…" at bounding box center [267, 102] width 319 height 52
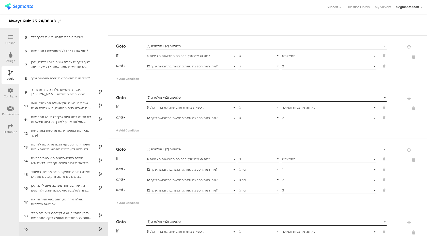
scroll to position [445, 0]
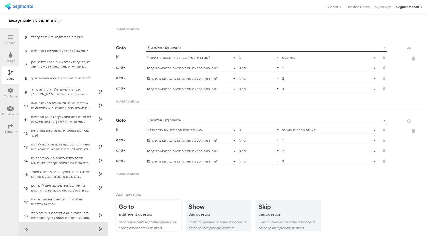
click at [166, 215] on div "a different question" at bounding box center [150, 214] width 62 height 6
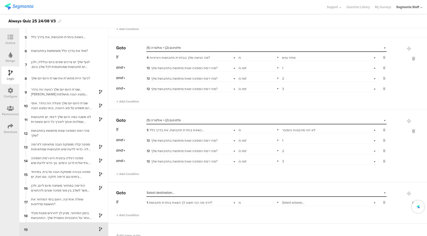
click at [193, 189] on div "Select destination..." at bounding box center [266, 193] width 240 height 8
click at [188, 190] on div "Select destination..." at bounding box center [243, 192] width 193 height 5
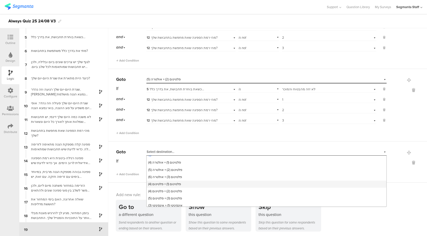
scroll to position [151, 0]
click at [189, 179] on div "פלטינום (3) + אולטרה (6)" at bounding box center [267, 176] width 240 height 7
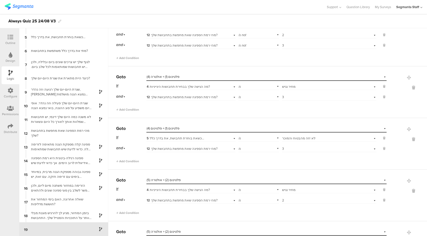
scroll to position [203, 0]
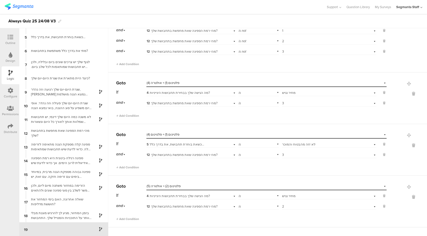
click at [214, 135] on div "Select destination... פלטינום (1) + פלטינום (4)" at bounding box center [263, 134] width 233 height 5
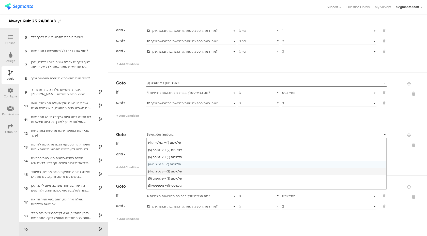
scroll to position [153, 0]
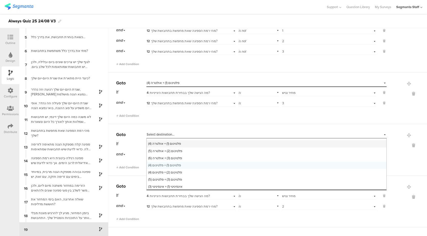
click at [204, 146] on div "פלטינום (1) + אולטרה (4)" at bounding box center [267, 143] width 240 height 7
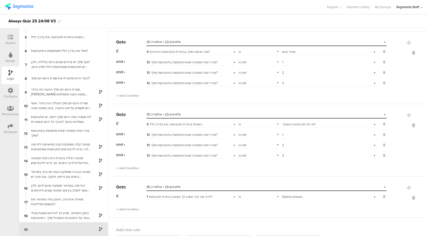
scroll to position [485, 0]
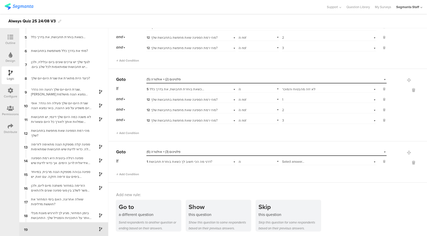
click at [191, 160] on span "1 דרגי מה הכי חשוב לך כשאת בוחרת תחבושת?" at bounding box center [180, 161] width 66 height 5
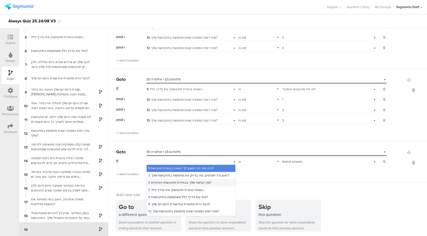
click at [178, 182] on span "4 מה הגישה שלך בבחירת תחבושות היגייניות?" at bounding box center [179, 182] width 63 height 5
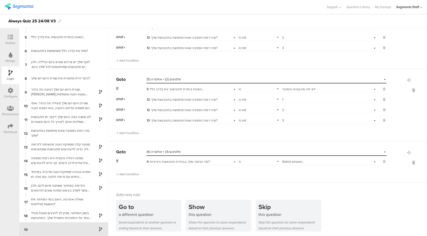
click at [305, 160] on div "Select answer..." at bounding box center [321, 161] width 79 height 5
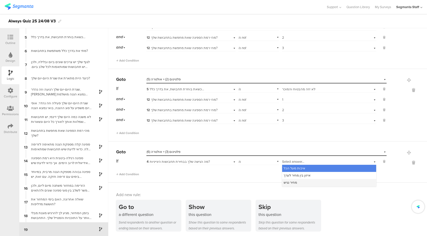
click at [294, 180] on span "מחיר נגיש" at bounding box center [289, 182] width 13 height 5
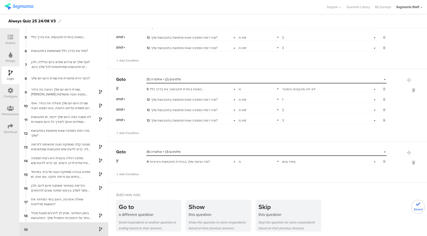
click at [138, 175] on div "Go to Select destination... פלטינום (3) + אולטרה (6) If 4 מה הגישה שלך בבחירת ת…" at bounding box center [267, 161] width 319 height 41
click at [135, 173] on span "Add Condition" at bounding box center [127, 174] width 23 height 5
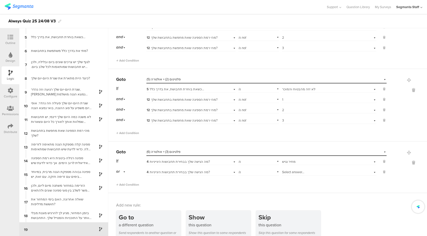
click at [118, 172] on span "or" at bounding box center [118, 171] width 4 height 6
click at [123, 184] on span "and" at bounding box center [120, 185] width 5 height 5
click at [179, 167] on div "4 מה הגישה שלך בבחירת תחבושות היגייניות?" at bounding box center [190, 171] width 89 height 8
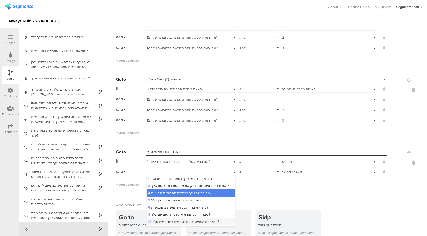
click at [159, 219] on span "12 מהי רמת הספיגה שאת מחפשת בתחבושת שלך?" at bounding box center [183, 221] width 71 height 5
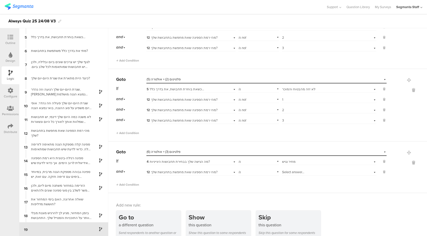
click at [298, 169] on span "Select answer..." at bounding box center [293, 171] width 22 height 5
click at [294, 179] on div "1" at bounding box center [329, 178] width 94 height 7
click at [131, 214] on div "Go to" at bounding box center [150, 216] width 62 height 9
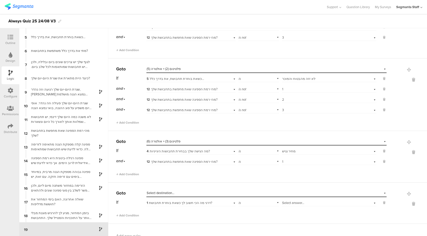
click at [164, 189] on div "Select destination..." at bounding box center [266, 193] width 240 height 8
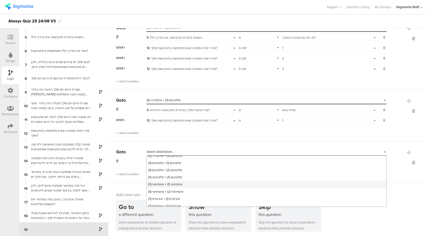
scroll to position [171, 0]
click at [187, 178] on div "פלטינום (3) + פלטינום (5)" at bounding box center [267, 177] width 240 height 7
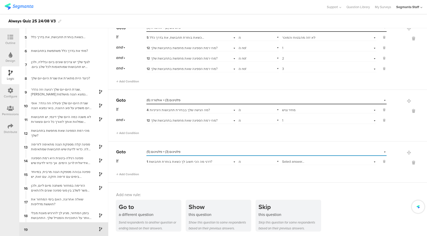
click at [182, 151] on div "Select destination... פלטינום (3) + פלטינום (5)" at bounding box center [263, 151] width 233 height 5
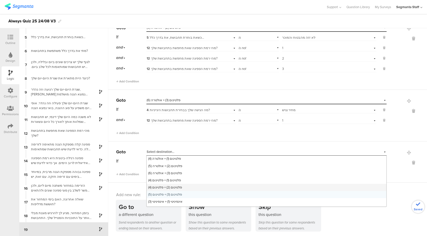
scroll to position [150, 0]
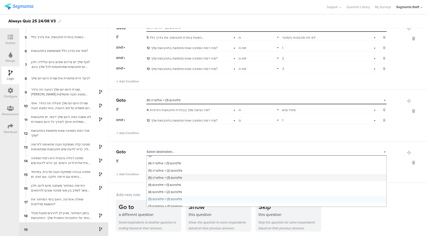
click at [177, 177] on span "פלטינום (3) + אולטרה (6)" at bounding box center [165, 177] width 34 height 5
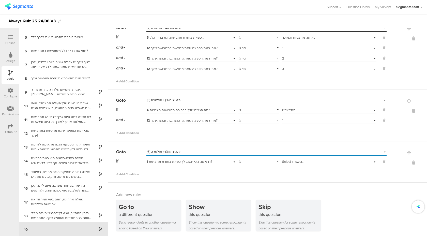
click at [169, 160] on span "1 דרגי מה הכי חשוב לך כשאת בוחרת תחבושת?" at bounding box center [180, 161] width 66 height 5
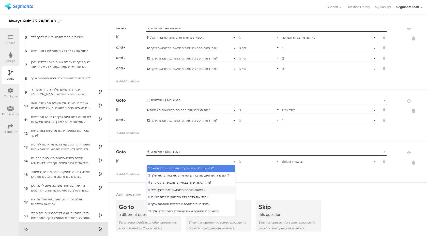
click at [167, 190] on span "5 כשאת בוחרת תחבושת, את בדרך כלל…" at bounding box center [176, 189] width 57 height 5
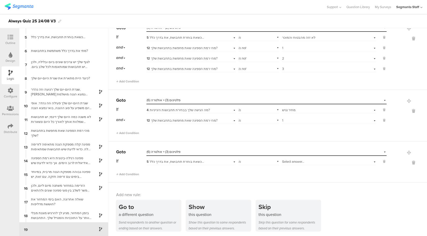
click at [308, 159] on div "Select answer..." at bounding box center [321, 161] width 79 height 5
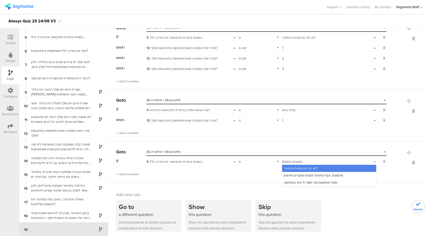
click at [302, 168] on span "לא זזה מהבטוח והמוכר" at bounding box center [299, 168] width 33 height 5
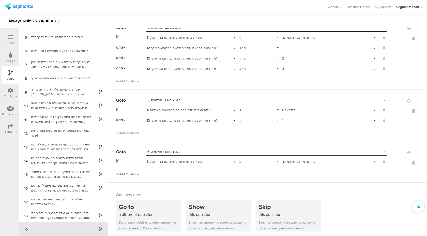
click at [137, 173] on span "Add Condition" at bounding box center [127, 174] width 23 height 5
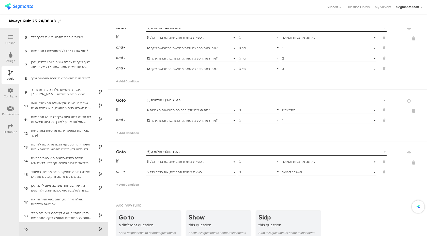
click at [119, 170] on span "or" at bounding box center [118, 171] width 4 height 6
click at [124, 183] on div "and" at bounding box center [130, 185] width 29 height 7
click at [179, 170] on span "5 כשאת בוחרת תחבושת, את בדרך כלל…" at bounding box center [175, 171] width 57 height 5
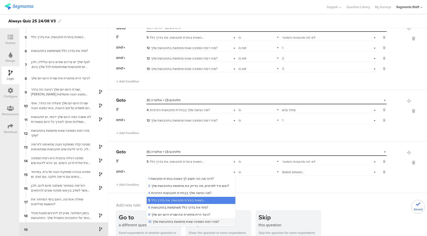
click at [177, 220] on span "12 מהי רמת הספיגה שאת מחפשת בתחבושת שלך?" at bounding box center [183, 221] width 71 height 5
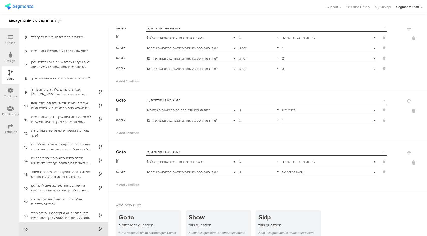
click at [315, 168] on div "Select answer..." at bounding box center [329, 171] width 94 height 8
click at [306, 176] on div "1" at bounding box center [329, 178] width 94 height 7
click at [271, 188] on div "Go to Select destination... פלטינום (3) + אולטרה (6) If 5 כשאת בוחרת תחבושת, את…" at bounding box center [267, 167] width 319 height 52
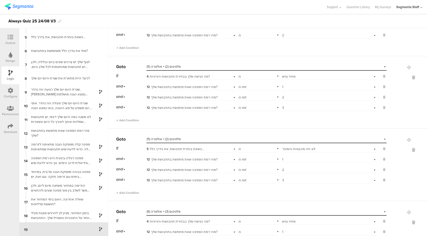
scroll to position [547, 0]
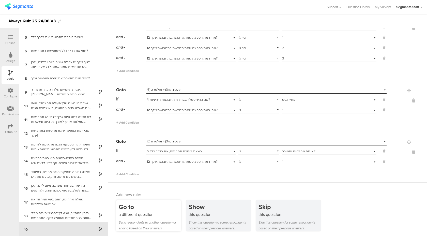
click at [155, 204] on div "Go to" at bounding box center [150, 206] width 62 height 9
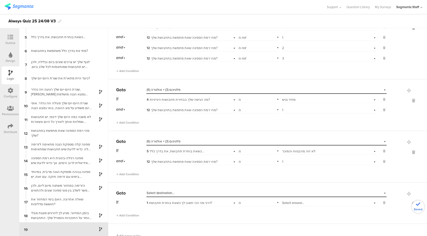
scroll to position [588, 0]
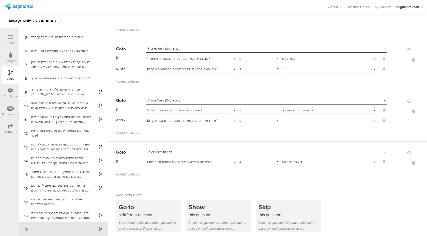
click at [185, 150] on div "Select destination..." at bounding box center [243, 152] width 193 height 5
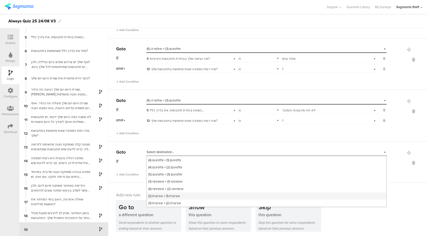
scroll to position [176, 0]
click at [174, 184] on div "אינפיניטי (1) + אינפיניטי (3)" at bounding box center [267, 181] width 240 height 7
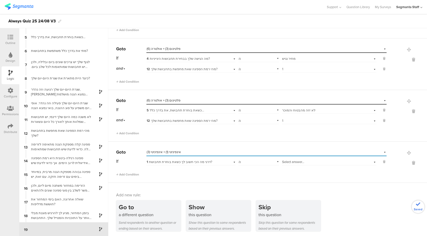
click at [191, 162] on span "1 דרגי מה הכי חשוב לך כשאת בוחרת תחבושת?" at bounding box center [180, 161] width 66 height 5
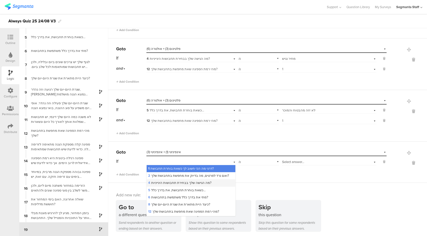
click at [191, 183] on span "4 מה הגישה שלך בבחירת תחבושות היגייניות?" at bounding box center [179, 182] width 63 height 5
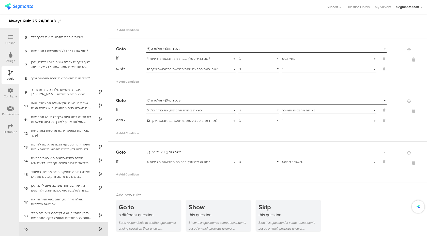
click at [292, 159] on span "Select answer..." at bounding box center [293, 161] width 22 height 5
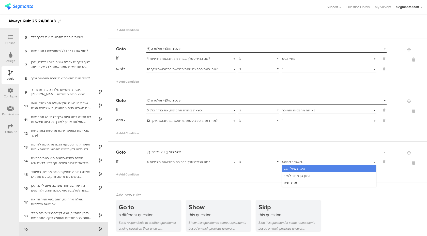
click at [219, 160] on div "4 מה הגישה שלך בבחירת תחבושות היגייניות?" at bounding box center [184, 162] width 74 height 5
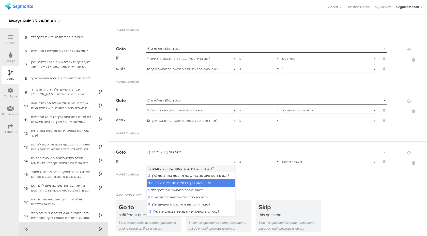
scroll to position [587, 0]
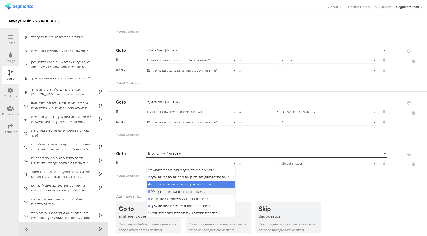
click at [203, 192] on span "5 כשאת בוחרת תחבושת, את בדרך כלל…" at bounding box center [176, 191] width 57 height 5
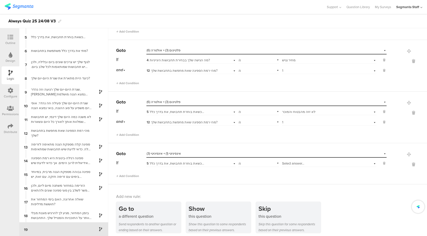
click at [299, 162] on span "Select answer..." at bounding box center [293, 163] width 22 height 5
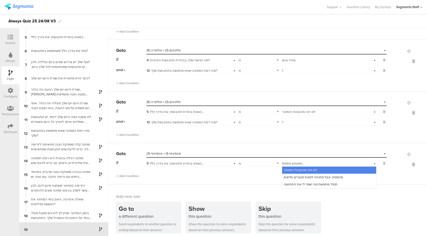
click at [187, 163] on span "5 כשאת בוחרת תחבושת, את בדרך כלל…" at bounding box center [175, 163] width 57 height 5
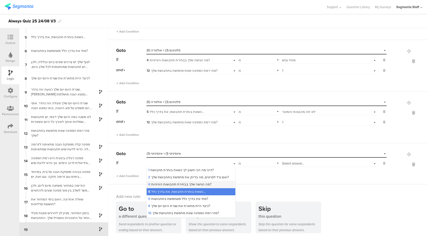
click at [180, 183] on span "4 מה הגישה שלך בבחירת תחבושות היגייניות?" at bounding box center [179, 184] width 63 height 5
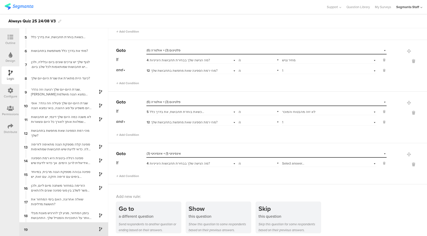
click at [298, 163] on span "Select answer..." at bounding box center [293, 163] width 22 height 5
click at [295, 169] on span "איכות מעל הכל" at bounding box center [294, 169] width 22 height 5
click at [135, 174] on span "Add Condition" at bounding box center [127, 175] width 23 height 5
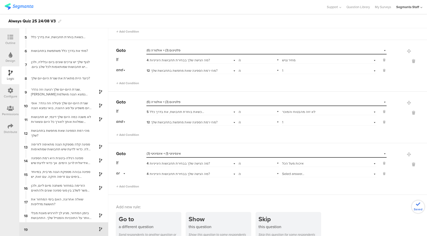
click at [193, 171] on span "4 מה הגישה שלך בבחירת תחבושות היגייניות?" at bounding box center [178, 173] width 63 height 5
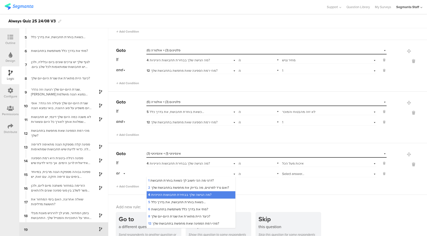
click at [124, 172] on div "or" at bounding box center [121, 173] width 11 height 8
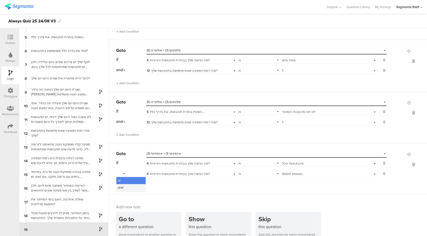
click at [124, 184] on div "and" at bounding box center [130, 187] width 29 height 7
click at [168, 176] on div "If 4 מה הגישה שלך בבחירת תחבושות היגייניות? is Select answer... איכות מעל הכל a…" at bounding box center [251, 174] width 270 height 30
click at [171, 175] on div "4 מה הגישה שלך בבחירת תחבושות היגייניות?" at bounding box center [190, 173] width 89 height 8
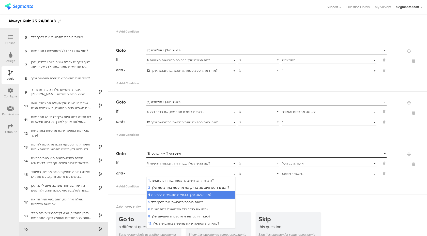
scroll to position [15, 0]
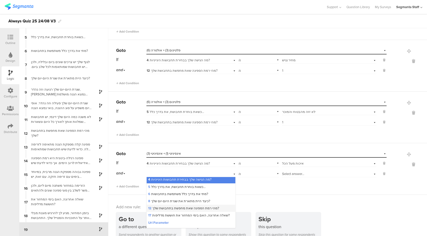
click at [173, 204] on div "12 מהי רמת הספיגה שאת מחפשת בתחבושת שלך?" at bounding box center [191, 207] width 89 height 7
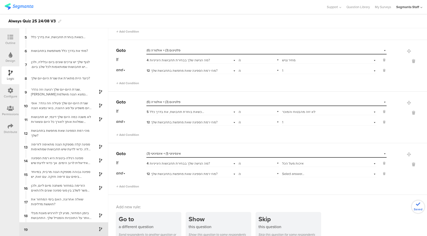
click at [255, 174] on div "is" at bounding box center [258, 173] width 41 height 8
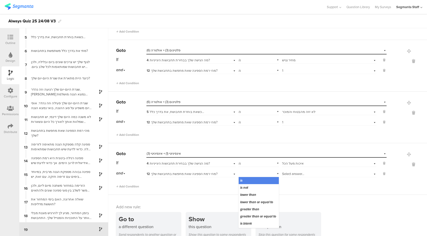
click at [291, 171] on span "Select answer..." at bounding box center [293, 173] width 22 height 5
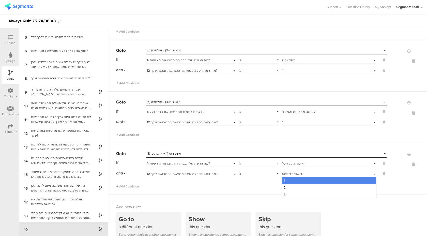
click at [289, 180] on div "1" at bounding box center [329, 180] width 94 height 7
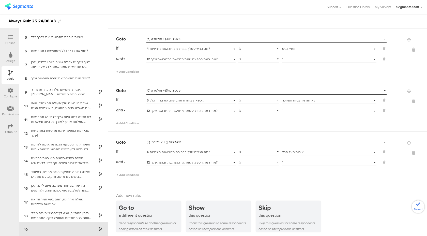
scroll to position [599, 0]
click at [293, 161] on div "Select answer... 1" at bounding box center [321, 162] width 79 height 5
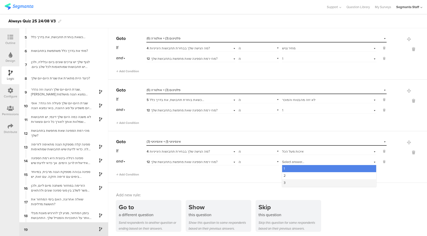
click at [287, 180] on div "3" at bounding box center [329, 182] width 94 height 7
click at [269, 170] on div "Add Condition" at bounding box center [251, 172] width 270 height 9
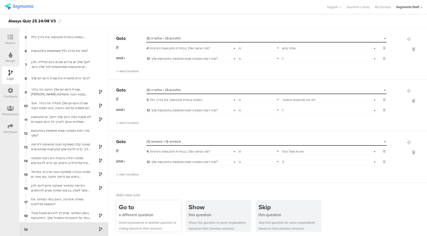
click at [158, 212] on div "a different question" at bounding box center [150, 215] width 62 height 6
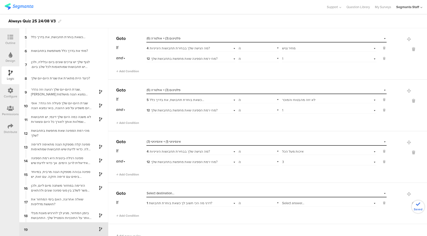
scroll to position [640, 0]
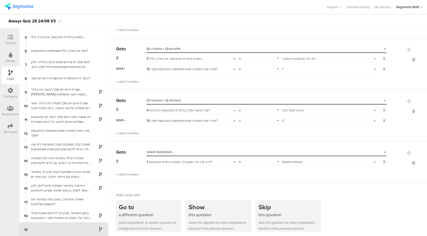
click at [193, 152] on div "Select destination..." at bounding box center [243, 152] width 193 height 5
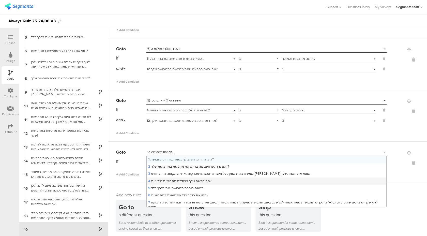
scroll to position [178, 0]
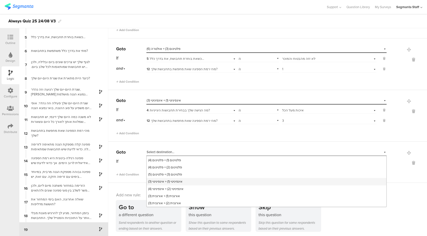
click at [181, 181] on span "אינפיניטי (1) + אינפיניטי (3)" at bounding box center [165, 181] width 34 height 5
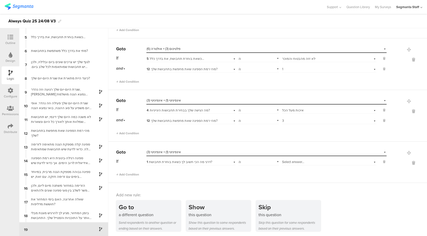
click at [198, 157] on div "1 דרגי מה הכי חשוב לך כשאת בוחרת תחבושת?" at bounding box center [190, 161] width 89 height 8
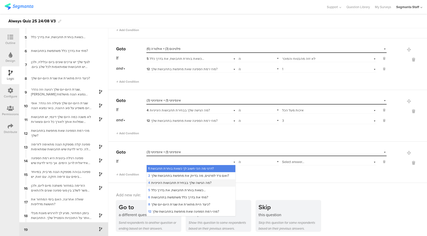
click at [185, 180] on span "4 מה הגישה שלך בבחירת תחבושות היגייניות?" at bounding box center [179, 182] width 63 height 5
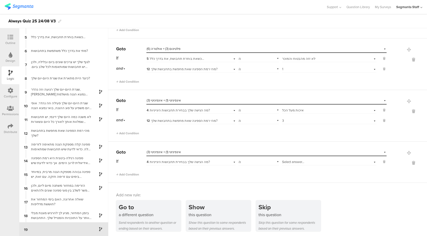
click at [289, 160] on span "Select answer..." at bounding box center [293, 161] width 22 height 5
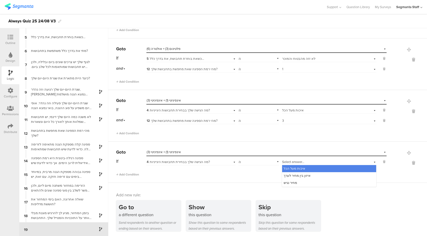
click at [290, 166] on span "איכות מעל הכל" at bounding box center [294, 168] width 22 height 5
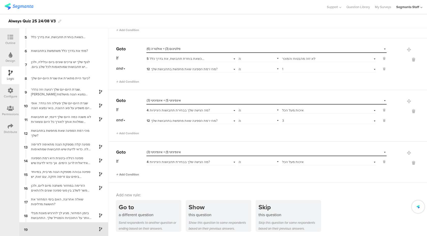
click at [132, 172] on span "Add Condition" at bounding box center [127, 174] width 23 height 5
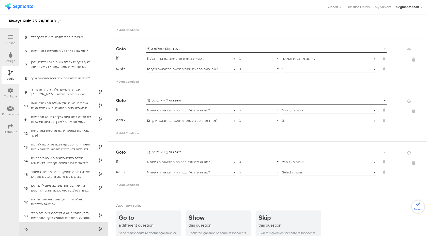
click at [189, 168] on div "4 מה הגישה שלך בבחירת תחבושות היגייניות?" at bounding box center [190, 172] width 89 height 8
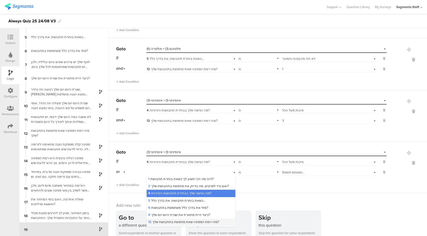
click at [163, 219] on span "12 מהי רמת הספיגה שאת מחפשת בתחבושת שלך?" at bounding box center [183, 221] width 71 height 5
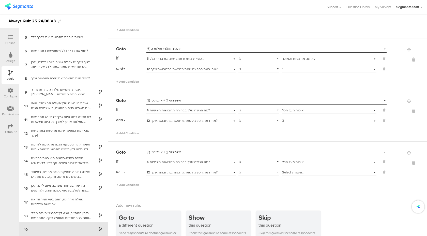
click at [287, 170] on span "Select answer..." at bounding box center [293, 172] width 22 height 5
click at [264, 183] on div "Add Condition" at bounding box center [251, 182] width 270 height 9
click at [265, 151] on div "Select destination... אינפיניטי (1) + אינפיניטי (3)" at bounding box center [263, 152] width 233 height 5
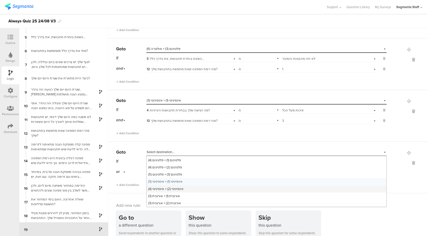
click at [236, 187] on div "אינפיניטי (2) + אינפיניטי (4)" at bounding box center [267, 188] width 240 height 7
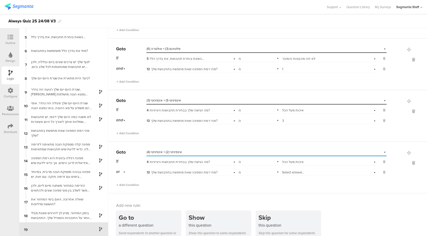
click at [284, 170] on span "Select answer..." at bounding box center [293, 172] width 22 height 5
click at [286, 185] on div "2" at bounding box center [329, 185] width 94 height 7
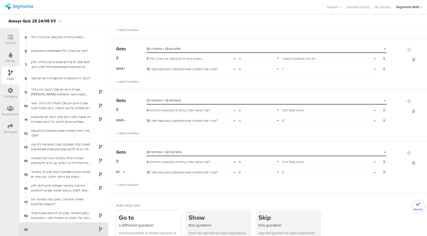
click at [136, 216] on div "Go to" at bounding box center [150, 217] width 62 height 9
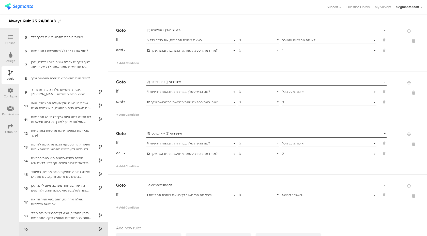
scroll to position [691, 0]
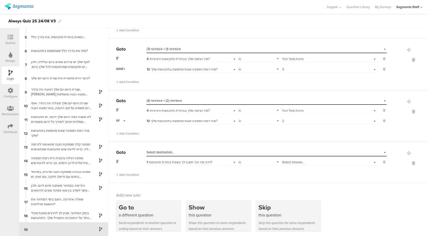
click at [190, 151] on div "Select destination..." at bounding box center [243, 152] width 193 height 5
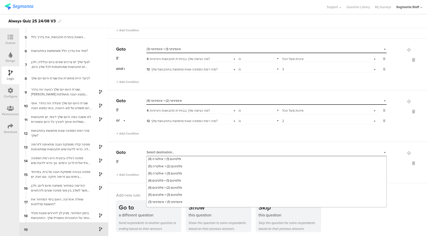
scroll to position [178, 0]
click at [183, 187] on span "אינפיניטי (2) + אינפיניטי (4)" at bounding box center [165, 188] width 35 height 5
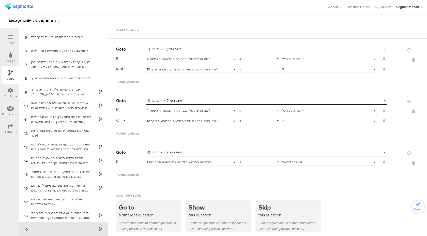
click at [209, 160] on span "1 דרגי מה הכי חשוב לך כשאת בוחרת תחבושת?" at bounding box center [180, 162] width 66 height 5
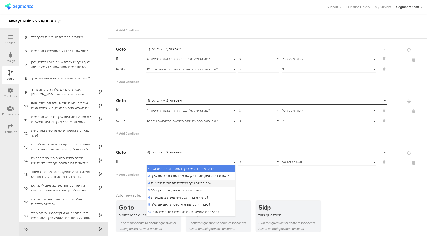
click at [192, 182] on span "4 מה הגישה שלך בבחירת תחבושות היגייניות?" at bounding box center [179, 182] width 63 height 5
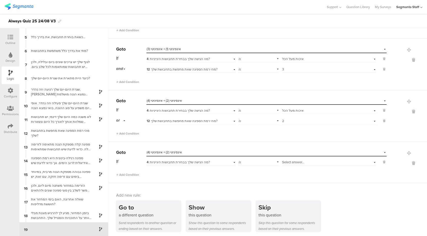
click at [297, 160] on span "Select answer..." at bounding box center [293, 162] width 22 height 5
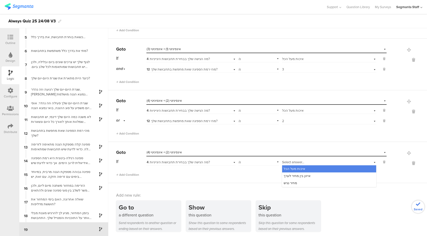
click at [297, 167] on span "איכות מעל הכל" at bounding box center [294, 168] width 22 height 5
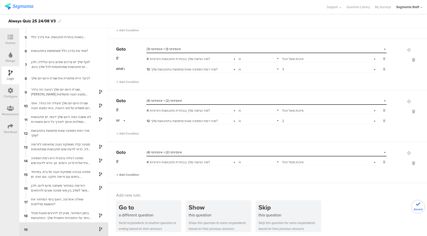
click at [137, 172] on span "Add Condition" at bounding box center [127, 174] width 23 height 5
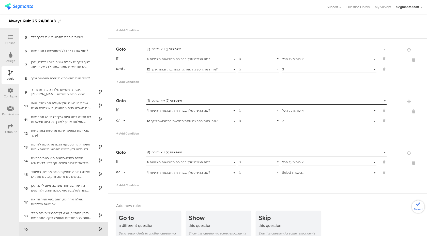
click at [124, 123] on div "If 4 מה הגישה שלך בבחירת תחבושות היגייניות? is Select answer... איכות מעל הכל o…" at bounding box center [251, 121] width 270 height 30
click at [124, 120] on div "or" at bounding box center [121, 120] width 11 height 8
click at [124, 134] on div "and" at bounding box center [130, 134] width 29 height 7
click at [122, 168] on div "or" at bounding box center [121, 172] width 11 height 8
click at [125, 185] on div "and" at bounding box center [130, 186] width 29 height 7
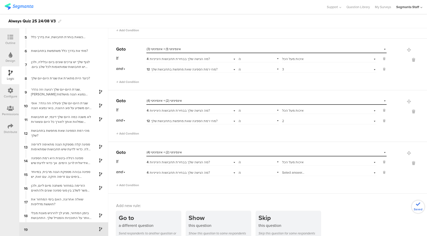
click at [216, 170] on div "4 מה הגישה שלך בבחירת תחבושות היגייניות?" at bounding box center [184, 172] width 74 height 5
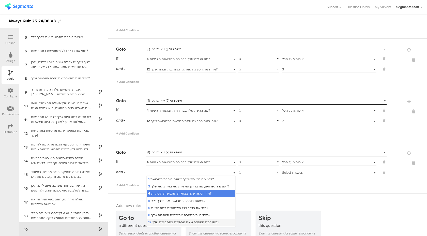
click at [203, 219] on span "12 מהי רמת הספיגה שאת מחפשת בתחבושת שלך?" at bounding box center [183, 221] width 71 height 5
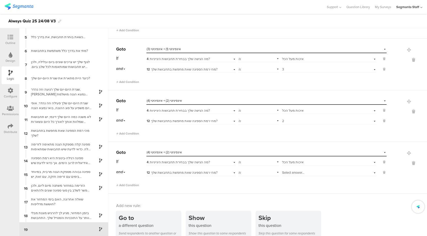
click at [287, 170] on span "Select answer..." at bounding box center [293, 172] width 22 height 5
click at [287, 177] on div "1" at bounding box center [329, 179] width 94 height 7
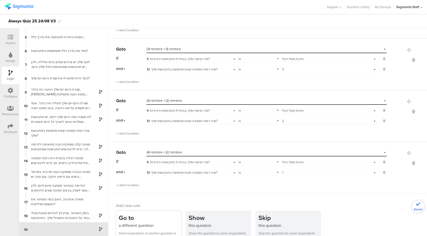
click at [138, 217] on div "Go to" at bounding box center [150, 217] width 62 height 9
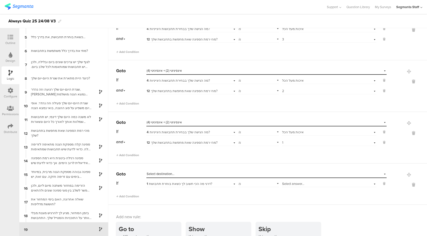
scroll to position [724, 0]
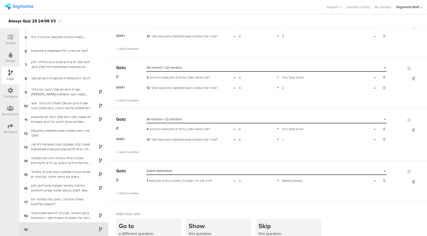
click at [168, 171] on div "Select destination..." at bounding box center [266, 171] width 240 height 8
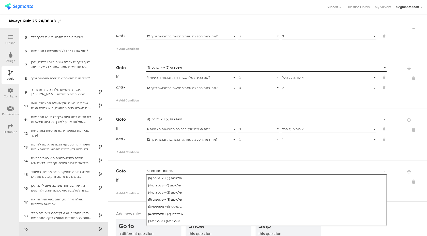
scroll to position [178, 0]
click at [169, 206] on span "אינפיניטי (2) + אינפיניטי (4)" at bounding box center [165, 207] width 35 height 5
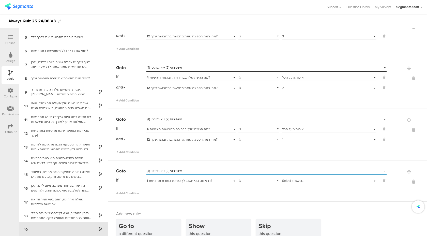
click at [189, 179] on span "1 דרגי מה הכי חשוב לך כשאת בוחרת תחבושת?" at bounding box center [180, 180] width 66 height 5
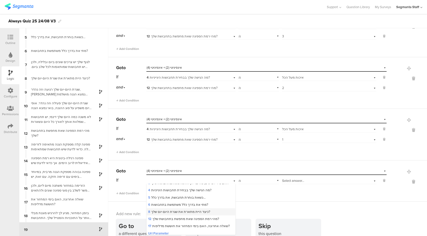
scroll to position [9, 0]
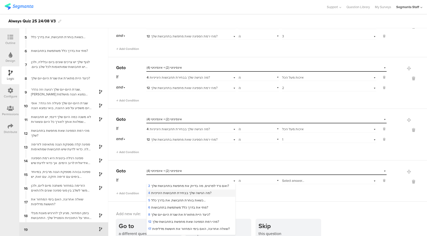
click at [192, 194] on div "4 מה הגישה שלך בבחירת תחבושות היגייניות?" at bounding box center [191, 192] width 89 height 7
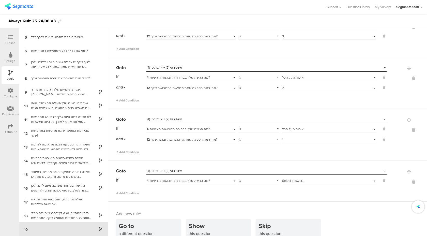
click at [287, 178] on span "Select answer..." at bounding box center [293, 180] width 22 height 5
click at [290, 186] on span "איכות מעל הכל" at bounding box center [294, 187] width 22 height 5
click at [135, 191] on span "Add Condition" at bounding box center [127, 193] width 23 height 5
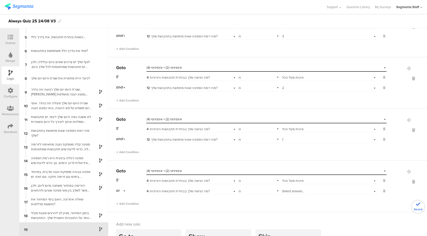
click at [122, 188] on div "or" at bounding box center [121, 190] width 11 height 8
click at [123, 205] on div "and" at bounding box center [130, 204] width 29 height 7
click at [174, 193] on div "If 4 מה הגישה שלך בבחירת תחבושות היגייניות? is Select answer... איכות מעל הכל a…" at bounding box center [251, 191] width 270 height 30
click at [174, 192] on div "4 מה הגישה שלך בבחירת תחבושות היגייניות?" at bounding box center [190, 190] width 89 height 8
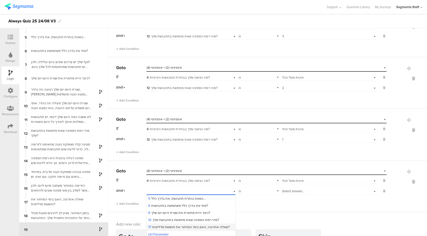
scroll to position [726, 0]
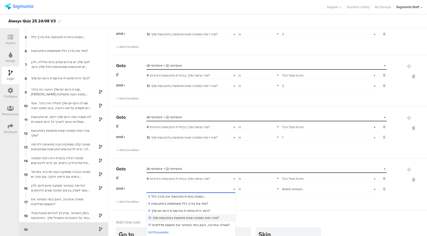
click at [186, 216] on span "12 מהי רמת הספיגה שאת מחפשת בתחבושת שלך?" at bounding box center [183, 217] width 71 height 5
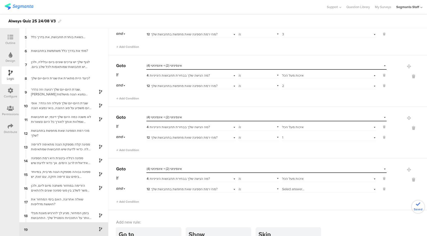
click at [246, 186] on div "is" at bounding box center [258, 188] width 41 height 8
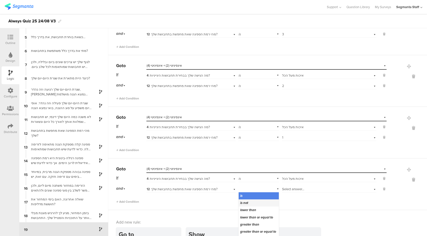
click at [249, 202] on div "is not" at bounding box center [259, 202] width 40 height 7
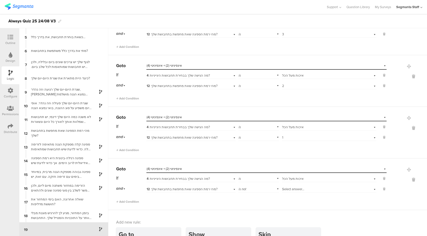
click at [289, 187] on span "Select answer..." at bounding box center [293, 188] width 22 height 5
click at [290, 195] on div "1" at bounding box center [329, 195] width 94 height 7
click at [137, 200] on span "Add Condition" at bounding box center [127, 201] width 23 height 5
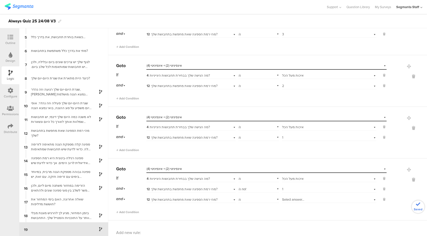
click at [247, 198] on div "is" at bounding box center [258, 199] width 41 height 8
click at [243, 212] on span "is not" at bounding box center [244, 213] width 8 height 5
click at [289, 197] on span "Select answer..." at bounding box center [293, 199] width 22 height 5
click at [288, 210] on div "2" at bounding box center [329, 213] width 94 height 7
click at [139, 210] on span "Add Condition" at bounding box center [127, 212] width 23 height 5
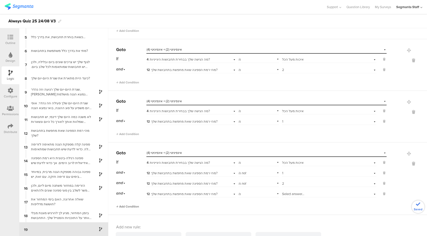
scroll to position [767, 0]
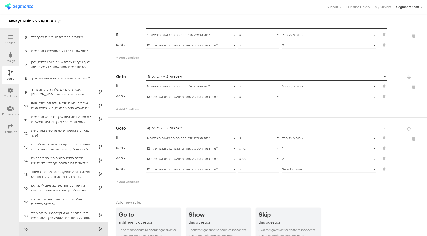
click at [182, 167] on span "12 מהי רמת הספיגה שאת מחפשת בתחבושת שלך?" at bounding box center [182, 169] width 71 height 5
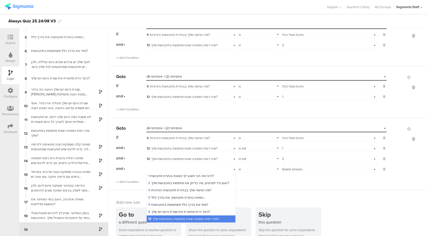
click at [255, 167] on div "is" at bounding box center [258, 169] width 41 height 8
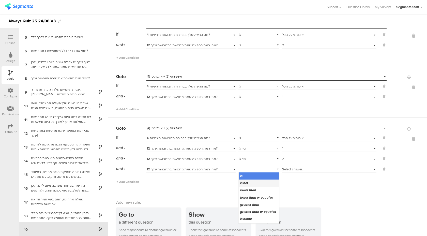
click at [249, 183] on div "is not" at bounding box center [259, 182] width 40 height 7
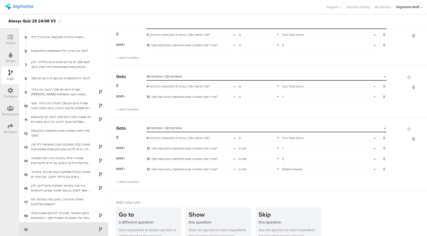
click at [294, 168] on span "Select answer..." at bounding box center [293, 169] width 22 height 5
click at [292, 188] on div "3" at bounding box center [329, 189] width 94 height 7
click at [257, 186] on div "Go to Select destination... אינפיניטי (2) + אינפיניטי (4) If 4 מה הגישה שלך בבח…" at bounding box center [267, 154] width 319 height 72
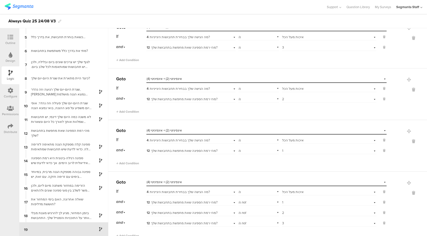
scroll to position [701, 0]
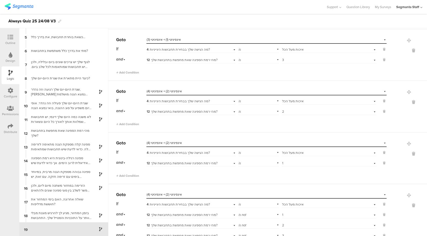
click at [242, 111] on div "is" at bounding box center [258, 111] width 41 height 8
click at [247, 125] on span "is not" at bounding box center [244, 125] width 8 height 5
click at [287, 110] on div "Select answer... 2" at bounding box center [321, 111] width 79 height 5
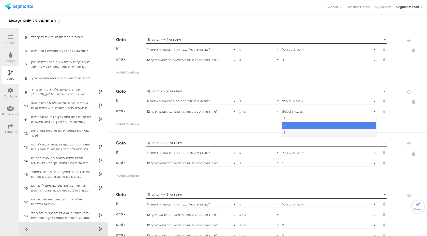
click at [287, 129] on div "3" at bounding box center [329, 132] width 94 height 7
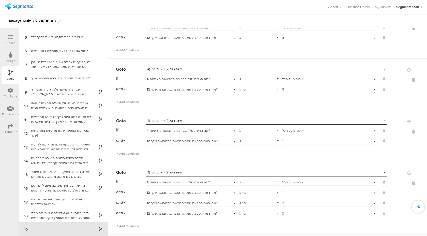
scroll to position [732, 0]
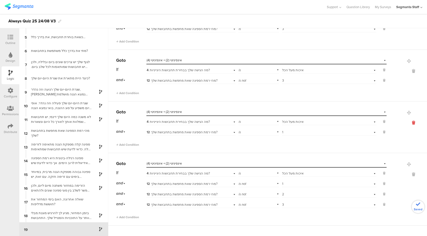
click at [411, 120] on icon at bounding box center [413, 123] width 12 height 6
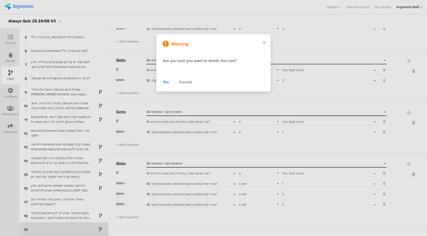
click at [166, 82] on div "Yes" at bounding box center [166, 82] width 6 height 6
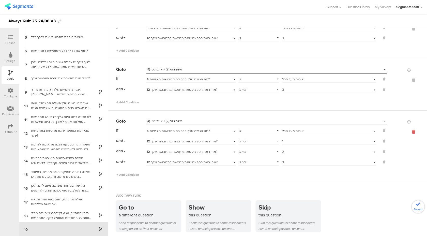
click at [412, 130] on icon at bounding box center [413, 132] width 12 height 6
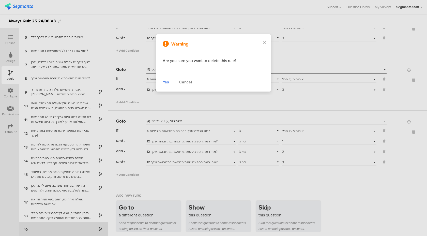
click at [165, 83] on div "Yes" at bounding box center [166, 82] width 6 height 6
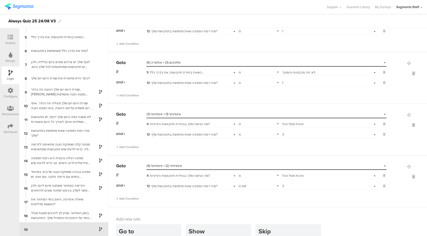
scroll to position [650, 0]
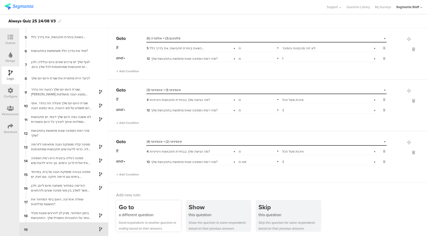
click at [140, 205] on div "Go to" at bounding box center [150, 206] width 62 height 9
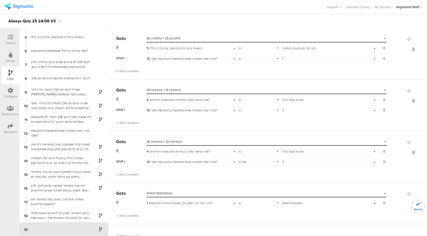
click at [165, 189] on div "Select destination..." at bounding box center [266, 193] width 240 height 8
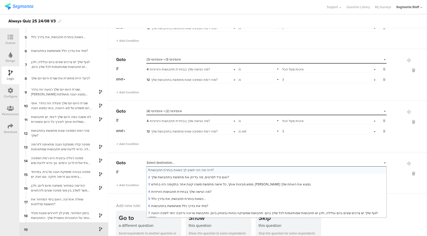
scroll to position [691, 0]
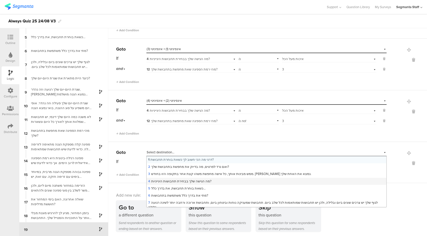
click at [179, 179] on span "4 מה הגישה שלך בבחירת תחבושות היגייניות?" at bounding box center [179, 181] width 63 height 5
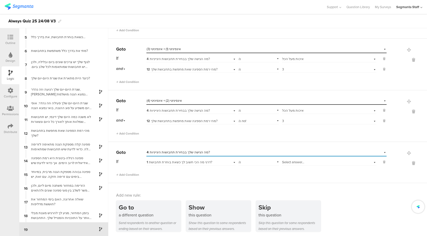
click at [293, 160] on span "Select answer..." at bounding box center [293, 162] width 22 height 5
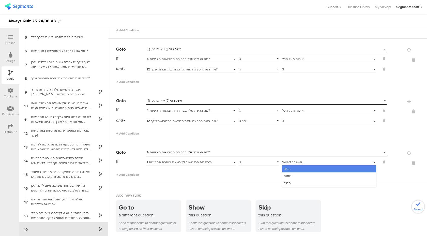
click at [215, 161] on div "1 דרגי מה הכי חשוב לך כשאת בוחרת תחבושת?" at bounding box center [184, 162] width 74 height 5
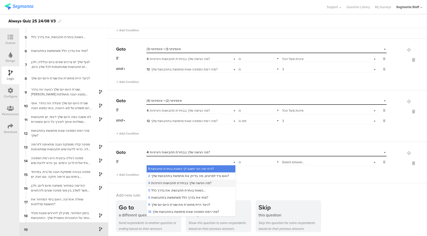
click at [211, 183] on span "4 מה הגישה שלך בבחירת תחבושות היגייניות?" at bounding box center [179, 182] width 63 height 5
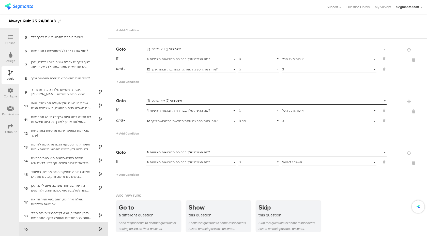
click at [217, 180] on div "Go to Select destination... 4 מה הגישה שלך בבחירת תחבושות היגייניות? If 4 מה הג…" at bounding box center [267, 162] width 319 height 41
click at [220, 161] on div "4 מה הגישה שלך בבחירת תחבושות היגייניות?" at bounding box center [184, 162] width 74 height 5
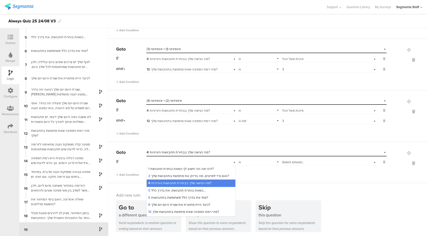
click at [211, 182] on span "4 מה הגישה שלך בבחירת תחבושות היגייניות?" at bounding box center [179, 182] width 63 height 5
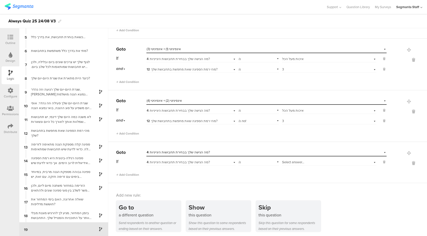
click at [215, 178] on div "Go to Select destination... 4 מה הגישה שלך בבחירת תחבושות היגייניות? If 4 מה הג…" at bounding box center [267, 162] width 319 height 41
click at [212, 150] on div "Select destination... 4 מה הגישה שלך בבחירת תחבושות היגייניות?" at bounding box center [263, 152] width 233 height 5
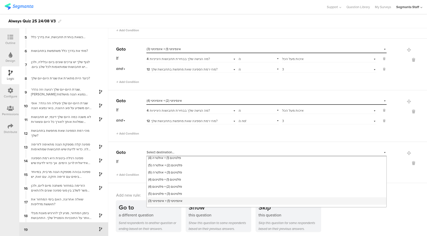
scroll to position [157, 0]
click at [194, 181] on div "פלטינום (1) + פלטינום (4)" at bounding box center [267, 178] width 240 height 7
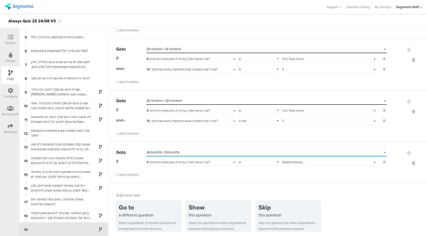
click at [289, 162] on div "Select answer..." at bounding box center [329, 161] width 94 height 8
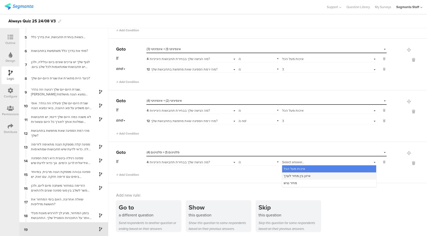
click at [285, 173] on span "איזון בין מחיר לערך" at bounding box center [296, 175] width 27 height 5
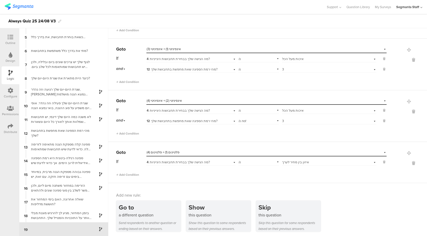
click at [194, 160] on span "4 מה הגישה שלך בבחירת תחבושות היגייניות?" at bounding box center [178, 162] width 63 height 5
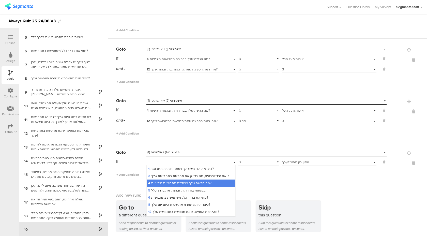
click at [194, 157] on div "4 מה הגישה שלך בבחירת תחבושות היגייניות?" at bounding box center [190, 161] width 89 height 8
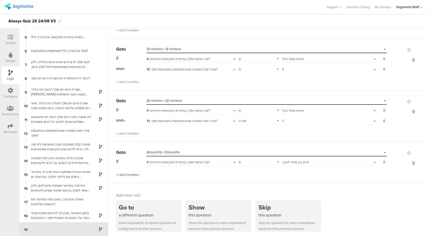
click at [127, 173] on span "Add Condition" at bounding box center [127, 174] width 23 height 5
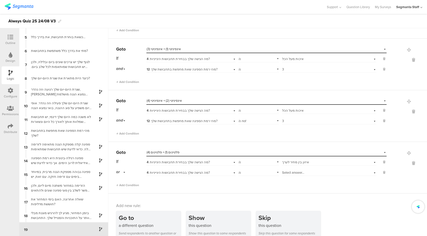
click at [122, 170] on div "or" at bounding box center [121, 172] width 11 height 8
click at [124, 184] on div "and" at bounding box center [130, 186] width 29 height 7
click at [192, 170] on span "4 מה הגישה שלך בבחירת תחבושות היגייניות?" at bounding box center [178, 172] width 63 height 5
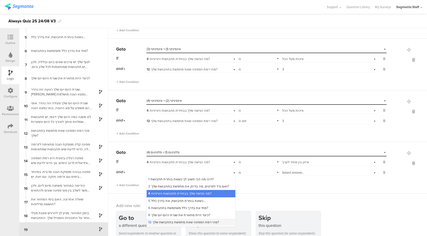
click at [182, 219] on span "12 מהי רמת הספיגה שאת מחפשת בתחבושת שלך?" at bounding box center [183, 221] width 71 height 5
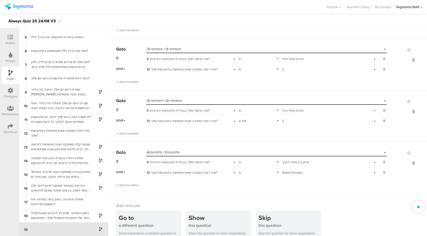
scroll to position [700, 0]
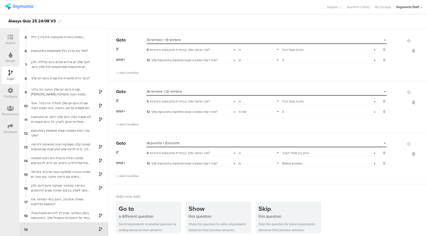
click at [289, 162] on span "Select answer..." at bounding box center [293, 163] width 22 height 5
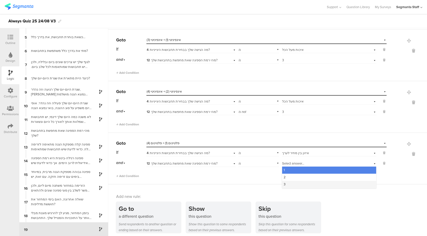
click at [286, 181] on div "3" at bounding box center [329, 184] width 94 height 7
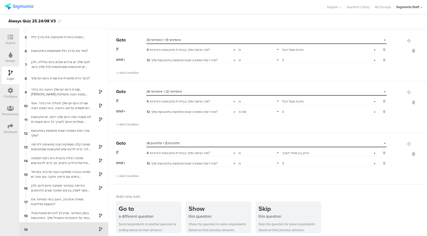
click at [268, 178] on div "Go to Select destination... פלטינום (1) + פלטינום (4) If 4 מה הגישה שלך בבחירת …" at bounding box center [267, 159] width 319 height 52
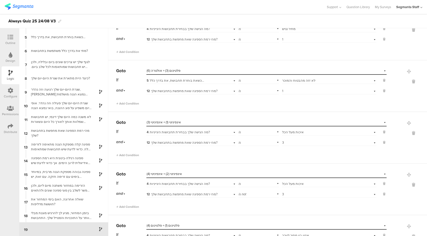
scroll to position [702, 0]
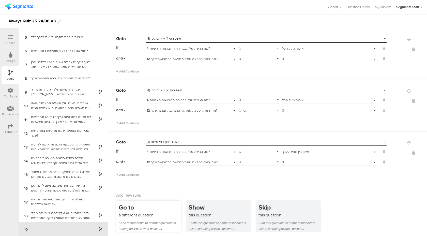
click at [128, 212] on div "a different question" at bounding box center [150, 215] width 62 height 6
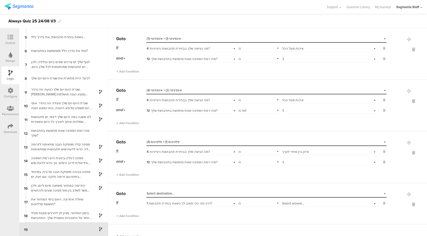
click at [182, 191] on div "Select destination..." at bounding box center [243, 193] width 193 height 5
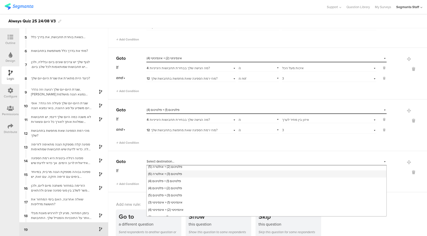
scroll to position [164, 0]
click at [184, 189] on div "פלטינום (2) + פלטינום (4)" at bounding box center [267, 187] width 240 height 7
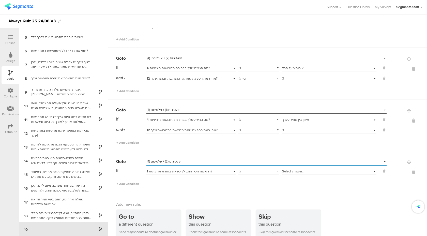
scroll to position [743, 0]
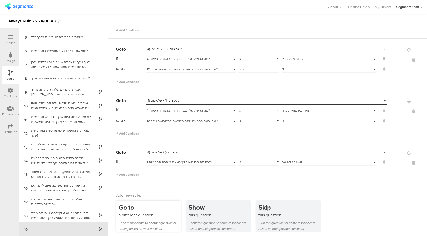
click at [156, 212] on div "a different question" at bounding box center [150, 215] width 62 height 6
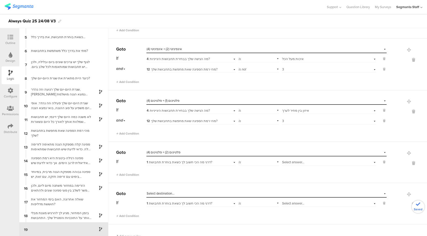
click at [168, 193] on span "Select destination..." at bounding box center [161, 193] width 28 height 5
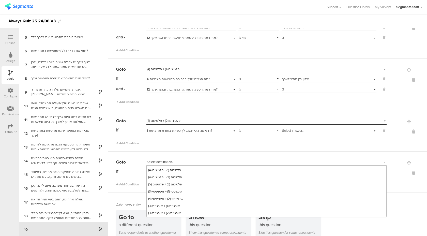
scroll to position [774, 0]
click at [180, 176] on span "פלטינום (2) + פלטינום (4)" at bounding box center [165, 176] width 34 height 5
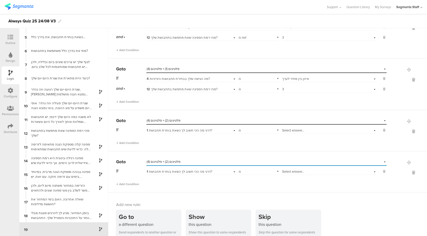
scroll to position [784, 0]
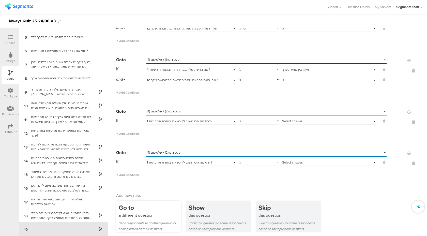
click at [160, 206] on div "Go to" at bounding box center [150, 207] width 62 height 9
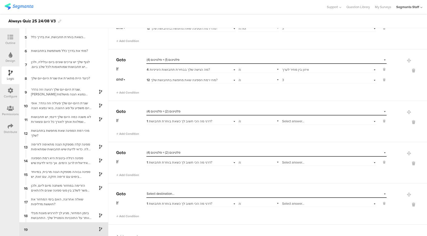
scroll to position [817, 0]
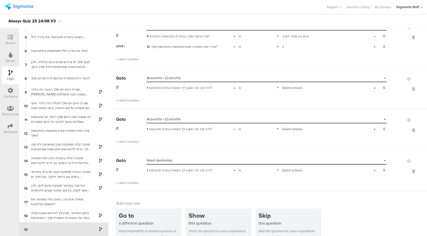
click at [174, 160] on span "Select destination..." at bounding box center [161, 160] width 28 height 5
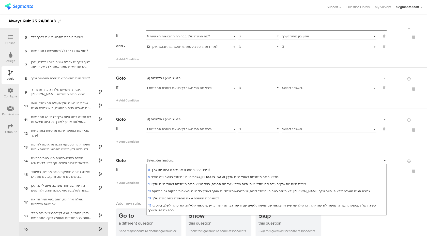
scroll to position [178, 0]
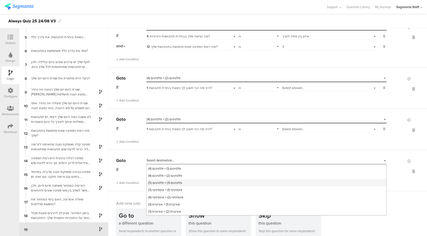
click at [178, 181] on span "פלטינום (3) + פלטינום (5)" at bounding box center [165, 182] width 34 height 5
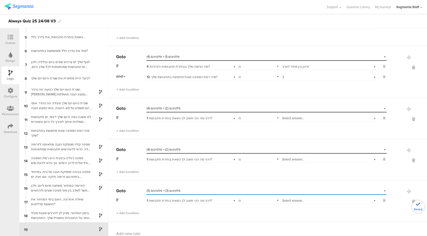
scroll to position [780, 0]
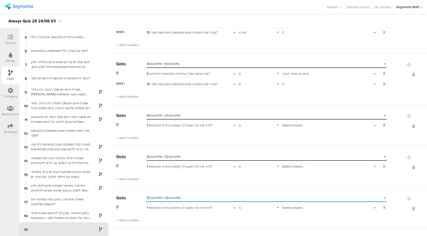
click at [210, 125] on span "1 דרגי מה הכי חשוב לך כשאת בוחרת תחבושת?" at bounding box center [180, 125] width 66 height 5
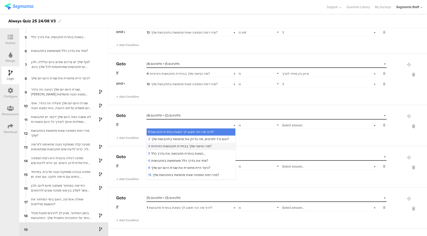
click at [191, 145] on span "4 מה הגישה שלך בבחירת תחבושות היגייניות?" at bounding box center [179, 146] width 63 height 5
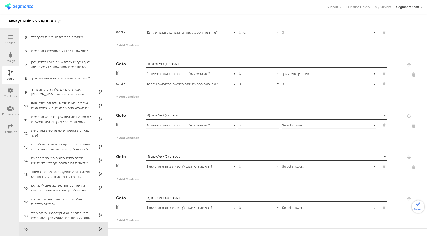
click at [290, 123] on span "Select answer..." at bounding box center [293, 125] width 22 height 5
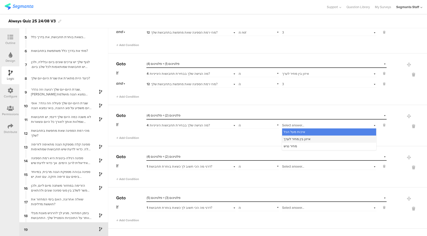
click at [290, 138] on span "איזון בין מחיר לערך" at bounding box center [296, 138] width 27 height 5
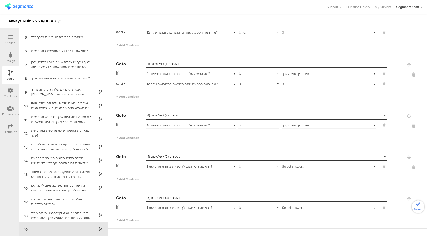
click at [286, 164] on span "Select answer..." at bounding box center [293, 166] width 22 height 5
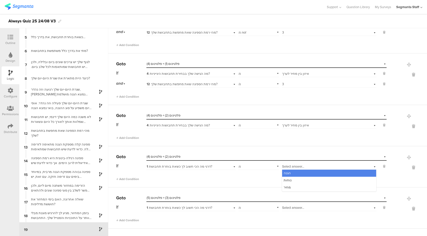
click at [211, 164] on span "1 דרגי מה הכי חשוב לך כשאת בוחרת תחבושת?" at bounding box center [180, 166] width 66 height 5
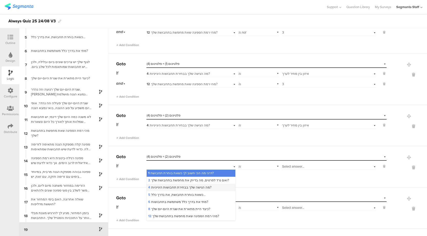
click at [186, 186] on span "4 מה הגישה שלך בבחירת תחבושות היגייניות?" at bounding box center [179, 187] width 63 height 5
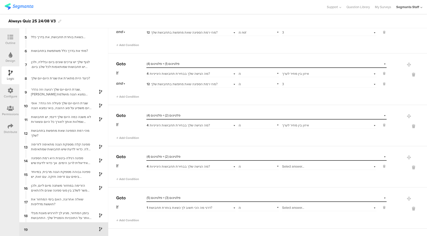
click at [289, 165] on span "Select answer..." at bounding box center [293, 166] width 22 height 5
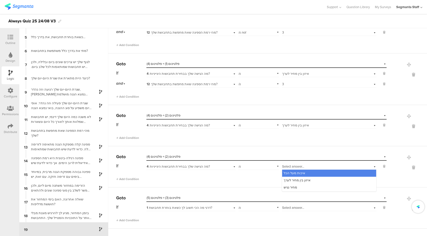
click at [288, 171] on span "איכות מעל הכל" at bounding box center [294, 172] width 22 height 5
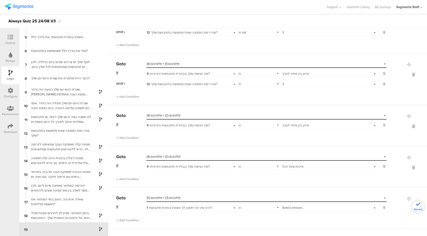
click at [281, 165] on div "If 4 מה הגישה שלך בבחירת תחבושות היגייניות? is Select answer... איכות מעל הכל" at bounding box center [251, 166] width 270 height 8
click at [290, 164] on span "איכות מעל הכל" at bounding box center [293, 166] width 22 height 5
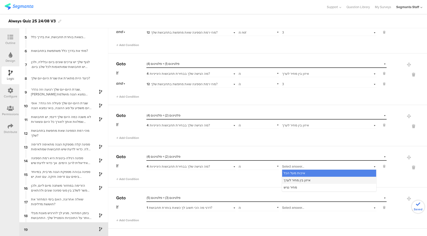
click at [293, 179] on span "איזון בין מחיר לערך" at bounding box center [296, 180] width 27 height 5
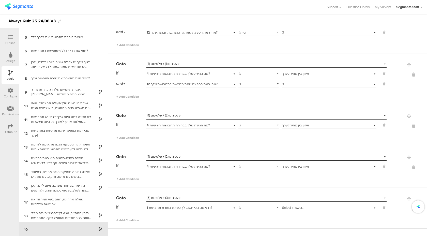
click at [172, 206] on span "1 דרגי מה הכי חשוב לך כשאת בוחרת תחבושת?" at bounding box center [180, 207] width 66 height 5
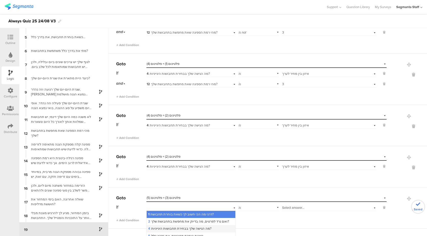
click at [161, 228] on span "4 מה הגישה שלך בבחירת תחבושות היגייניות?" at bounding box center [179, 228] width 63 height 5
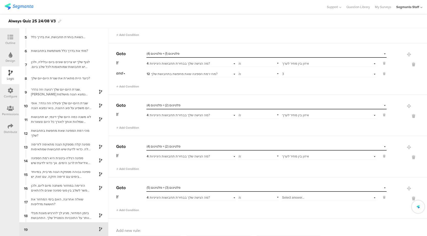
scroll to position [797, 0]
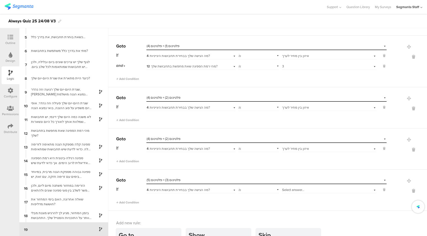
click at [293, 188] on span "Select answer..." at bounding box center [293, 189] width 22 height 5
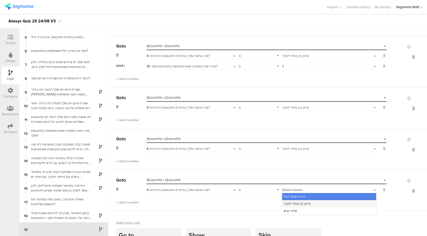
click at [294, 201] on span "איזון בין מחיר לערך" at bounding box center [296, 203] width 27 height 5
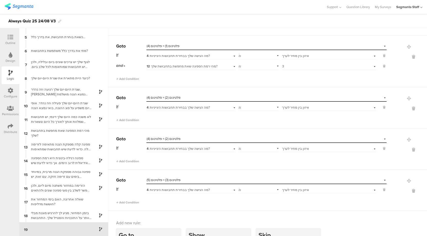
click at [257, 206] on div "Go to Select destination... פלטינום (3) + פלטינום (5) If 4 מה הגישה שלך בבחירת …" at bounding box center [267, 189] width 319 height 41
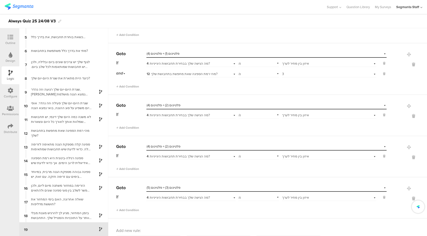
scroll to position [788, 0]
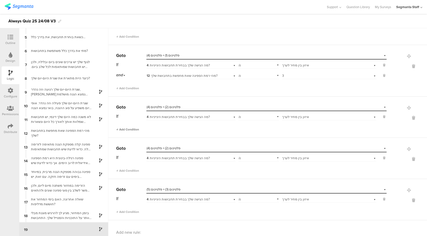
click at [125, 127] on span "Add Condition" at bounding box center [127, 129] width 23 height 5
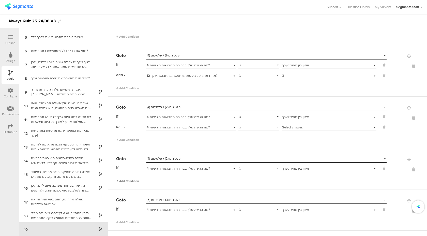
click at [126, 179] on span "Add Condition" at bounding box center [127, 181] width 23 height 5
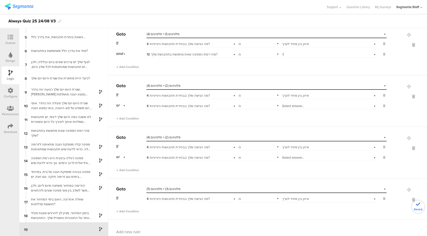
scroll to position [812, 0]
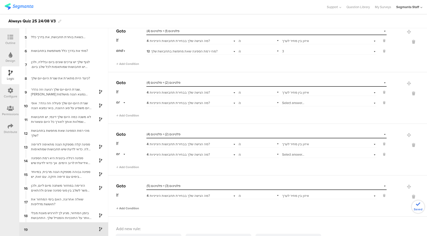
click at [126, 207] on span "Add Condition" at bounding box center [127, 208] width 23 height 5
click at [122, 100] on div "or" at bounding box center [121, 102] width 11 height 8
click at [123, 114] on div "and" at bounding box center [130, 116] width 29 height 7
click at [122, 150] on div "or" at bounding box center [121, 154] width 11 height 8
click at [123, 167] on div "and" at bounding box center [130, 168] width 29 height 7
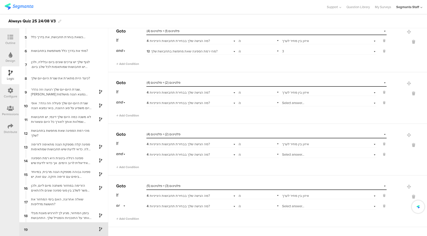
click at [124, 203] on div "or" at bounding box center [121, 205] width 11 height 8
click at [125, 218] on div "and" at bounding box center [130, 219] width 29 height 7
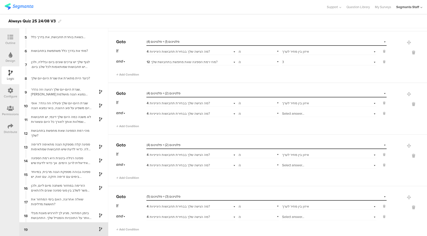
scroll to position [795, 0]
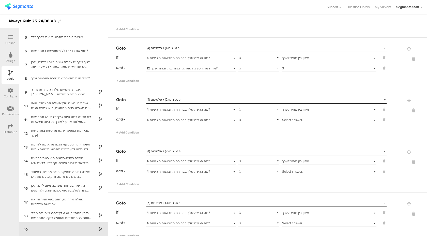
click at [195, 118] on span "4 מה הגישה שלך בבחירת תחבושות היגייניות?" at bounding box center [178, 119] width 63 height 5
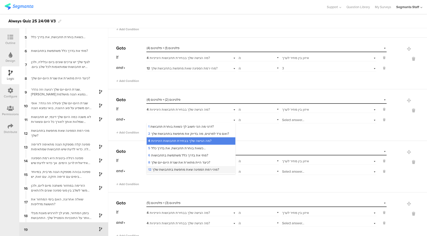
click at [176, 166] on div "12 מהי רמת הספיגה שאת מחפשת בתחבושת שלך?" at bounding box center [191, 169] width 89 height 7
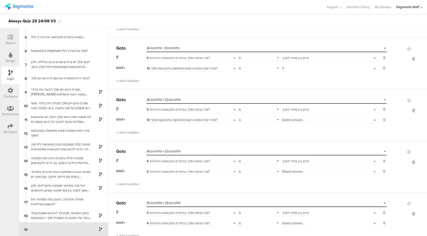
click at [173, 171] on span "4 מה הגישה שלך בבחירת תחבושות היגייניות?" at bounding box center [178, 171] width 63 height 5
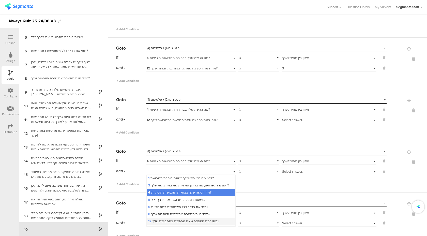
click at [161, 219] on span "12 מהי רמת הספיגה שאת מחפשת בתחבושת שלך?" at bounding box center [183, 220] width 71 height 5
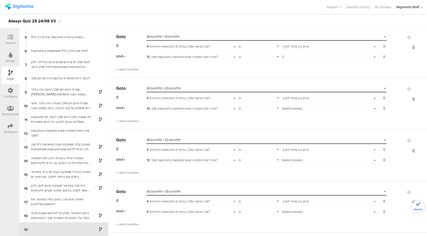
scroll to position [809, 0]
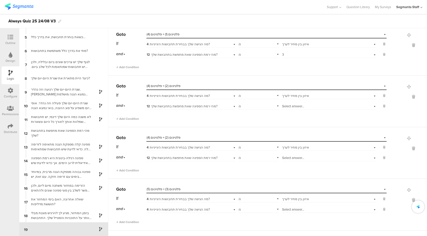
click at [172, 209] on span "4 מה הגישה שלך בבחירת תחבושות היגייניות?" at bounding box center [178, 209] width 63 height 5
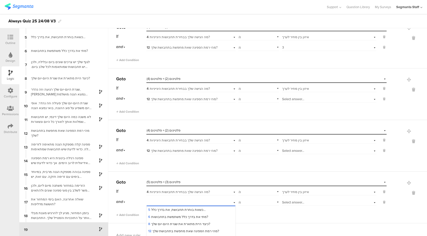
scroll to position [822, 0]
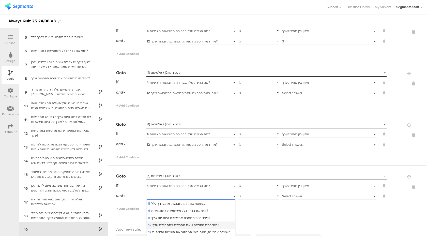
click at [154, 223] on span "12 מהי רמת הספיגה שאת מחפשת בתחבושת שלך?" at bounding box center [183, 224] width 71 height 5
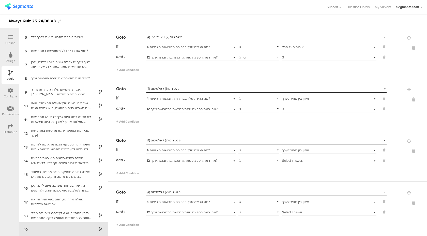
scroll to position [785, 0]
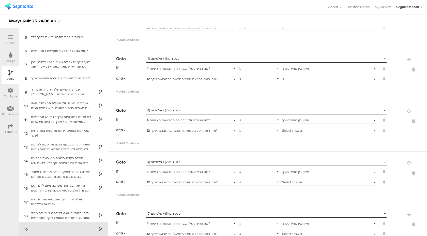
click at [285, 129] on span "Select answer..." at bounding box center [293, 130] width 22 height 5
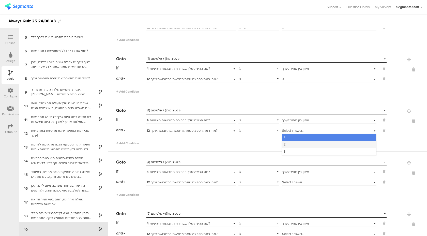
click at [287, 142] on div "2" at bounding box center [329, 144] width 94 height 7
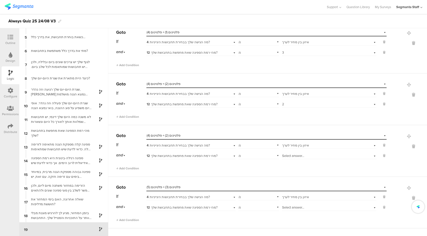
scroll to position [815, 0]
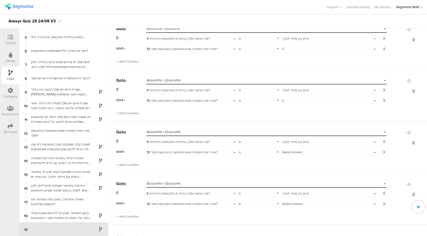
click at [248, 152] on div "is" at bounding box center [258, 152] width 41 height 8
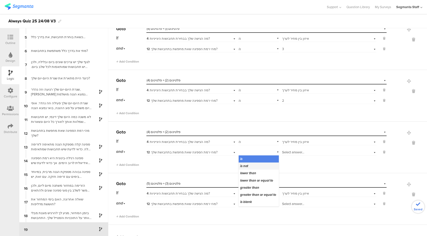
click at [248, 165] on div "is not" at bounding box center [259, 165] width 40 height 7
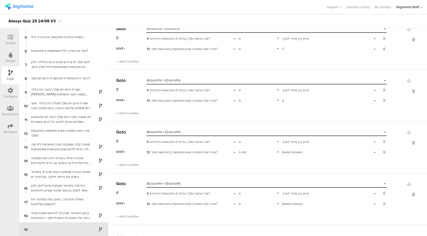
click at [292, 150] on span "Select answer..." at bounding box center [293, 152] width 22 height 5
click at [290, 158] on div "1" at bounding box center [329, 158] width 94 height 7
click at [131, 163] on span "Add Condition" at bounding box center [127, 164] width 23 height 5
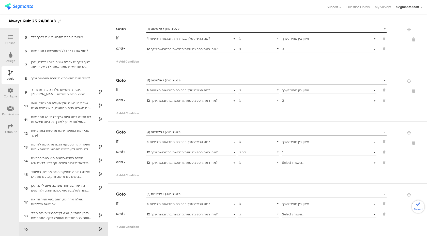
click at [303, 162] on span "Select answer..." at bounding box center [293, 162] width 22 height 5
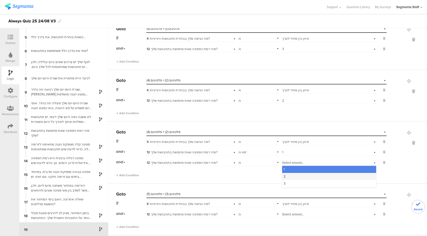
click at [295, 175] on div "2" at bounding box center [329, 176] width 94 height 7
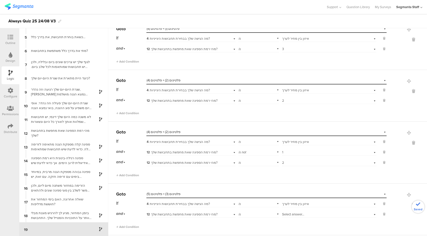
click at [245, 163] on div "is" at bounding box center [258, 162] width 41 height 8
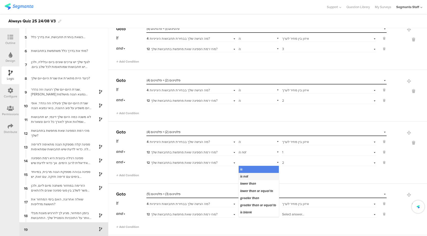
click at [245, 177] on div "is not" at bounding box center [259, 176] width 40 height 7
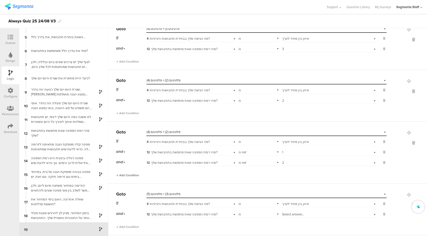
click at [136, 174] on span "Add Condition" at bounding box center [127, 175] width 23 height 5
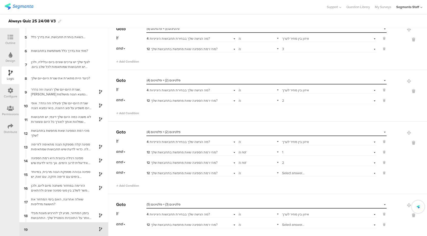
click at [251, 173] on div "is" at bounding box center [258, 172] width 41 height 8
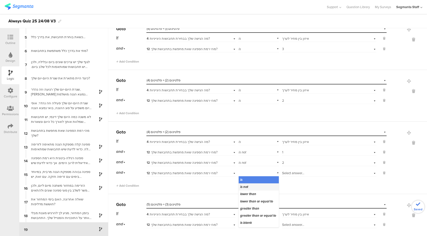
click at [247, 186] on span "is not" at bounding box center [244, 186] width 8 height 5
click at [294, 168] on div "Select answer..." at bounding box center [329, 172] width 94 height 8
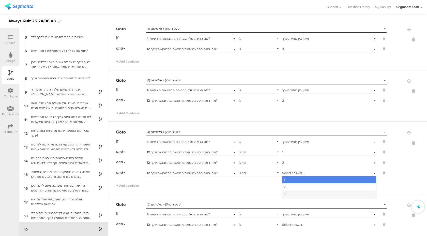
click at [288, 191] on div "3" at bounding box center [329, 193] width 94 height 7
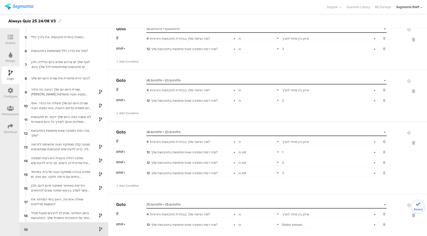
click at [264, 190] on div "Go to Select destination... פלטינום (2) + פלטינום (4) If 4 מה הגישה שלך בבחירת …" at bounding box center [267, 157] width 319 height 72
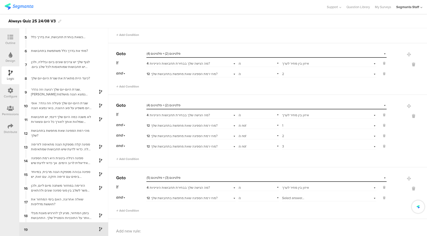
scroll to position [854, 0]
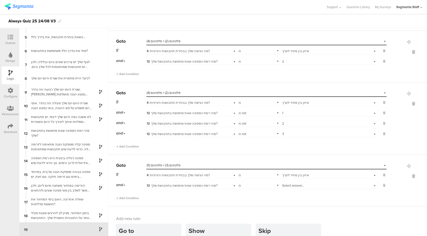
click at [292, 183] on span "Select answer..." at bounding box center [293, 185] width 22 height 5
click at [291, 190] on div "1" at bounding box center [329, 191] width 94 height 7
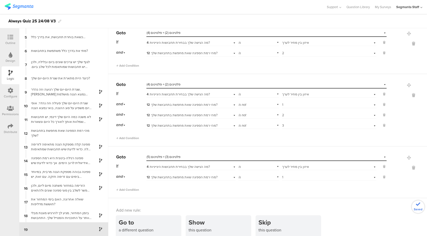
scroll to position [877, 0]
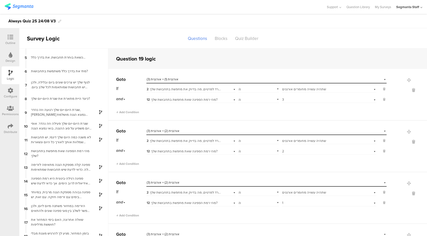
click at [9, 42] on div "Outline" at bounding box center [10, 43] width 10 height 5
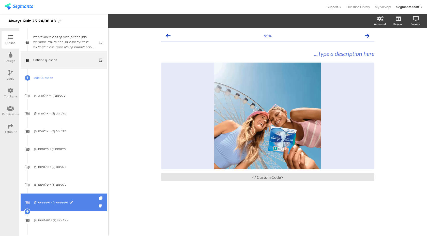
scroll to position [327, 0]
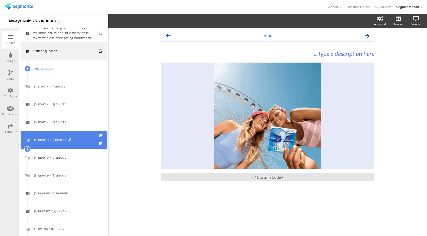
click at [58, 144] on link "פלטינום (1) + פלטינום (4)" at bounding box center [64, 140] width 86 height 18
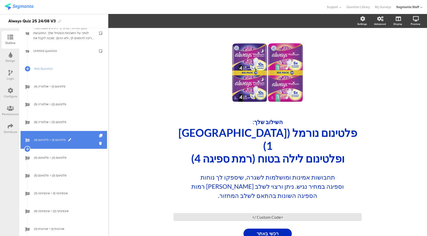
scroll to position [358, 0]
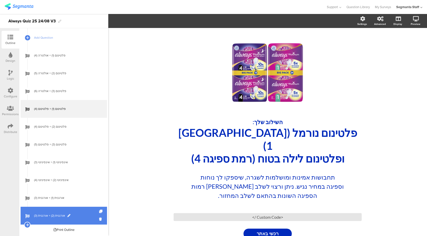
click at [83, 213] on span "אורגנית (2) + אורגנית (3)" at bounding box center [66, 215] width 65 height 5
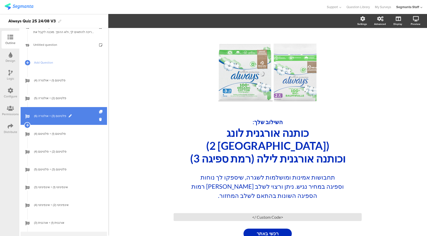
scroll to position [328, 0]
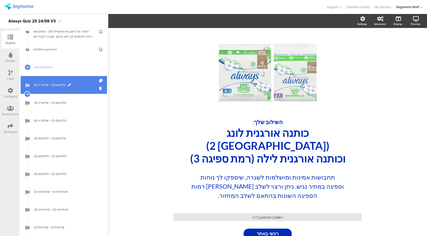
click at [83, 83] on span "פלטינום (1) + אולטרה (4)" at bounding box center [66, 84] width 65 height 5
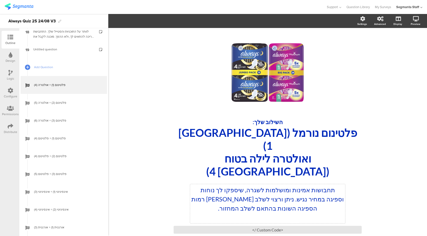
click at [277, 185] on p "תחבושות אמינות ומושלמות לשגרה, שיספקו לך נוחות וספיגה במחיר נגיש. ניתן ורצוי לש…" at bounding box center [267, 198] width 152 height 27
click at [263, 213] on p at bounding box center [267, 217] width 152 height 9
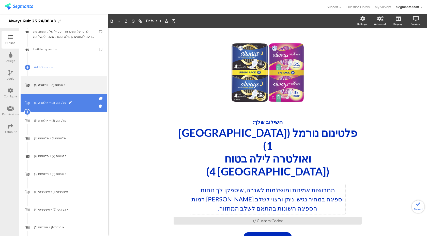
click at [84, 108] on link "פלטינום (2) + אולטרה (5)" at bounding box center [64, 103] width 86 height 18
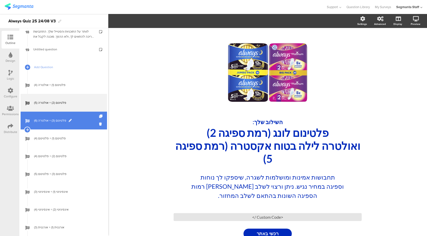
click at [80, 125] on link "פלטינום (3) + אולטרה (6)" at bounding box center [64, 121] width 86 height 18
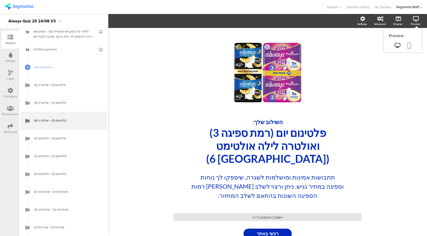
click at [408, 50] on link at bounding box center [408, 46] width 11 height 10
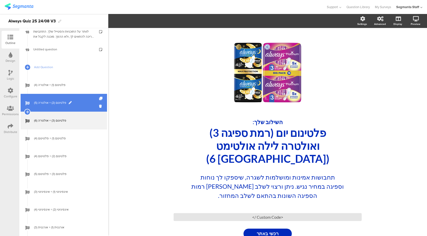
click at [81, 100] on span "פלטינום (2) + אולטרה (5)" at bounding box center [66, 102] width 65 height 5
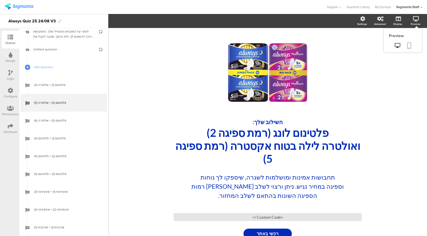
click at [408, 45] on icon at bounding box center [409, 45] width 4 height 6
click at [242, 194] on div "תחבושות אמינות ומושלמות לשגרה, שיספקו לך נוחות וספיגה במחיר נגיש. ניתן ורצוי לש…" at bounding box center [267, 190] width 155 height 39
click at [237, 201] on p at bounding box center [267, 204] width 152 height 9
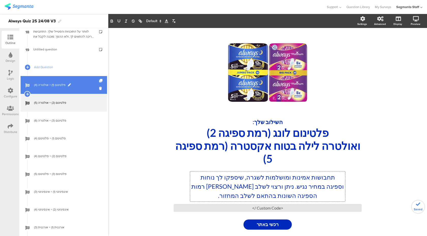
click at [82, 84] on span "פלטינום (1) + אולטרה (4)" at bounding box center [66, 84] width 65 height 5
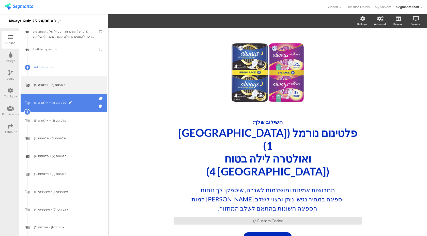
click at [81, 99] on link "פלטינום (2) + אולטרה (5)" at bounding box center [64, 103] width 86 height 18
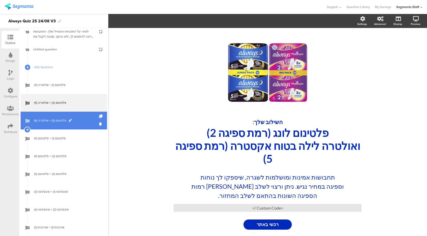
click at [78, 126] on link "פלטינום (3) + אולטרה (6)" at bounding box center [64, 121] width 86 height 18
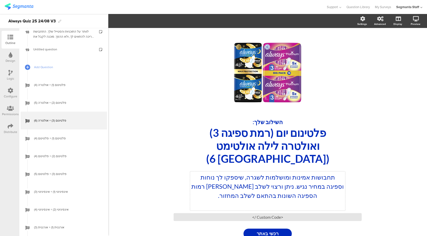
click at [243, 200] on p at bounding box center [267, 204] width 152 height 9
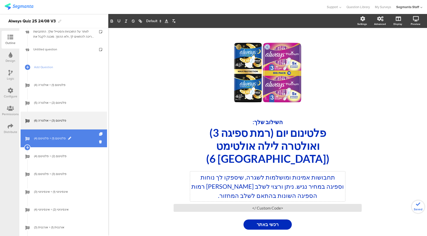
click at [86, 136] on span "פלטינום (1) + פלטינום (4)" at bounding box center [66, 138] width 65 height 5
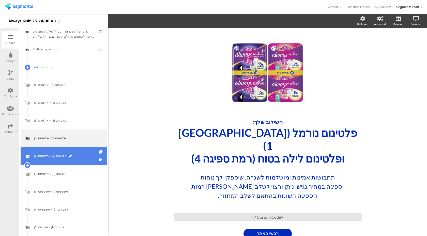
scroll to position [358, 0]
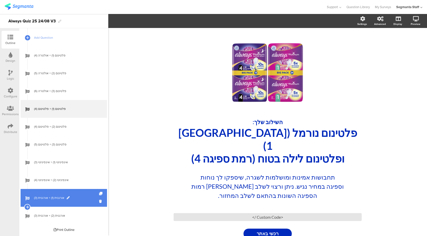
click at [88, 196] on span "אורגנית (1) + אורגנית (3)" at bounding box center [66, 197] width 65 height 5
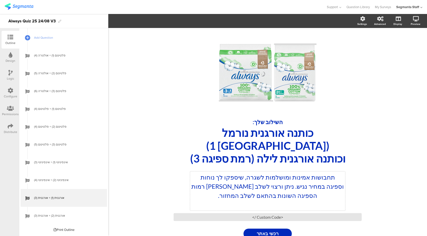
click at [295, 171] on div "תחבושות אמינות ומושלמות לשגרה, שיספקו לך נוחות וספיגה במחיר נגיש. ניתן ורצוי לש…" at bounding box center [267, 190] width 155 height 39
click at [291, 172] on p "תחבושות אמינות ומושלמות לשגרה, שיספקו לך נוחות וספיגה במחיר נגיש. ניתן ורצוי לש…" at bounding box center [267, 185] width 152 height 27
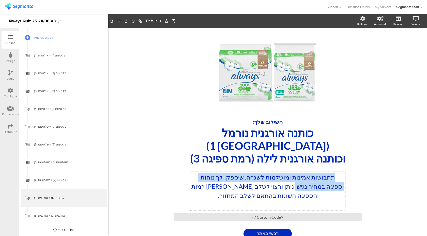
drag, startPoint x: 284, startPoint y: 175, endPoint x: 337, endPoint y: 164, distance: 53.9
click at [337, 172] on p "תחבושות אמינות ומושלמות לשגרה, שיספקו לך נוחות וספיגה במחיר נגיש. ניתן ורצוי לש…" at bounding box center [267, 185] width 152 height 27
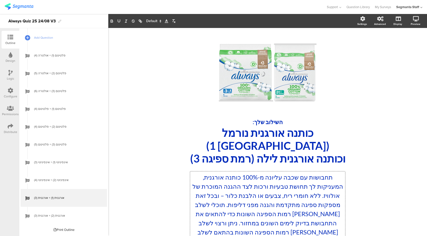
click at [211, 183] on p "תחבושות עם שכבה עליונה מ-100% כותנה אורגנית, המעניקות לך תחושת טבעיות ורכות לצד…" at bounding box center [267, 208] width 152 height 73
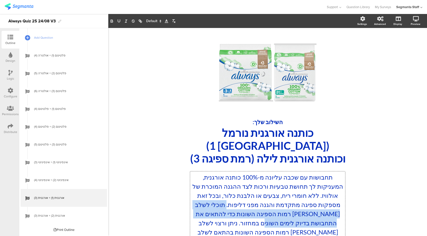
drag, startPoint x: 281, startPoint y: 211, endPoint x: 225, endPoint y: 192, distance: 59.4
click at [225, 192] on p "תחבושות עם שכבה עליונה מ-100% כותנה אורגנית, המעניקות לך תחושת טבעיות ורכות לצד…" at bounding box center [267, 208] width 152 height 73
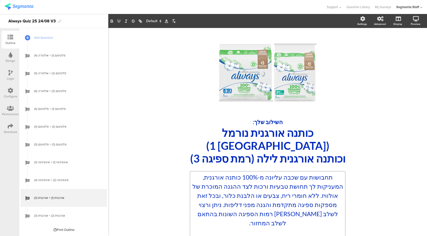
click at [229, 227] on p at bounding box center [267, 231] width 152 height 9
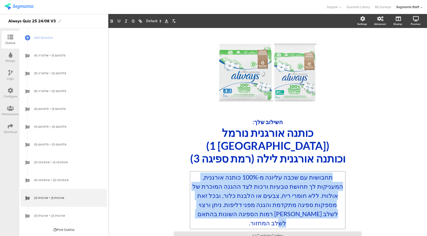
copy p "תחבושות עם שכבה עליונה מ-100% כותנה אורגנית, המעניקות לך תחושת טבעיות ורכות לצד…"
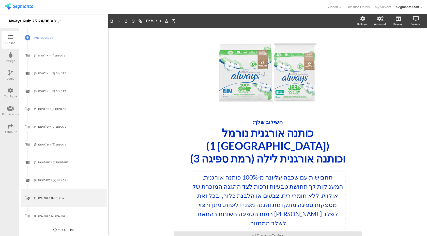
click at [368, 153] on div "/ השילוב שלך: כותנה אורגנית נורמל ([GEOGRAPHIC_DATA] 1) וכותנה אורגנית לילה (רמ…" at bounding box center [267, 148] width 203 height 231
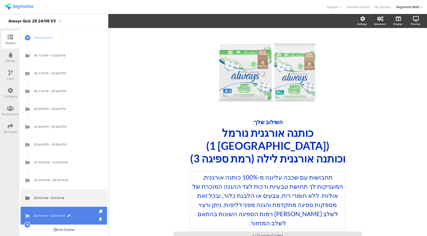
click at [83, 215] on span "אורגנית (2) + אורגנית (3)" at bounding box center [66, 215] width 65 height 5
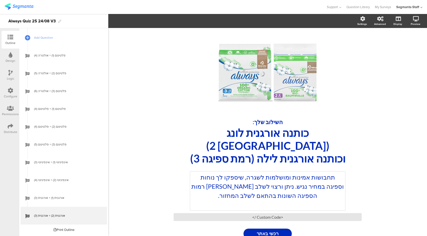
click at [253, 172] on p "תחבושות אמינות ומושלמות לשגרה, שיספקו לך נוחות וספיגה במחיר נגיש. ניתן ורצוי לש…" at bounding box center [267, 185] width 152 height 27
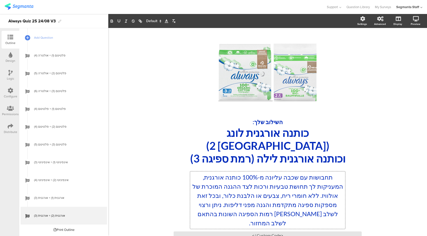
click at [195, 200] on p "תחבושות עם שכבה עליונה מ-100% כותנה אורגנית, המעניקות לך תחושת טבעיות ורכות לצד…" at bounding box center [267, 199] width 152 height 55
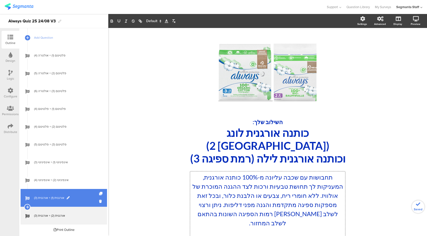
click at [81, 201] on link "אורגנית (1) + אורגנית (3)" at bounding box center [64, 198] width 86 height 18
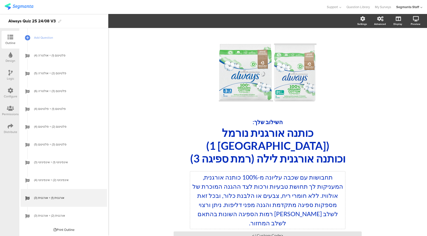
click at [194, 199] on div "תחבושות עם שכבה עליונה מ-100% כותנה אורגנית, המעניקות לך תחושת טבעיות ורכות לצד…" at bounding box center [267, 199] width 155 height 57
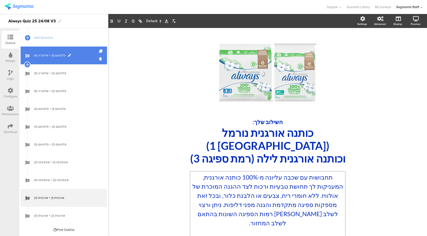
click at [75, 48] on link "פלטינום (1) + אולטרה (4)" at bounding box center [64, 55] width 86 height 18
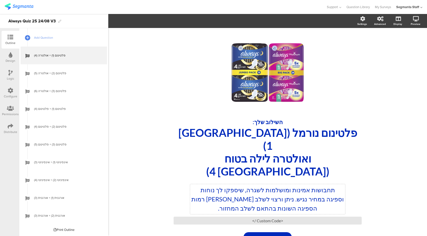
click at [228, 186] on p "תחבושות אמינות ומושלמות לשגרה, שיספקו לך נוחות וספיגה במחיר נגיש. ניתן ורצוי לש…" at bounding box center [267, 198] width 152 height 27
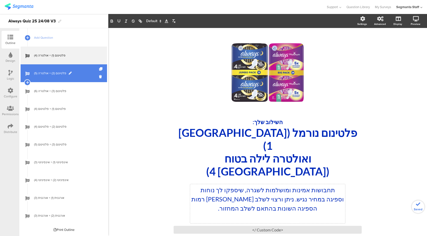
click at [84, 72] on span "פלטינום (2) + אולטרה (5)" at bounding box center [66, 73] width 65 height 5
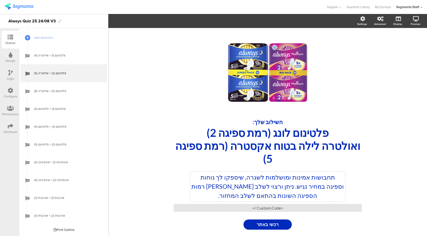
click at [224, 194] on div "תחבושות אמינות ומושלמות לשגרה, שיספקו לך נוחות וספיגה במחיר נגיש. ניתן ורצוי לש…" at bounding box center [267, 186] width 155 height 30
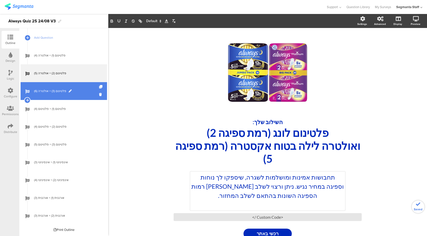
click at [91, 91] on span "פלטינום (3) + אולטרה (6)" at bounding box center [66, 90] width 65 height 5
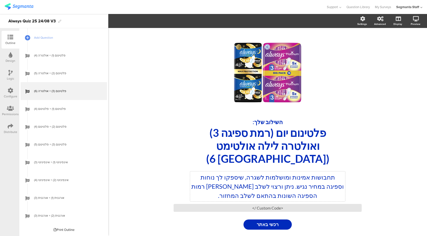
click at [224, 185] on p "תחבושות אמינות ומושלמות לשגרה, שיספקו לך נוחות וספיגה במחיר נגיש. ניתן ורצוי לש…" at bounding box center [267, 185] width 152 height 27
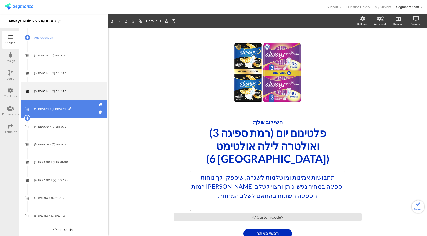
click at [87, 109] on span "פלטינום (1) + פלטינום (4)" at bounding box center [66, 108] width 65 height 5
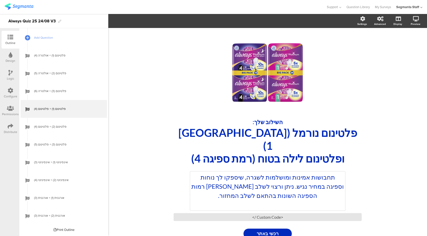
click at [225, 183] on p "תחבושות אמינות ומושלמות לשגרה, שיספקו לך נוחות וספיגה במחיר נגיש. ניתן ורצוי לש…" at bounding box center [267, 185] width 152 height 27
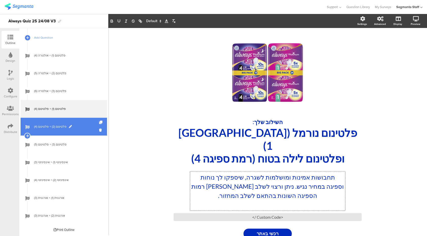
click at [88, 130] on link "פלטינום (2) + פלטינום (4)" at bounding box center [64, 127] width 86 height 18
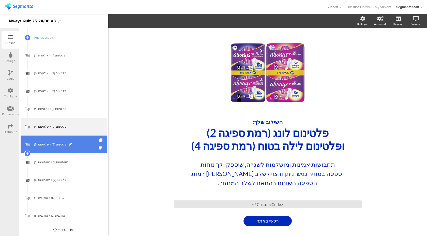
click at [87, 148] on link "פלטינום (3) + פלטינום (5)" at bounding box center [64, 144] width 86 height 18
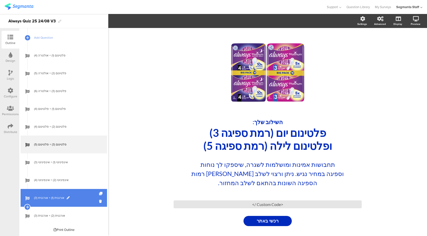
click at [86, 195] on span "אורגנית (1) + אורגנית (3)" at bounding box center [66, 197] width 65 height 5
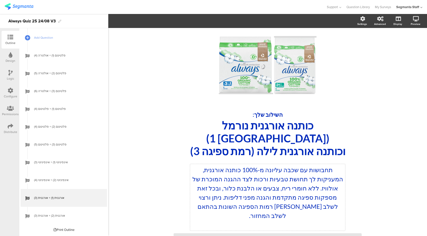
scroll to position [8, 0]
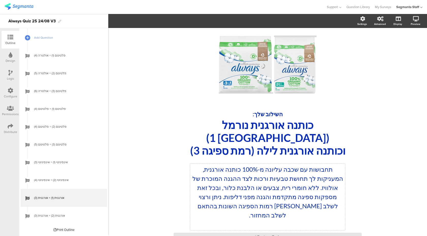
click at [277, 175] on div "תחבושות עם שכבה עליונה מ-100% כותנה אורגנית, המעניקות לך תחושת טבעיות ורכות לצד…" at bounding box center [267, 196] width 155 height 67
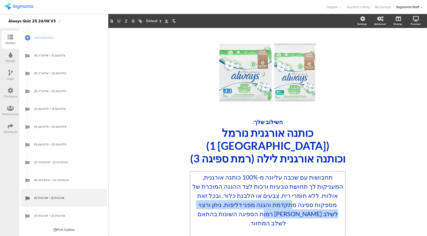
drag, startPoint x: 294, startPoint y: 192, endPoint x: 272, endPoint y: 196, distance: 22.5
click at [272, 196] on p "תחבושות עם שכבה עליונה מ-100% כותנה אורגנית, המעניקות לך תחושת טבעיות ורכות לצד…" at bounding box center [267, 199] width 152 height 55
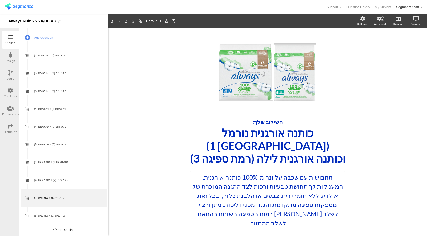
click at [272, 196] on p "תחבושות עם שכבה עליונה מ-100% כותנה אורגנית, המעניקות לך תחושת טבעיות ורכות לצד…" at bounding box center [267, 199] width 152 height 55
drag, startPoint x: 298, startPoint y: 193, endPoint x: 273, endPoint y: 196, distance: 25.1
click at [273, 196] on p "תחבושות עם שכבה עליונה מ-100% כותנה אורגנית, המעניקות לך תחושת טבעיות ורכות לצד…" at bounding box center [267, 199] width 152 height 55
drag, startPoint x: 312, startPoint y: 174, endPoint x: 304, endPoint y: 174, distance: 7.4
click at [304, 174] on p "תחבושות עם שכבה עליונה מ-100% כותנה אורגנית, המעניקות לך תחושת טבעיות ורכות לצד…" at bounding box center [267, 199] width 152 height 55
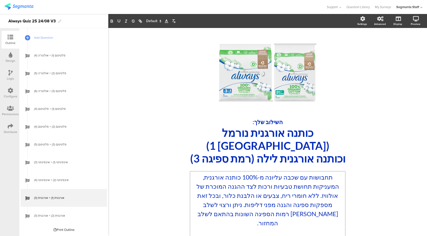
click at [221, 185] on p "תחבושות עם שכבה עליונה מ-100% כותנה אורגנית, המעניקות תחושת טבעיות ורכות לצד הה…" at bounding box center [267, 199] width 152 height 55
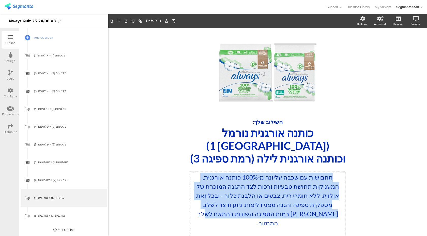
drag, startPoint x: 207, startPoint y: 201, endPoint x: 335, endPoint y: 164, distance: 133.4
click at [335, 172] on p "תחבושות עם שכבה עליונה מ-100% כותנה אורגנית, המעניקות תחושת טבעיות ורכות לצד הה…" at bounding box center [267, 199] width 152 height 55
copy p "תחבושות עם שכבה עליונה מ-100% כותנה אורגנית, המעניקות תחושת טבעיות ורכות לצד הה…"
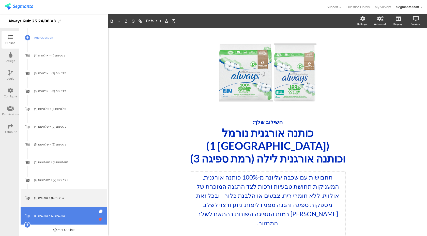
click at [99, 218] on icon at bounding box center [101, 218] width 4 height 5
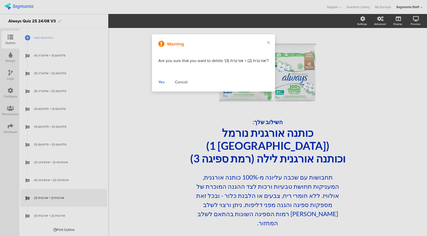
click at [179, 82] on div "Cancel" at bounding box center [181, 82] width 13 height 6
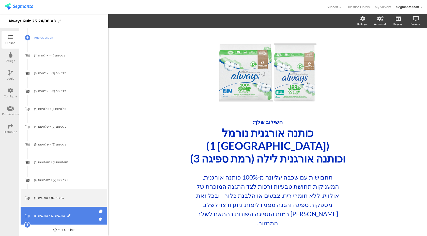
click at [57, 217] on span "אורגנית (2) + אורגנית (3)" at bounding box center [66, 215] width 65 height 5
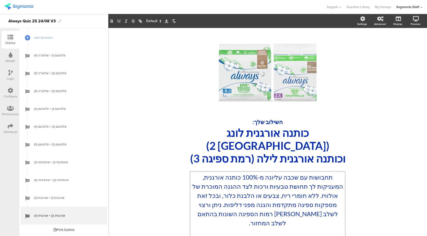
click at [261, 177] on div "תחבושות עם שכבה עליונה מ-100% כותנה אורגנית, המעניקות לך תחושת טבעיות ורכות לצד…" at bounding box center [267, 204] width 155 height 67
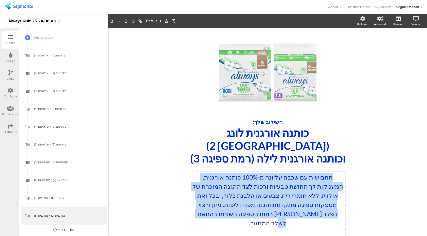
drag, startPoint x: 197, startPoint y: 202, endPoint x: 333, endPoint y: 165, distance: 141.3
click at [333, 172] on p "תחבושות עם שכבה עליונה מ-100% כותנה אורגנית, המעניקות לך תחושת טבעיות ורכות לצד…" at bounding box center [267, 199] width 152 height 55
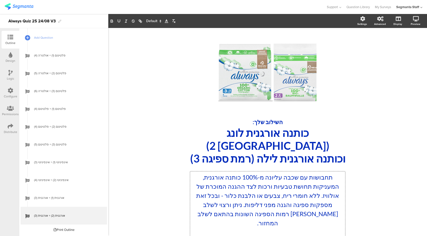
click at [263, 187] on p "תחבושות עם שכבה עליונה מ-100% כותנה אורגנית, המעניקות תחושת טבעיות ורכות לצד הה…" at bounding box center [267, 199] width 152 height 55
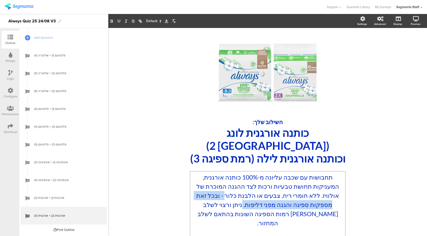
drag, startPoint x: 224, startPoint y: 182, endPoint x: 245, endPoint y: 195, distance: 24.7
click at [245, 195] on p "תחבושות עם שכבה עליונה מ-100% כותנה אורגנית, המעניקות תחושת טבעיות ורכות לצד הה…" at bounding box center [267, 199] width 152 height 55
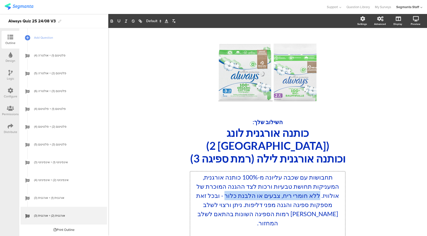
drag, startPoint x: 320, startPoint y: 182, endPoint x: 225, endPoint y: 184, distance: 95.0
click at [225, 184] on p "תחבושות עם שכבה עליונה מ-100% כותנה אורגנית, המעניקות תחושת טבעיות ורכות לצד הה…" at bounding box center [267, 199] width 152 height 55
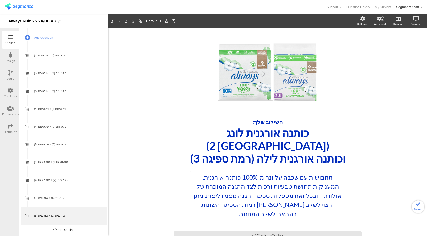
click at [199, 172] on p "תחבושות עם שכבה עליונה מ-100% כותנה אורגנית, המעניקות תחושת טבעיות ורכות לצד הה…" at bounding box center [267, 195] width 152 height 46
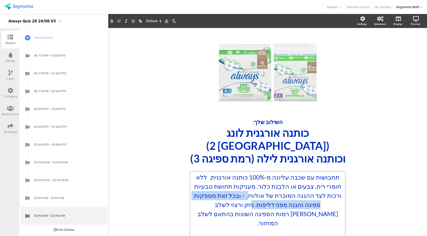
drag, startPoint x: 247, startPoint y: 184, endPoint x: 262, endPoint y: 194, distance: 18.0
click at [262, 194] on p "תחבושות עם שכבה עליונה מ-100% כותנה אורגנית, ללא חומרי ריח, צבעים או הלבנת כלור…" at bounding box center [267, 199] width 152 height 55
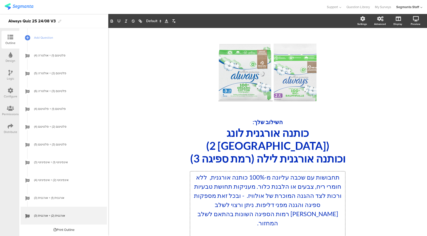
click at [256, 194] on p "תחבושות עם שכבה עליונה מ-100% כותנה אורגנית, ללא חומרי ריח, צבעים או הלבנת כלור…" at bounding box center [267, 199] width 152 height 55
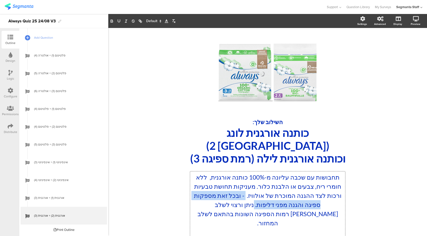
drag, startPoint x: 245, startPoint y: 183, endPoint x: 264, endPoint y: 196, distance: 23.4
click at [264, 196] on p "תחבושות עם שכבה עליונה מ-100% כותנה אורגנית, ללא חומרי ריח, צבעים או הלבנת כלור…" at bounding box center [267, 199] width 152 height 55
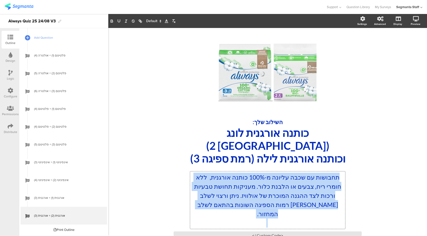
copy p "תחבושות עם שכבה עליונה מ-100% כותנה אורגנית, ללא חומרי ריח, צבעים או הלבנת כלור…"
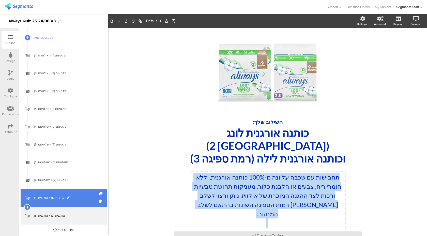
click at [92, 199] on span "אורגנית (1) + אורגנית (3)" at bounding box center [66, 197] width 65 height 5
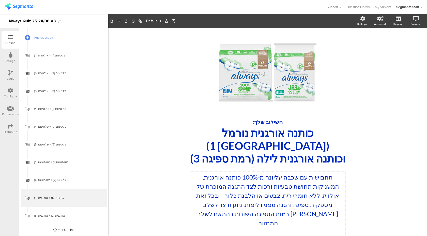
click at [264, 173] on div "תחבושות עם שכבה עליונה מ-100% כותנה אורגנית, המעניקות תחושת טבעיות ורכות לצד הה…" at bounding box center [267, 204] width 155 height 67
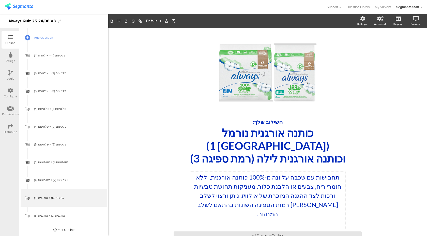
click at [375, 122] on div "/ השילוב שלך: כותנה אורגנית נורמל (רמת ספיגה 1) וכותנה אורגנית לילה (רמת ספיגה …" at bounding box center [267, 149] width 319 height 242
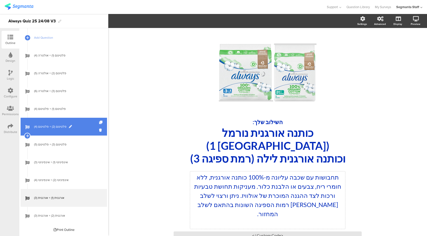
click at [87, 129] on link "פלטינום (2) + פלטינום (4)" at bounding box center [64, 127] width 86 height 18
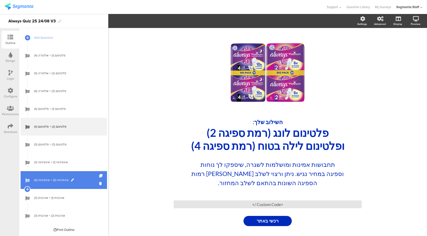
click at [61, 178] on span "אינפיניטי (2) + אינפיניטי (4)" at bounding box center [66, 179] width 65 height 5
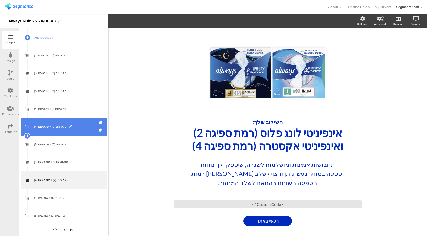
click at [78, 129] on link "פלטינום (2) + פלטינום (4)" at bounding box center [64, 127] width 86 height 18
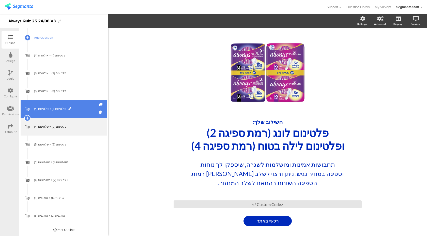
click at [91, 109] on span "פלטינום (1) + פלטינום (4)" at bounding box center [66, 108] width 65 height 5
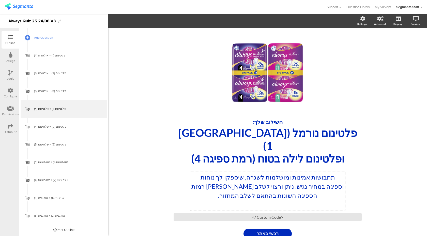
click at [255, 174] on p "תחבושות אמינות ומושלמות לשגרה, שיספקו לך נוחות וספיגה במחיר נגיש. ניתן ורצוי לש…" at bounding box center [267, 185] width 152 height 27
click at [225, 181] on p "תחבושות אמינות ומושלמות לשגרה, שיספקו לך נוחות וספיגה במחיר נגיש. ניתן ורצוי לש…" at bounding box center [267, 185] width 152 height 27
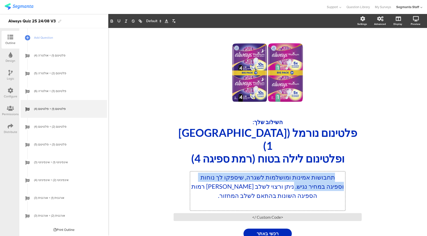
drag, startPoint x: 284, startPoint y: 174, endPoint x: 337, endPoint y: 163, distance: 53.8
click at [337, 172] on p "תחבושות אמינות ומושלמות לשגרה, שיספקו לך נוחות וספיגה במחיר נגיש. ניתן ורצוי לש…" at bounding box center [267, 185] width 152 height 27
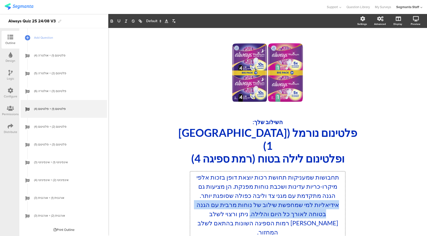
drag, startPoint x: 261, startPoint y: 201, endPoint x: 340, endPoint y: 194, distance: 79.3
click at [340, 194] on p "תחבושות שמעניקות תחושת רכות יוצאת דופן בזכות אלפי מיקרו-כריות עדינות ושכבת נוחו…" at bounding box center [267, 204] width 152 height 64
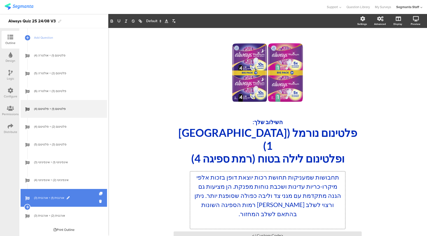
click at [78, 196] on span "אורגנית (1) + אורגנית (3)" at bounding box center [66, 197] width 65 height 5
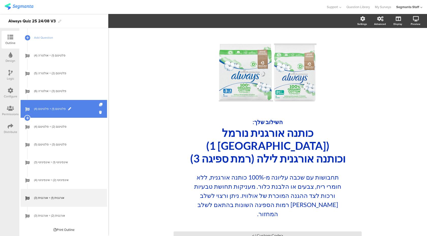
click at [77, 106] on link "פלטינום (1) + פלטינום (4)" at bounding box center [64, 109] width 86 height 18
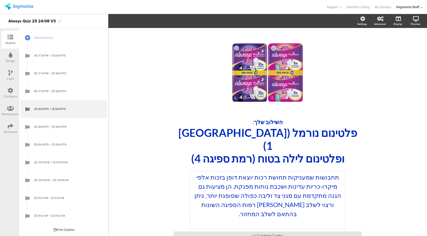
click at [207, 174] on div "תחבושות שמעניקות תחושת רכות יוצאת דופן בזכות אלפי מיקרו-כריות עדינות ושכבת נוחו…" at bounding box center [267, 199] width 155 height 57
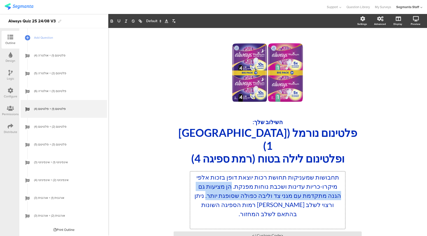
drag, startPoint x: 231, startPoint y: 174, endPoint x: 205, endPoint y: 185, distance: 28.1
click at [205, 185] on p "תחבושות שמעניקות תחושת רכות יוצאת דופן בזכות אלפי מיקרו-כריות עדינות ושכבת נוחו…" at bounding box center [267, 195] width 152 height 46
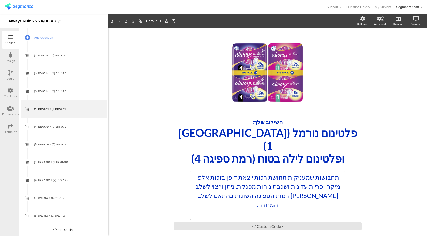
click at [205, 209] on p at bounding box center [267, 213] width 152 height 9
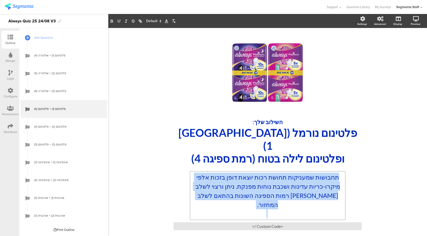
copy p "תחבושות שמעניקות תחושת רכות יוצאת דופן בזכות אלפי מיקרו-כריות עדינות ושכבת נוחו…"
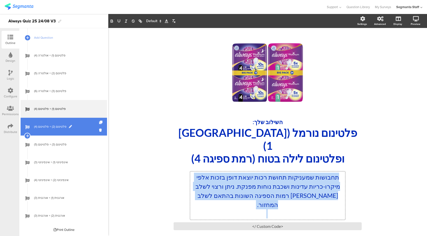
click at [52, 127] on span "פלטינום (2) + פלטינום (4)" at bounding box center [66, 126] width 65 height 5
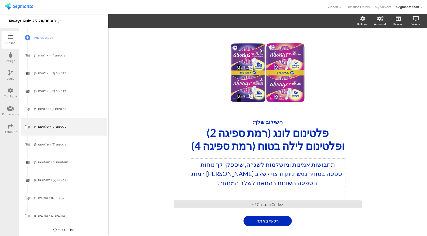
click at [246, 176] on p "תחבושות אמינות ומושלמות לשגרה, שיספקו לך נוחות וספיגה במחיר נגיש. ניתן ורצוי לש…" at bounding box center [267, 173] width 152 height 27
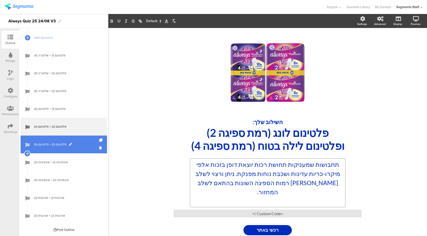
click at [77, 149] on link "פלטינום (3) + פלטינום (5)" at bounding box center [64, 144] width 86 height 18
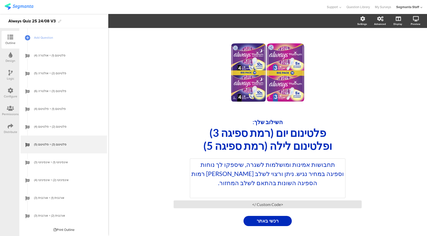
click at [238, 182] on div "תחבושות אמינות ומושלמות לשגרה, שיספקו לך נוחות וספיגה במחיר נגיש. ניתן ורצוי לש…" at bounding box center [267, 178] width 155 height 39
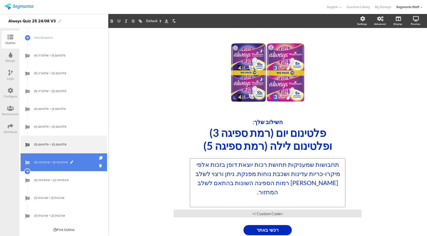
click at [79, 167] on link "אינפיניטי (1) + אינפיניטי (3)" at bounding box center [64, 162] width 86 height 18
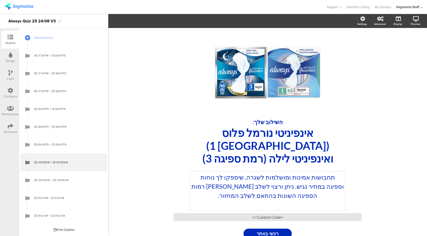
click at [249, 175] on p "תחבושות אמינות ומושלמות לשגרה, שיספקו לך נוחות וספיגה במחיר נגיש. ניתן ורצוי לש…" at bounding box center [267, 185] width 152 height 27
click at [232, 176] on p "תחבושות אמינות ומושלמות לשגרה, שיספקו לך נוחות וספיגה במחיר נגיש. ניתן ורצוי לש…" at bounding box center [267, 185] width 152 height 27
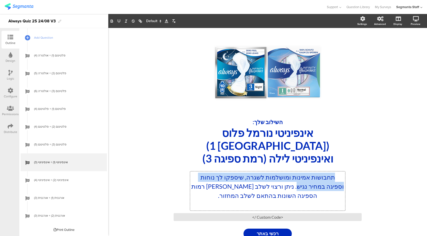
drag, startPoint x: 286, startPoint y: 176, endPoint x: 339, endPoint y: 161, distance: 54.7
click at [339, 172] on p "תחבושות אמינות ומושלמות לשגרה, שיספקו לך נוחות וספיגה במחיר נגיש. ניתן ורצוי לש…" at bounding box center [267, 185] width 152 height 27
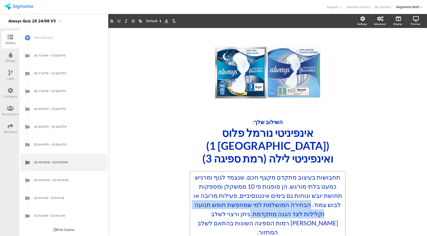
drag, startPoint x: 299, startPoint y: 193, endPoint x: 246, endPoint y: 203, distance: 54.1
click at [246, 203] on p "תחבושות בעיצוב מתקדם מקצף חכם, שנצמד לגוף ומרגיש כמעט בלתי מורגש. הן סופגות פי …" at bounding box center [267, 204] width 152 height 64
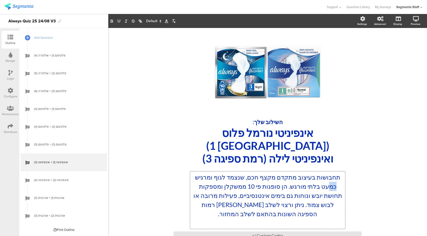
drag, startPoint x: 335, startPoint y: 173, endPoint x: 330, endPoint y: 173, distance: 5.1
click at [330, 173] on p "תחבושות בעיצוב מתקדם מקצף חכם, שנצמד לגוף ומרגיש כמעט בלתי מורגש. הן סופגות פי …" at bounding box center [267, 195] width 152 height 46
drag, startPoint x: 336, startPoint y: 173, endPoint x: 212, endPoint y: 166, distance: 124.4
click at [211, 172] on p "תחבושות בעיצוב מתקדם מקצף חכם, שנצמד לגוף ומרגיש כמעט בלתי מורגש. הן סופגות פי …" at bounding box center [267, 195] width 152 height 46
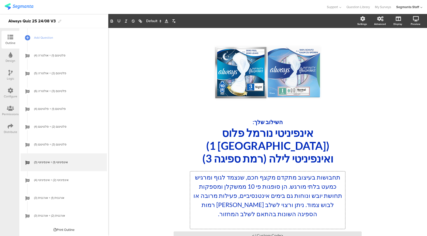
click at [230, 198] on p "תחבושות בעיצוב מתקדם מקצף חכם, שנצמד לגוף ומרגיש כמעט בלתי מורגש. הן סופגות פי …" at bounding box center [267, 195] width 152 height 46
drag, startPoint x: 229, startPoint y: 184, endPoint x: 233, endPoint y: 184, distance: 3.3
click at [233, 184] on p "תחבושות בעיצוב מתקדם מקצף חכם, שנצמד לגוף ומרגיש כמעט בלתי מורגש. הן סופגות פי …" at bounding box center [267, 195] width 152 height 46
drag, startPoint x: 231, startPoint y: 183, endPoint x: 195, endPoint y: 185, distance: 36.9
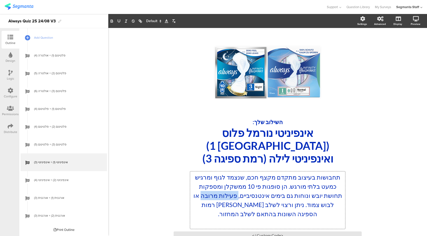
click at [195, 185] on p "תחבושות בעיצוב מתקדם מקצף חכם, שנצמד לגוף ומרגיש כמעט בלתי מורגש. הן סופגות פי …" at bounding box center [267, 195] width 152 height 46
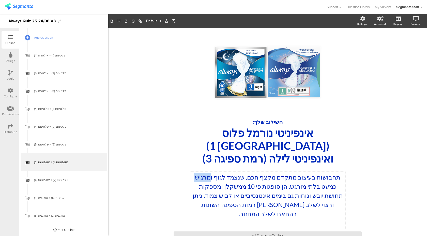
drag, startPoint x: 211, startPoint y: 165, endPoint x: 189, endPoint y: 166, distance: 21.9
click at [189, 166] on div "/ השילוב שלך: אינפיניטי נורמל פלוס (רמת ספיגה 1) ואינפיניטי לילה (רמת ספיגה 3) …" at bounding box center [267, 148] width 203 height 231
click at [228, 176] on p "תחבושות בעיצוב מתקדם מקצף חכם, שנצמד לגוף ומרגיש כמעט בלתי מורגש. הן סופגות פי …" at bounding box center [267, 195] width 152 height 46
drag, startPoint x: 230, startPoint y: 183, endPoint x: 222, endPoint y: 184, distance: 8.7
click at [222, 184] on p "תחבושות בעיצוב מתקדם מקצף חכם, שנצמד לגוף ומרגיש כמעט בלתי מורגש. הן סופגות פי …" at bounding box center [267, 195] width 152 height 46
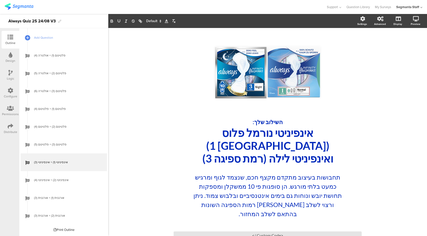
click at [169, 202] on div "/ השילוב שלך: אינפיניטי נורמל פלוס (רמת ספיגה 1) ואינפיניטי לילה (רמת ספיגה 3) …" at bounding box center [267, 148] width 203 height 231
click at [280, 177] on p "תחבושות בעיצוב מתקדם מקצף חכם, שנצמד לגוף ומרגיש כמעט בלתי מורגש. הן סופגות פי …" at bounding box center [267, 195] width 152 height 46
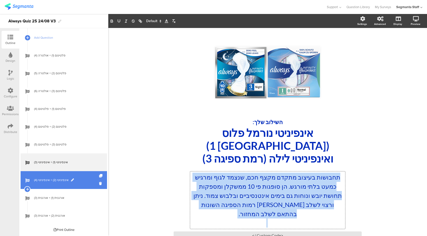
click at [89, 178] on span "אינפיניטי (2) + אינפיניטי (4)" at bounding box center [66, 179] width 65 height 5
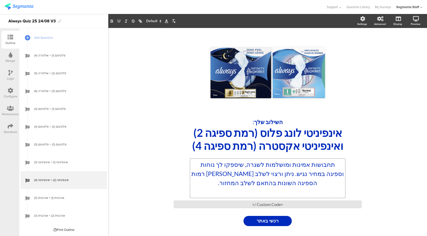
click at [238, 172] on div "תחבושות אמינות ומושלמות לשגרה, שיספקו לך נוחות וספיגה במחיר נגיש. ניתן ורצוי לש…" at bounding box center [267, 178] width 155 height 39
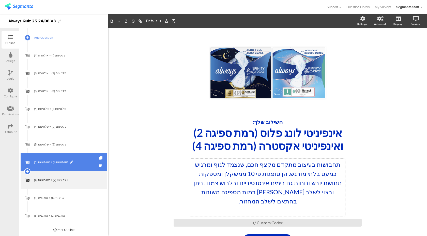
click at [79, 160] on span "אינפיניטי (1) + אינפיניטי (3)" at bounding box center [66, 162] width 65 height 5
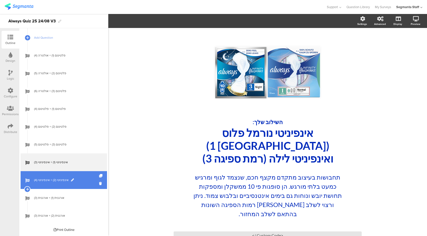
click at [82, 175] on link "אינפיניטי (2) + אינפיניטי (4)" at bounding box center [64, 180] width 86 height 18
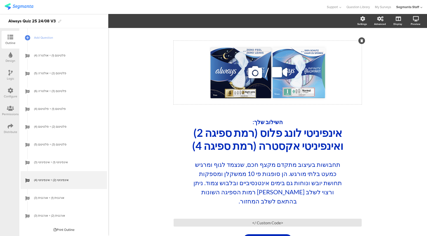
click at [255, 69] on icon at bounding box center [254, 72] width 17 height 17
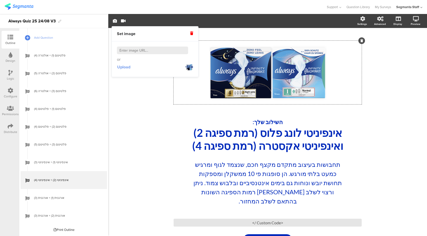
click at [122, 66] on span "Upload" at bounding box center [123, 67] width 13 height 6
click at [388, 135] on div "/ השילוב שלך: אינפיניטי לונג פלוס (רמת ספיגה 2) ואינפיניטי אקסטרה (רמת ספיגה 4)…" at bounding box center [267, 142] width 319 height 229
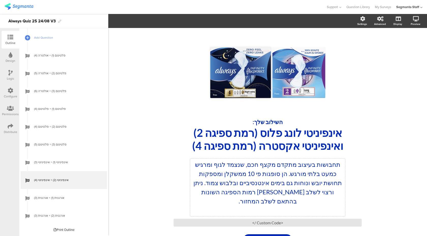
click at [291, 171] on div "תחבושות בעיצוב מתקדם מקצף חכם, שנצמד לגוף ומרגיש כמעט בלתי מורגש. הן סופגות פי …" at bounding box center [267, 187] width 155 height 57
drag, startPoint x: 336, startPoint y: 173, endPoint x: 212, endPoint y: 166, distance: 124.2
click at [212, 166] on p "תחבושות בעיצוב מתקדם מקצף חכם, שנצמד לגוף ומרגיש כמעט בלתי מורגש. הן סופגות פי …" at bounding box center [267, 183] width 152 height 46
click at [175, 188] on div "/ השילוב שלך: אינפיניטי לונג פלוס (רמת ספיגה 2) ואינפיניטי אקסטרה (רמת ספיגה 4)…" at bounding box center [267, 142] width 203 height 219
click at [218, 190] on div "תחבושות בעיצוב מתקדם מקצף חכם, שנצמד לגוף ומרגיש כמעט בלתי מורגש. הן סופגות פי …" at bounding box center [267, 187] width 155 height 57
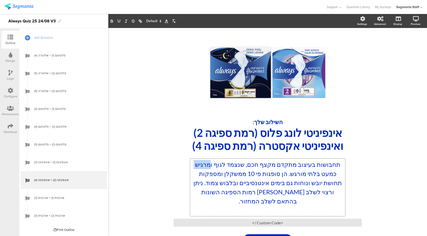
drag, startPoint x: 336, startPoint y: 173, endPoint x: 209, endPoint y: 167, distance: 126.9
click at [209, 167] on p "תחבושות בעיצוב מתקדם מקצף חכם, שנצמד לגוף ומרגיש כמעט בלתי מורגש. הן סופגות פי …" at bounding box center [267, 183] width 152 height 46
click at [177, 183] on div "/ השילוב שלך: אינפיניטי לונג פלוס (רמת ספיגה 2) ואינפיניטי אקסטרה (רמת ספיגה 4)…" at bounding box center [267, 142] width 203 height 219
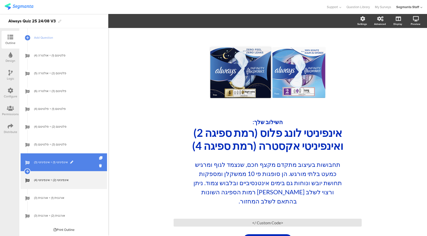
click at [82, 167] on link "אינפיניטי (1) + אינפיניטי (3)" at bounding box center [64, 162] width 86 height 18
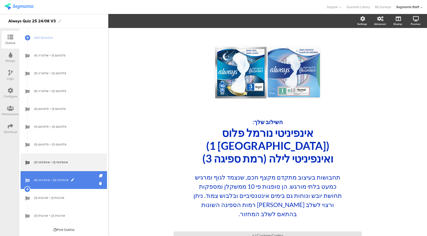
click at [82, 181] on span "אינפיניטי (2) + אינפיניטי (4)" at bounding box center [66, 179] width 65 height 5
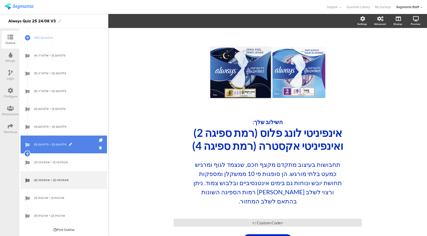
click at [85, 145] on span "פלטינום (3) + פלטינום (5)" at bounding box center [66, 144] width 65 height 5
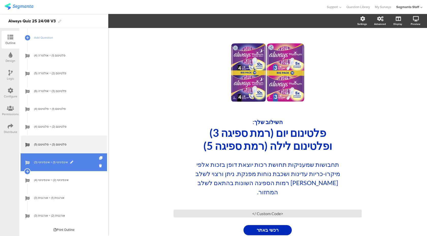
click at [83, 157] on link "אינפיניטי (1) + אינפיניטי (3)" at bounding box center [64, 162] width 86 height 18
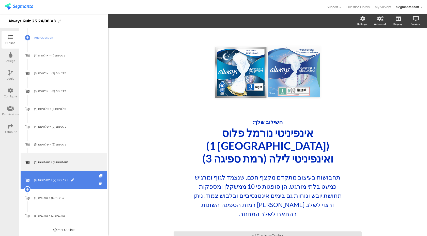
click at [85, 183] on link "אינפיניטי (2) + אינפיניטי (4)" at bounding box center [64, 180] width 86 height 18
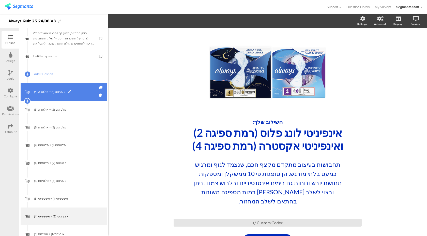
scroll to position [308, 0]
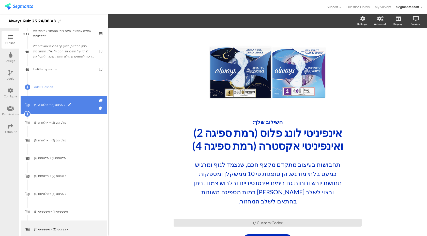
click at [76, 100] on link "פלטינום (1) + אולטרה (4)" at bounding box center [64, 105] width 86 height 18
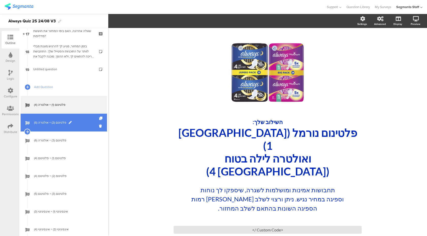
click at [81, 131] on link "פלטינום (2) + אולטרה (5)" at bounding box center [64, 123] width 86 height 18
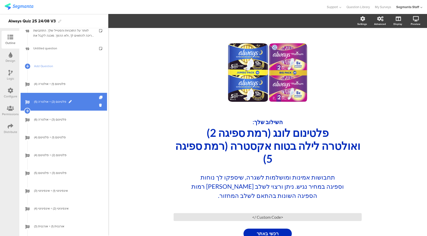
scroll to position [333, 0]
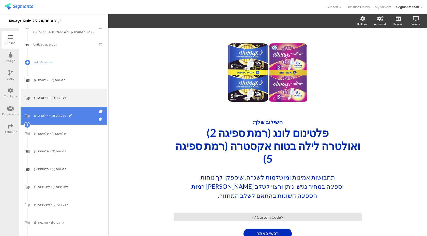
click at [83, 114] on span "פלטינום (3) + אולטרה (6)" at bounding box center [66, 115] width 65 height 5
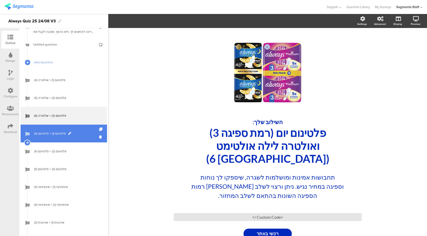
click at [79, 133] on span "פלטינום (1) + פלטינום (4)" at bounding box center [66, 133] width 65 height 5
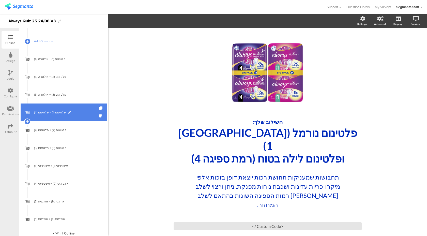
scroll to position [356, 0]
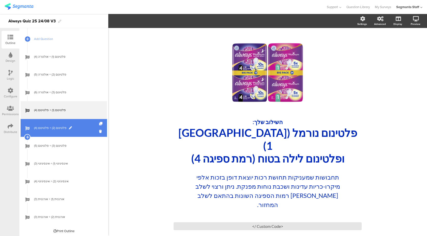
click at [84, 130] on span "פלטינום (2) + פלטינום (4)" at bounding box center [66, 127] width 65 height 5
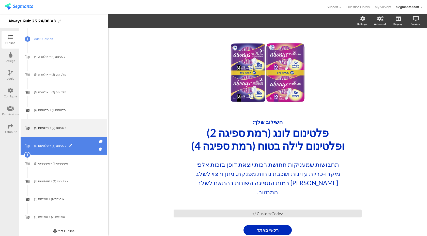
click at [83, 146] on span "פלטינום (3) + פלטינום (5)" at bounding box center [66, 145] width 65 height 5
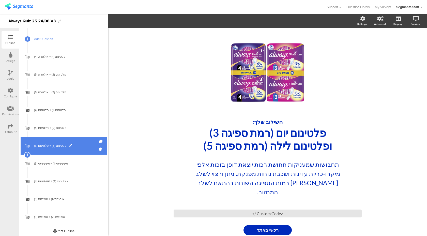
scroll to position [358, 0]
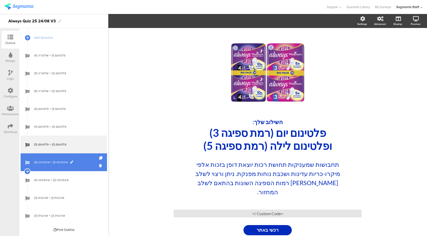
click at [83, 164] on span "אינפיניטי (1) + אינפיניטי (3)" at bounding box center [66, 162] width 65 height 5
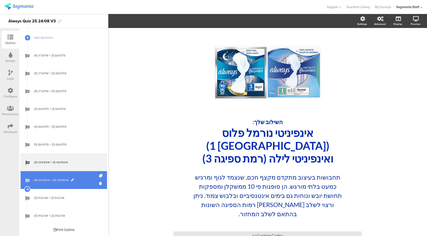
click at [89, 181] on span "אינפיניטי (2) + אינפיניטי (4)" at bounding box center [66, 179] width 65 height 5
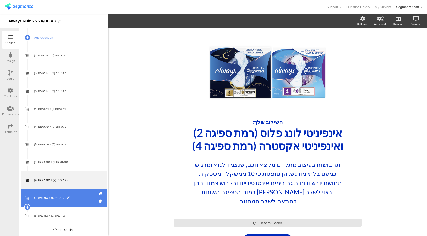
click at [85, 198] on span "אורגנית (1) + אורגנית (3)" at bounding box center [66, 197] width 65 height 5
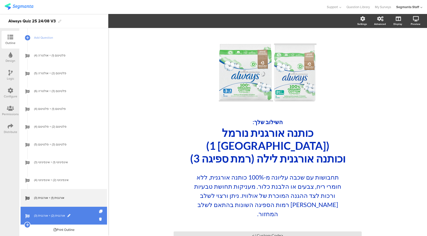
click at [87, 217] on span "אורגנית (2) + אורגנית (3)" at bounding box center [66, 215] width 65 height 5
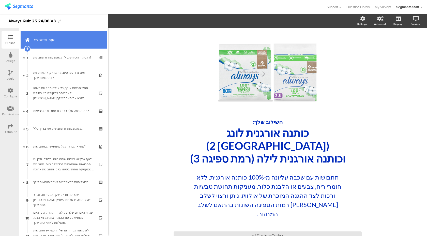
click at [81, 34] on link "Welcome Page" at bounding box center [64, 40] width 86 height 18
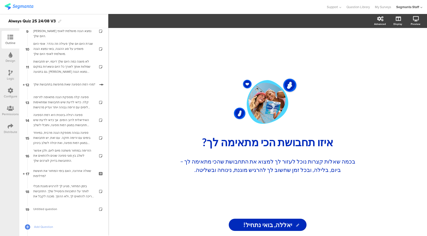
scroll to position [358, 0]
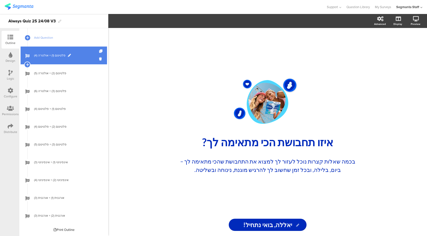
click at [82, 57] on span "פלטינום (1) + אולטרה (4)" at bounding box center [66, 55] width 65 height 5
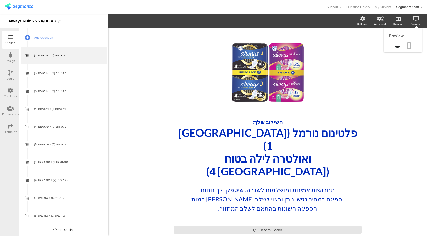
click at [409, 43] on icon at bounding box center [409, 45] width 4 height 6
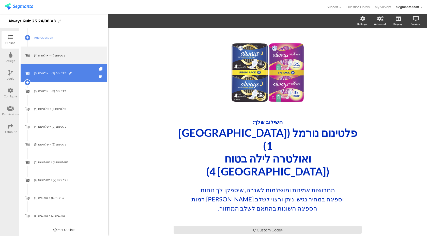
click at [85, 77] on link "פלטינום (2) + אולטרה (5)" at bounding box center [64, 73] width 86 height 18
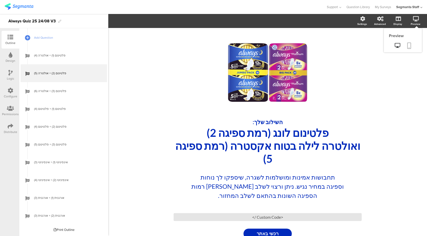
click at [409, 44] on icon at bounding box center [409, 45] width 4 height 6
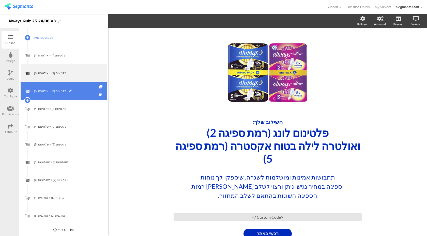
click at [91, 91] on span "פלטינום (3) + אולטרה (6)" at bounding box center [66, 90] width 65 height 5
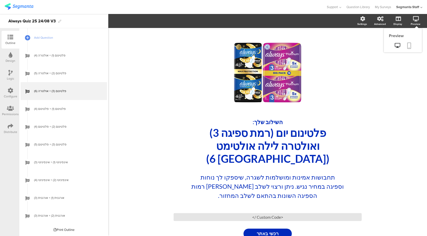
click at [411, 45] on icon at bounding box center [409, 45] width 4 height 6
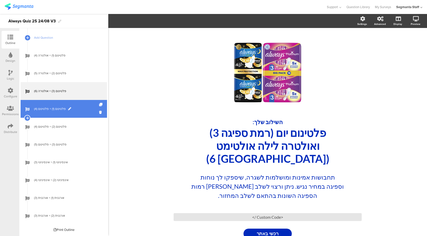
click at [83, 108] on span "פלטינום (1) + פלטינום (4)" at bounding box center [66, 108] width 65 height 5
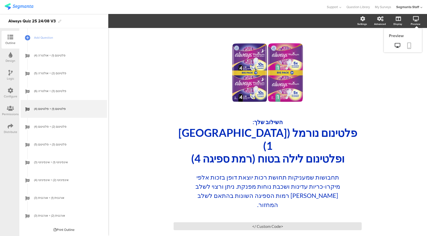
click at [409, 48] on icon at bounding box center [409, 45] width 4 height 6
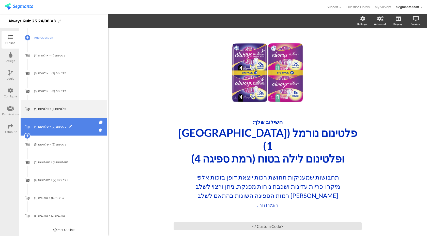
click at [77, 126] on span "פלטינום (2) + פלטינום (4)" at bounding box center [66, 126] width 65 height 5
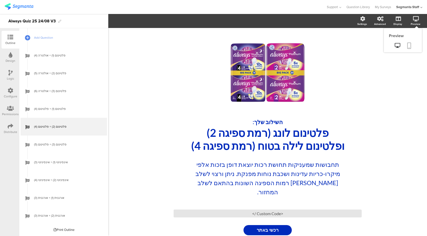
click at [408, 46] on icon at bounding box center [409, 45] width 4 height 6
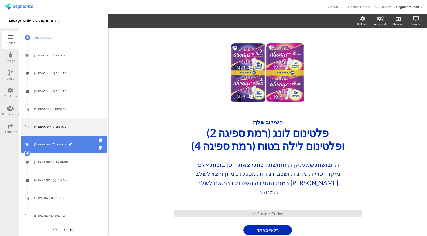
click at [81, 147] on link "פלטינום (3) + פלטינום (5)" at bounding box center [64, 144] width 86 height 18
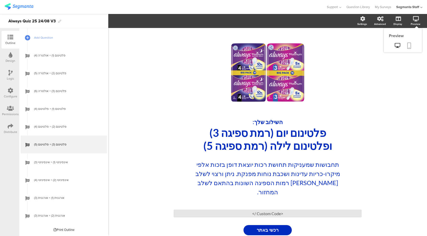
click at [409, 49] on icon at bounding box center [409, 45] width 4 height 6
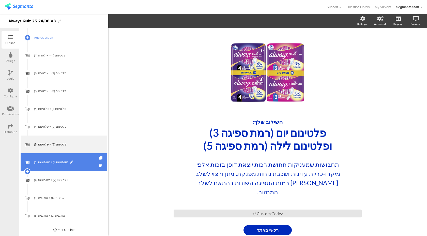
click at [87, 161] on span "אינפיניטי (1) + אינפיניטי (3)" at bounding box center [66, 162] width 65 height 5
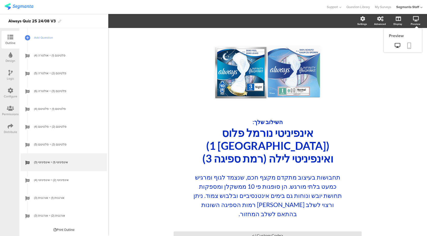
click at [411, 44] on link at bounding box center [408, 46] width 11 height 10
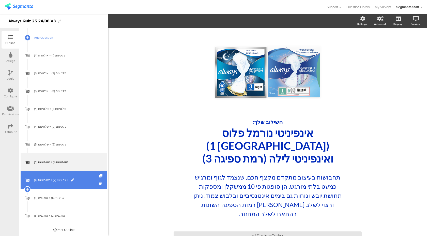
click at [81, 179] on span "אינפיניטי (2) + אינפיניטי (4)" at bounding box center [66, 179] width 65 height 5
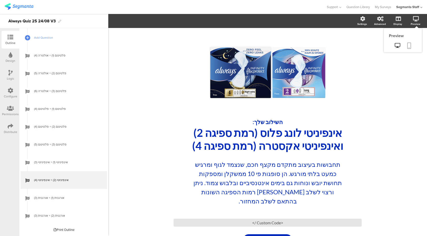
click at [408, 47] on icon at bounding box center [409, 45] width 4 height 6
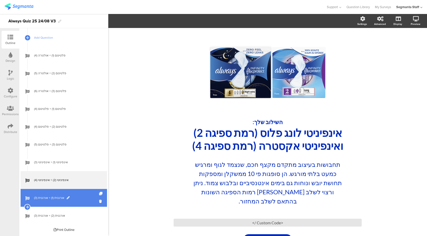
click at [80, 197] on span "אורגנית (1) + אורגנית (3)" at bounding box center [66, 197] width 65 height 5
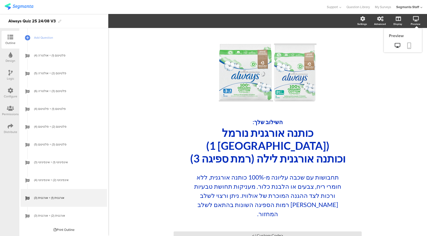
click at [407, 45] on icon at bounding box center [409, 45] width 4 height 6
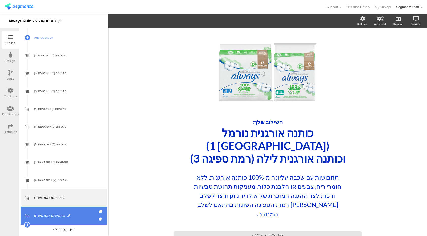
click at [84, 214] on span "אורגנית (2) + אורגנית (3)" at bounding box center [66, 215] width 65 height 5
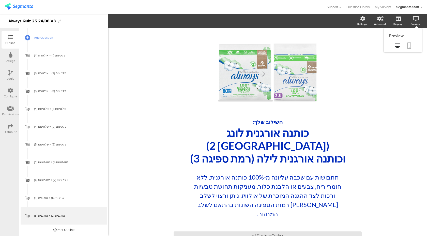
click at [412, 42] on link at bounding box center [408, 46] width 11 height 10
click at [8, 130] on div "Distribute" at bounding box center [10, 132] width 13 height 5
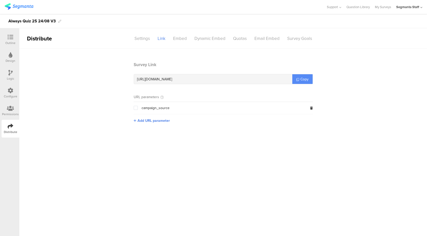
click at [306, 80] on span "Copy" at bounding box center [304, 78] width 8 height 5
click at [305, 81] on span "Copy" at bounding box center [304, 78] width 8 height 5
click at [6, 43] on div "Outline" at bounding box center [10, 43] width 10 height 5
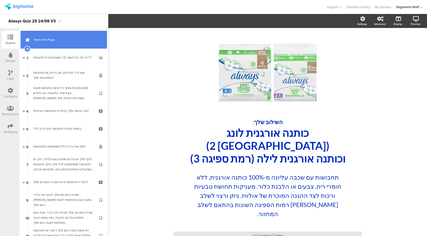
click at [70, 45] on link "Welcome Page" at bounding box center [64, 40] width 86 height 18
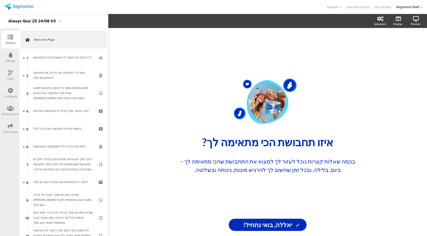
click at [48, 21] on div "Always Quiz 25 24/08 V3" at bounding box center [31, 21] width 47 height 8
drag, startPoint x: 49, startPoint y: 22, endPoint x: 39, endPoint y: 22, distance: 9.9
click at [39, 22] on div "Always Quiz 25 24/08 V3" at bounding box center [31, 21] width 47 height 8
click at [152, 66] on div "/ איזו תחבושת הכי מתאימה לך? איזו תחבושת הכי מתאימה לך? בכמה שאלות קצרות נוכל ל…" at bounding box center [267, 132] width 319 height 208
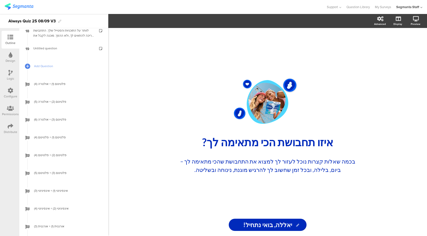
scroll to position [358, 0]
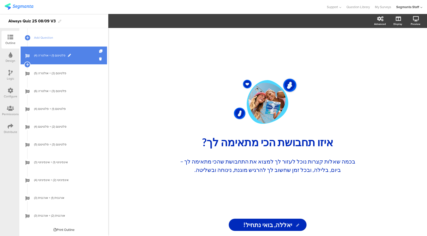
click at [85, 58] on link "פלטינום (1) + אולטרה (4)" at bounding box center [64, 55] width 86 height 18
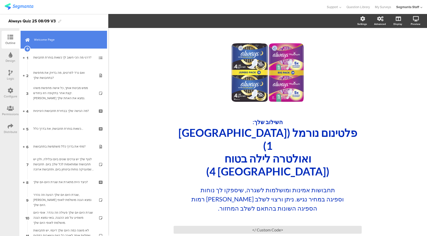
click at [83, 34] on link "Welcome Page" at bounding box center [64, 40] width 86 height 18
